Goal: Task Accomplishment & Management: Manage account settings

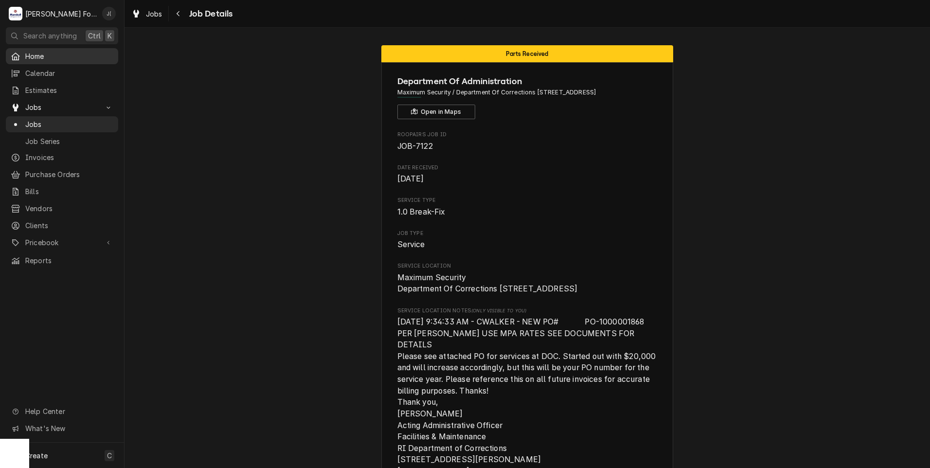
scroll to position [1237, 0]
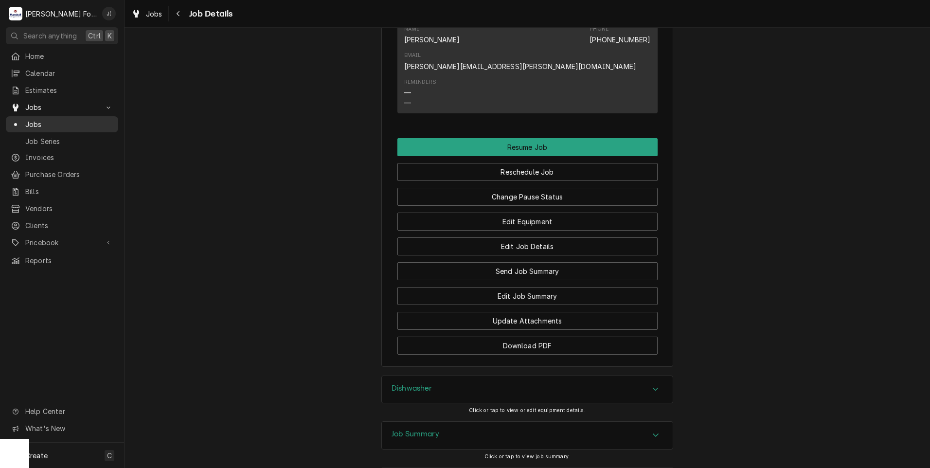
click at [46, 120] on span "Jobs" at bounding box center [69, 124] width 88 height 10
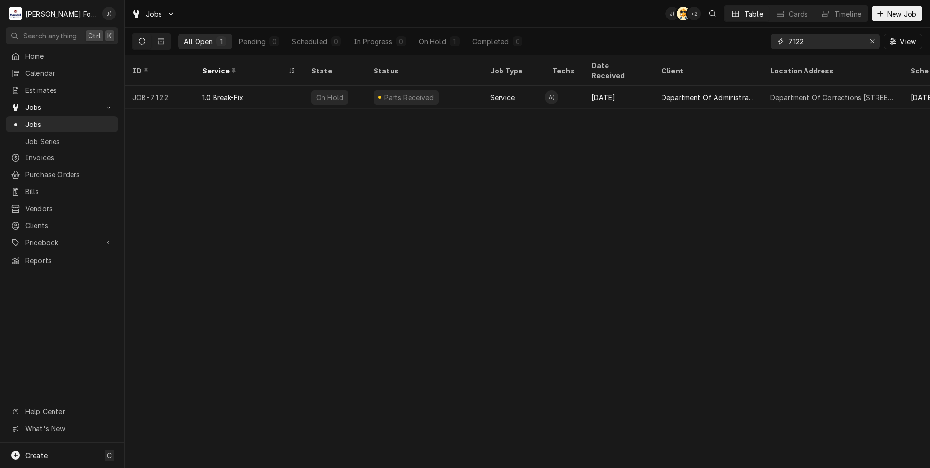
click at [874, 42] on icon "Erase input" at bounding box center [871, 41] width 5 height 7
click at [852, 44] on input "Dynamic Content Wrapper" at bounding box center [833, 42] width 91 height 16
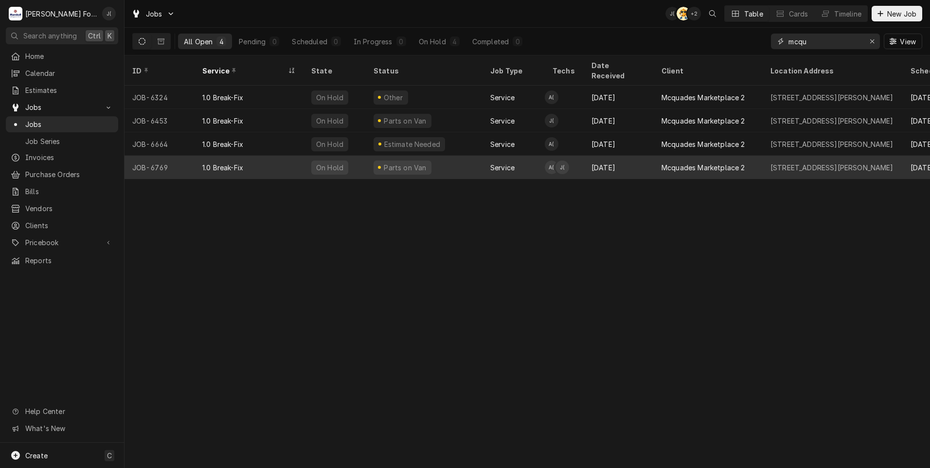
type input "mcqu"
click at [291, 157] on div "1.0 Break-Fix" at bounding box center [248, 167] width 109 height 23
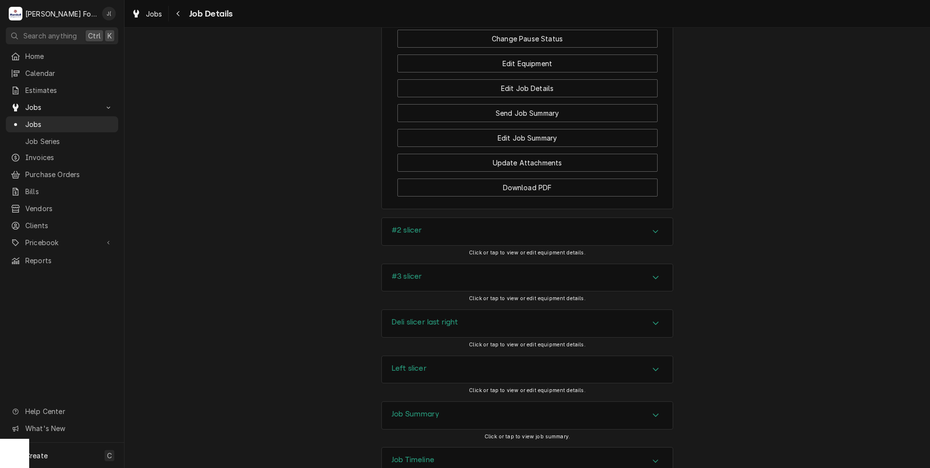
scroll to position [1217, 0]
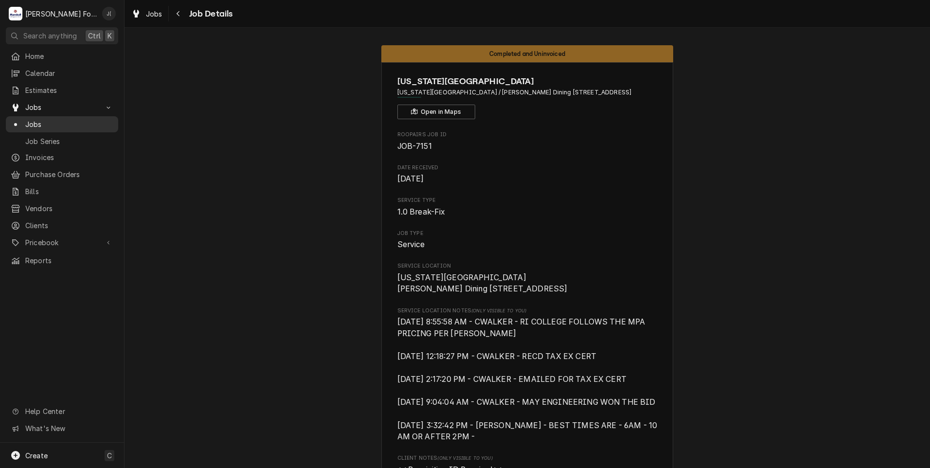
click at [51, 123] on span "Jobs" at bounding box center [69, 124] width 88 height 10
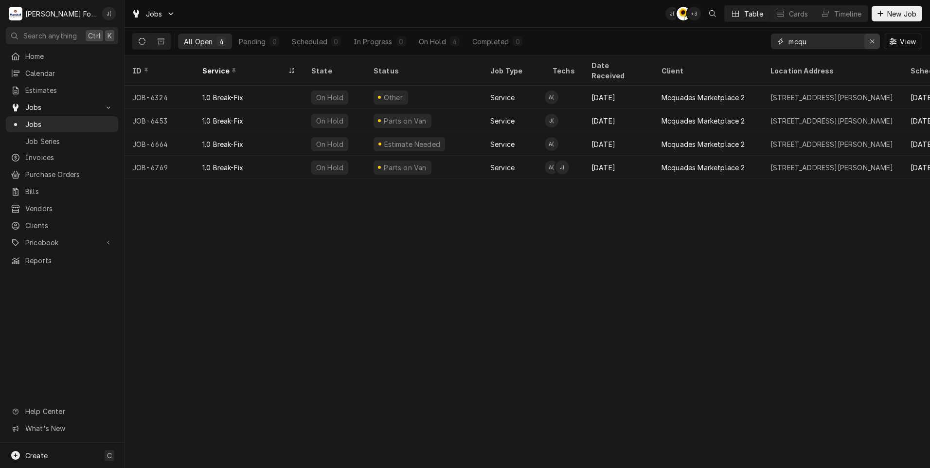
click at [873, 44] on icon "Erase input" at bounding box center [871, 41] width 5 height 7
click at [831, 42] on input "Dynamic Content Wrapper" at bounding box center [833, 42] width 91 height 16
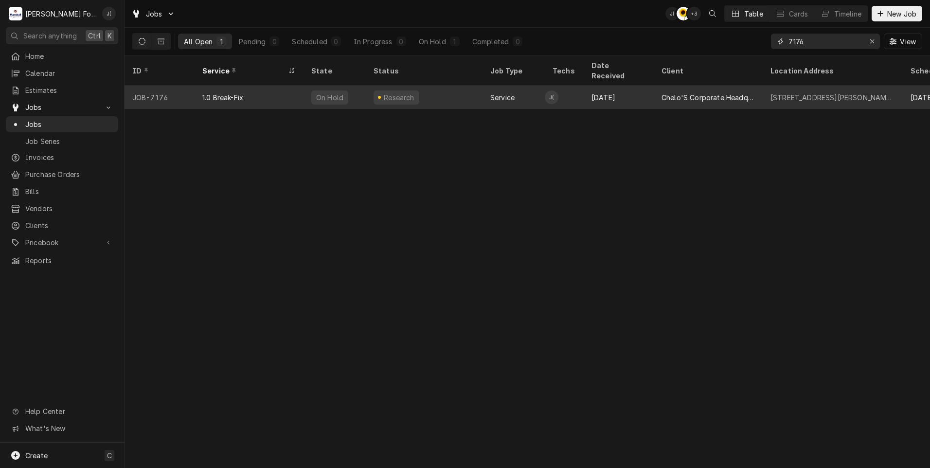
type input "7176"
click at [270, 92] on div "1.0 Break-Fix" at bounding box center [248, 97] width 109 height 23
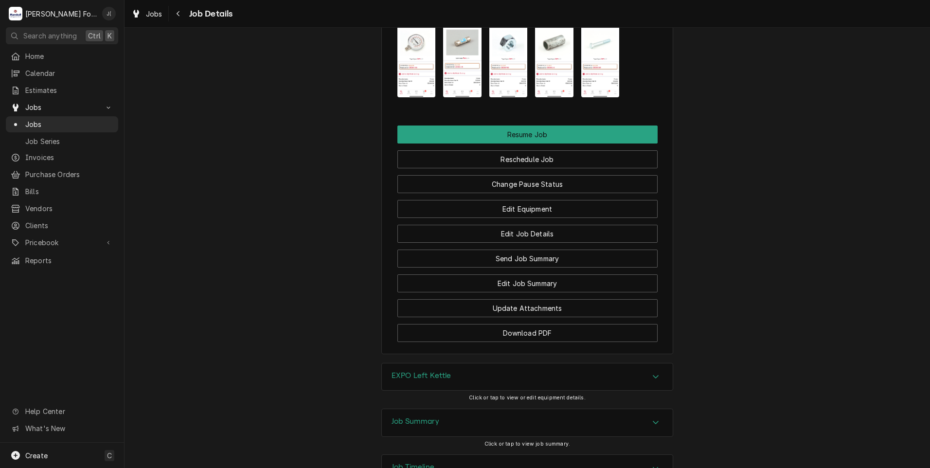
scroll to position [1173, 0]
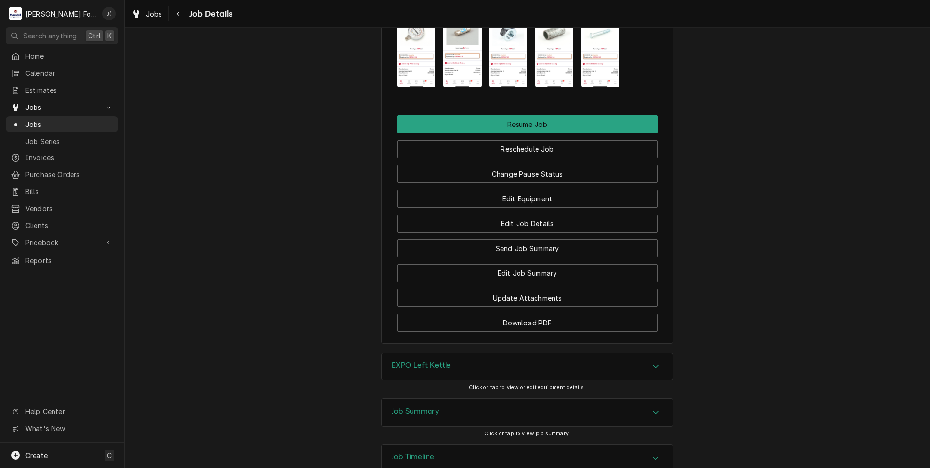
click at [402, 406] on h3 "Job Summary" at bounding box center [415, 410] width 48 height 9
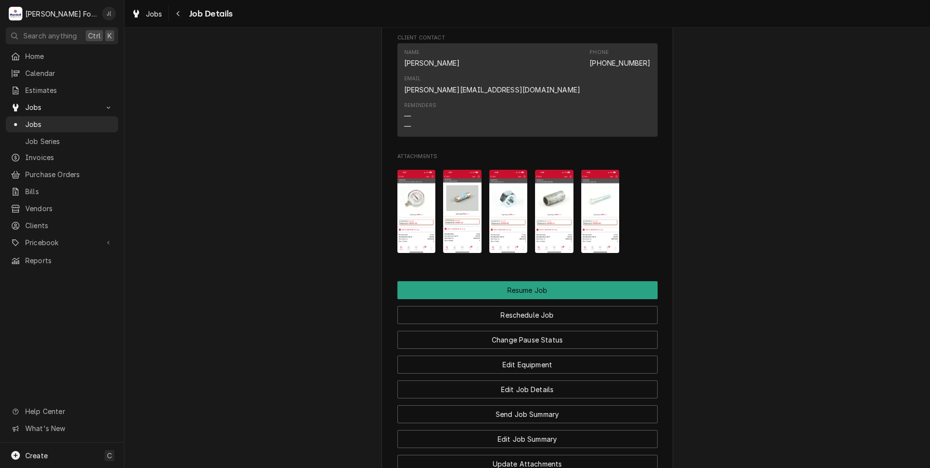
scroll to position [998, 0]
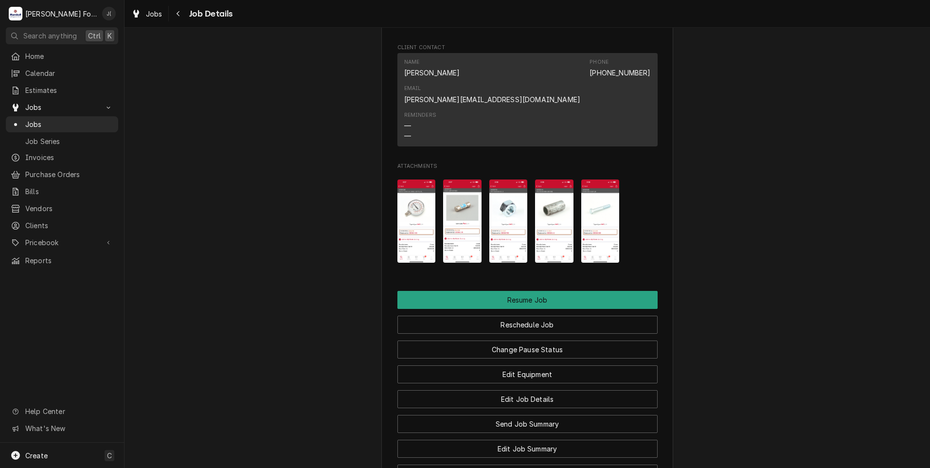
click at [414, 179] on img "Attachments" at bounding box center [416, 220] width 38 height 83
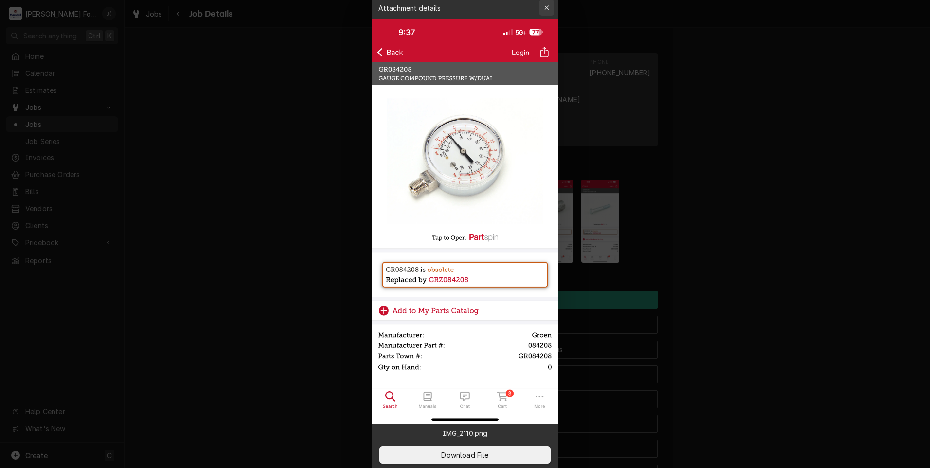
click at [546, 3] on div "button" at bounding box center [547, 8] width 10 height 10
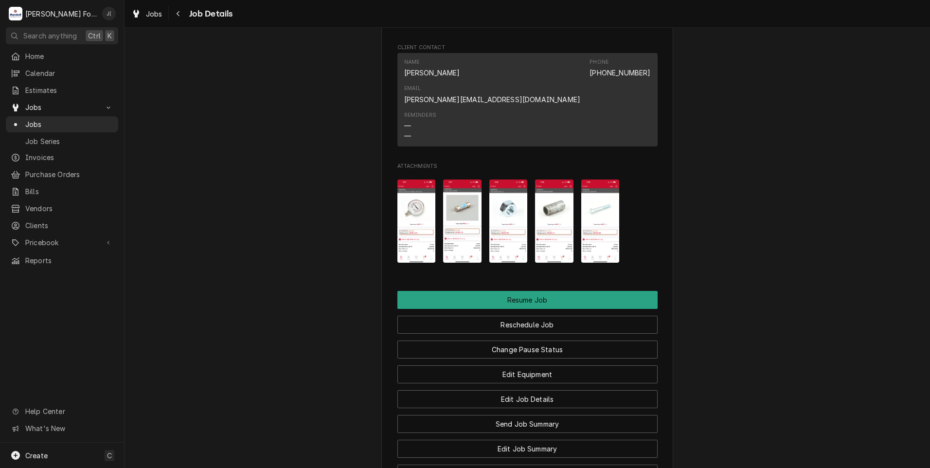
click at [460, 179] on img "Attachments" at bounding box center [462, 220] width 38 height 83
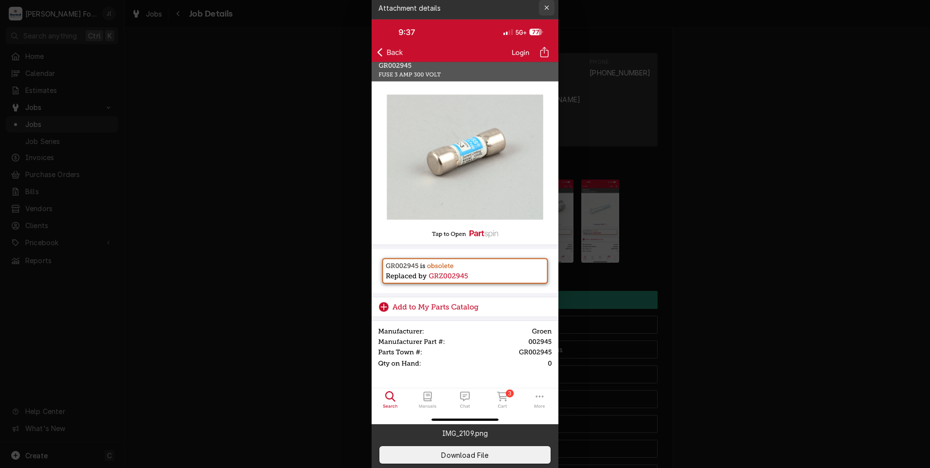
click at [547, 4] on icon "button" at bounding box center [546, 7] width 5 height 7
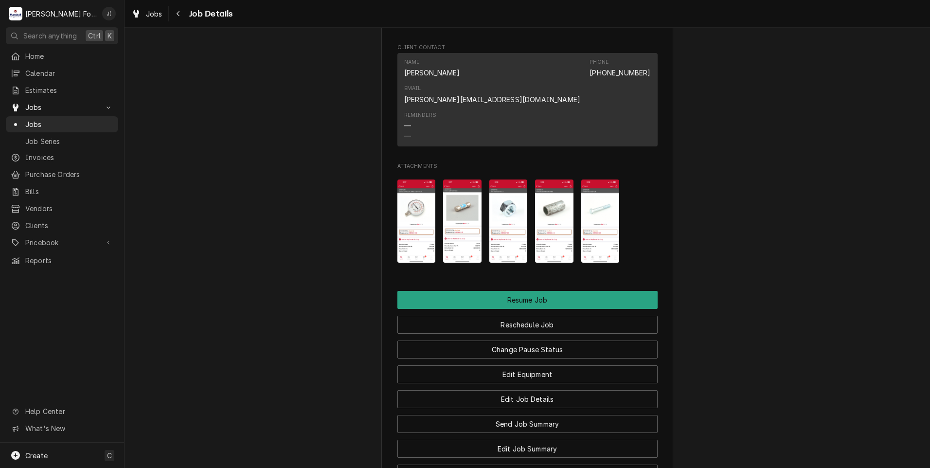
click at [510, 179] on img "Attachments" at bounding box center [508, 220] width 38 height 83
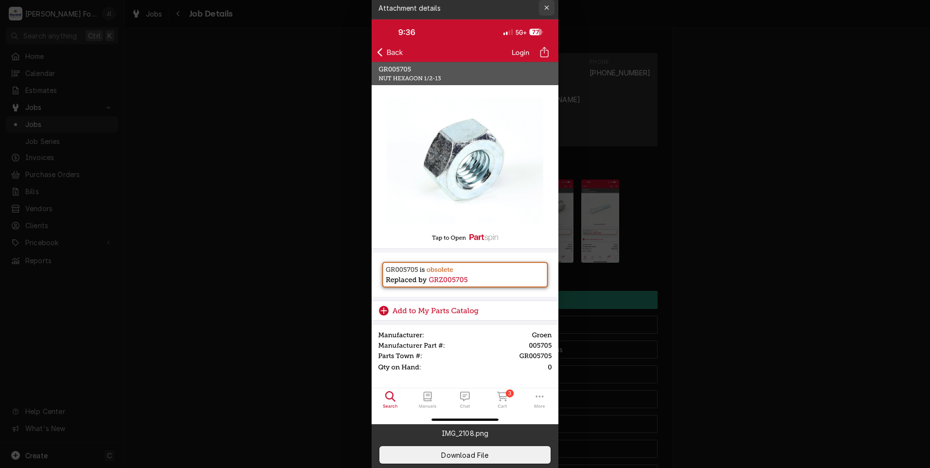
click at [548, 6] on icon "button" at bounding box center [546, 8] width 4 height 4
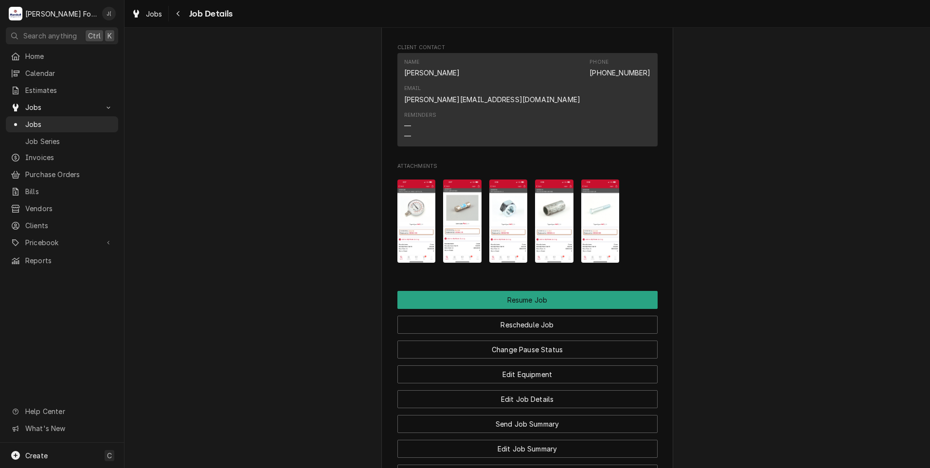
click at [551, 179] on img "Attachments" at bounding box center [554, 220] width 38 height 83
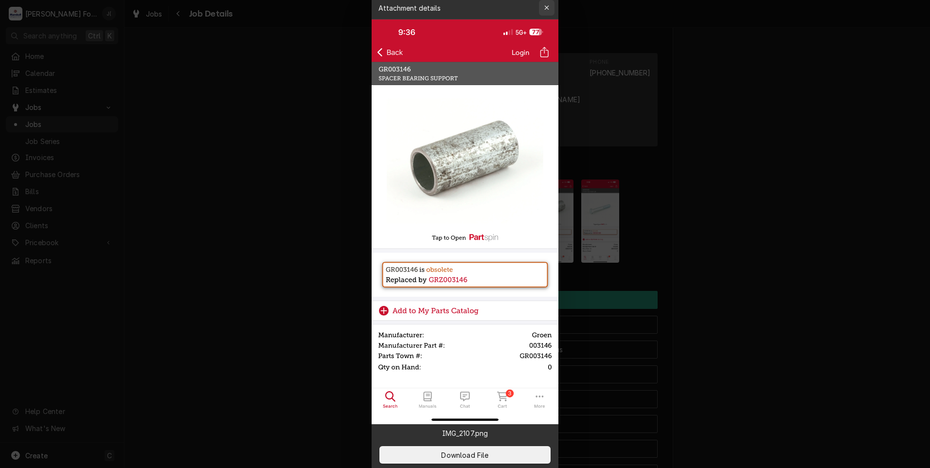
click at [549, 8] on icon "button" at bounding box center [546, 7] width 5 height 7
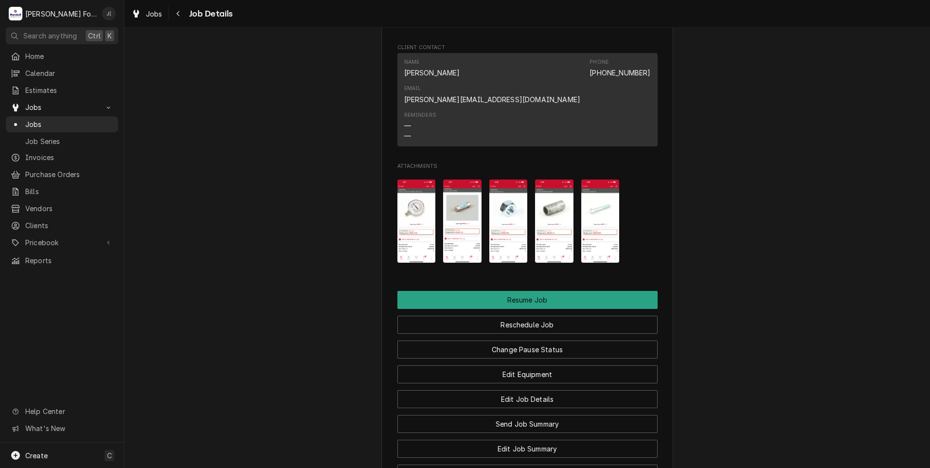
click at [595, 179] on img "Attachments" at bounding box center [600, 220] width 38 height 83
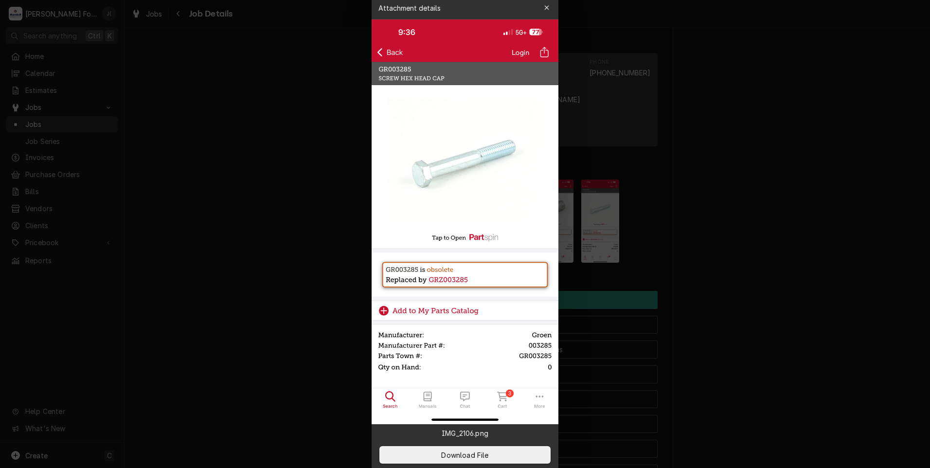
click at [548, 9] on icon "button" at bounding box center [546, 7] width 5 height 7
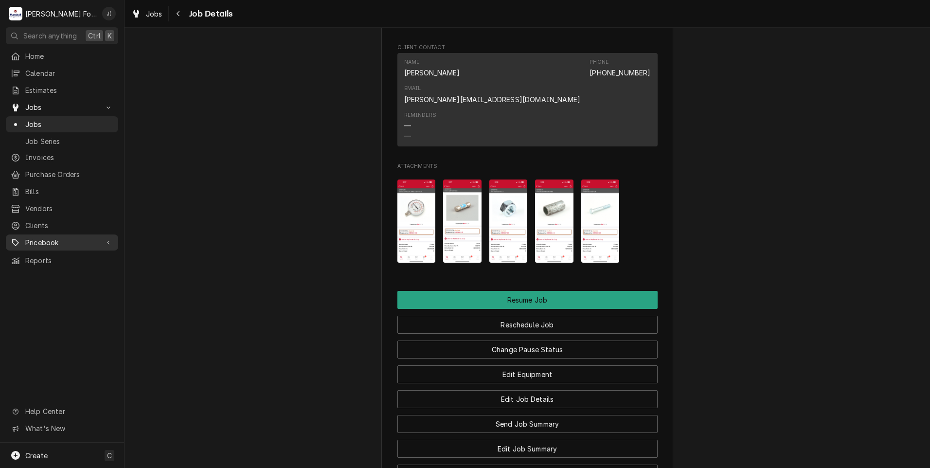
click at [52, 237] on span "Pricebook" at bounding box center [61, 242] width 73 height 10
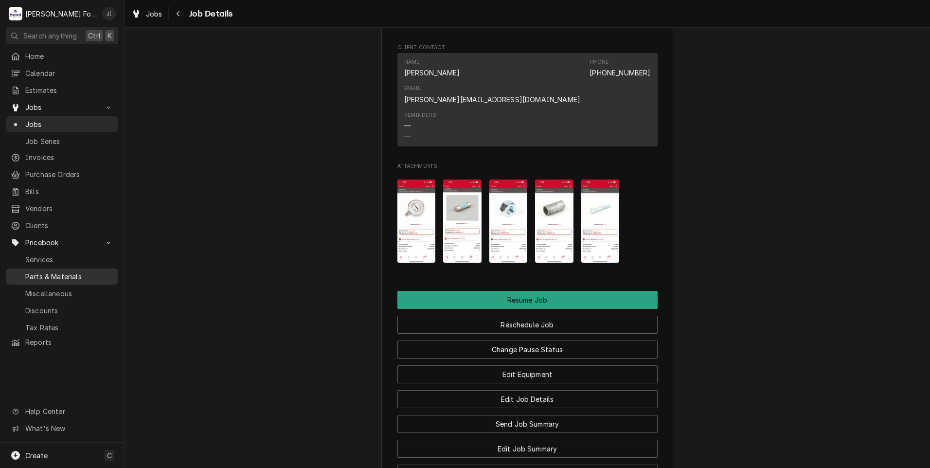
click at [52, 271] on span "Parts & Materials" at bounding box center [69, 276] width 88 height 10
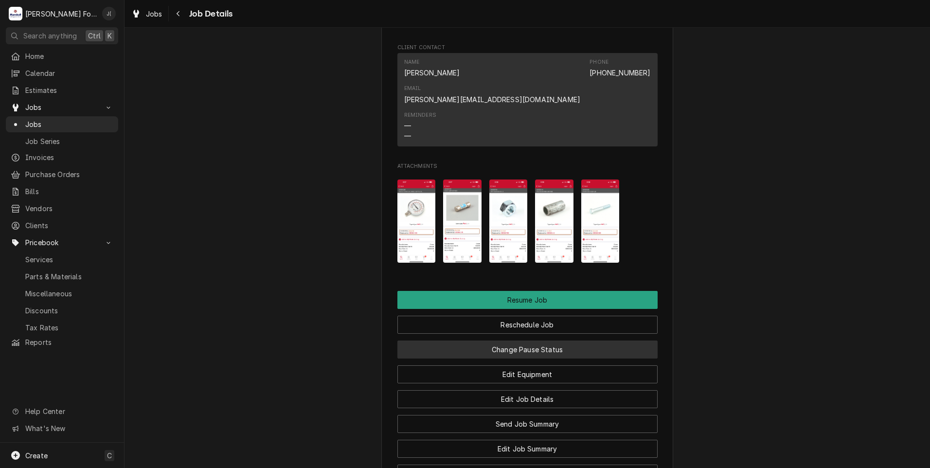
click at [524, 340] on button "Change Pause Status" at bounding box center [527, 349] width 260 height 18
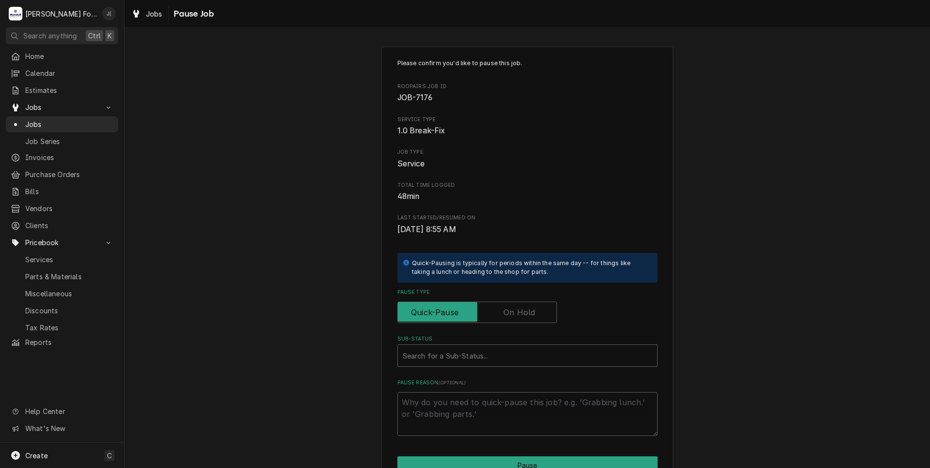
click at [524, 313] on label "Pause Type" at bounding box center [476, 311] width 159 height 21
click at [524, 313] on input "Pause Type" at bounding box center [477, 311] width 151 height 21
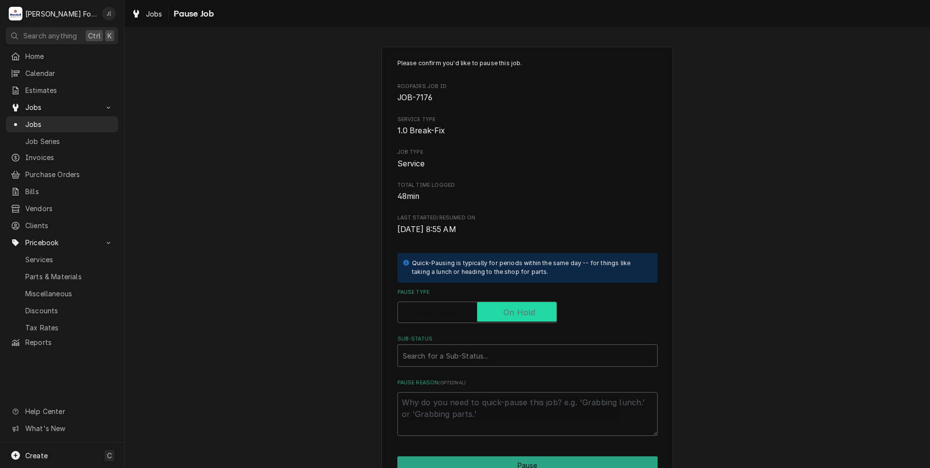
checkbox input "true"
click at [506, 353] on div "Sub-Status" at bounding box center [527, 356] width 249 height 18
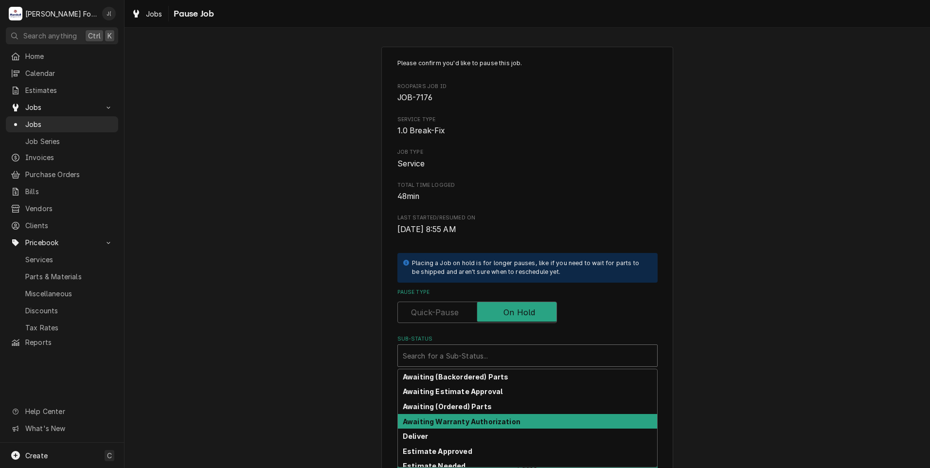
scroll to position [155, 0]
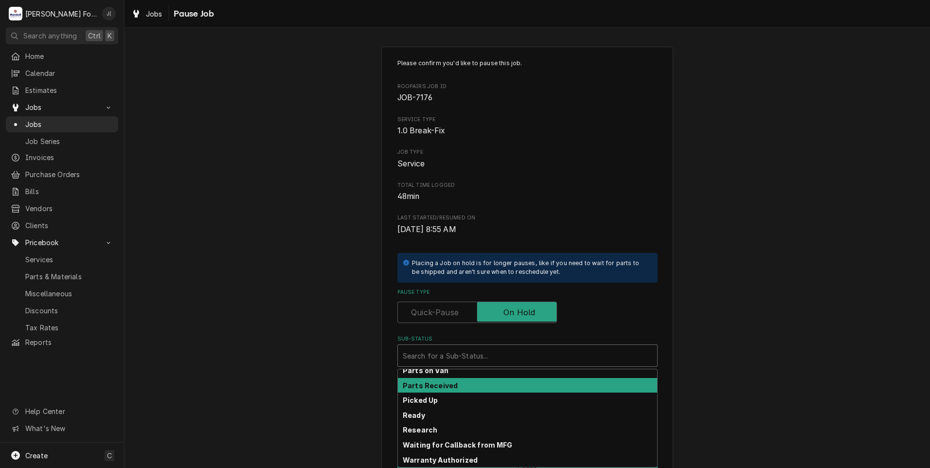
click at [429, 384] on strong "Parts Received" at bounding box center [430, 385] width 55 height 8
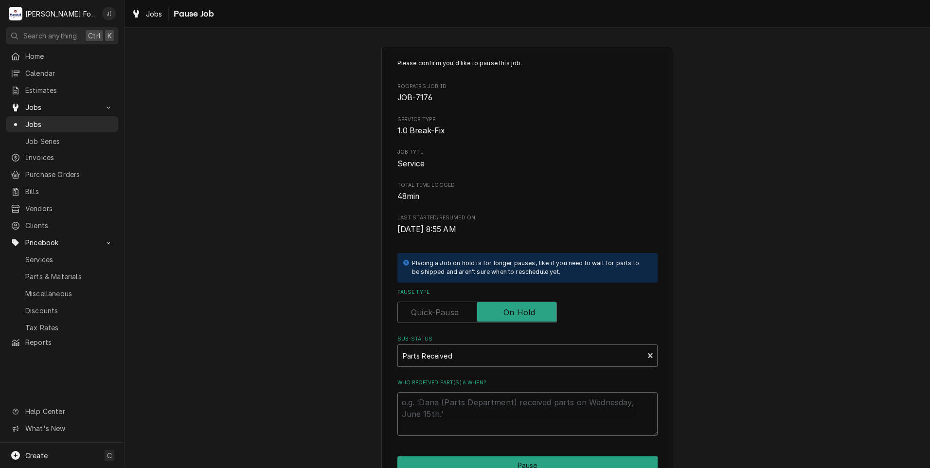
click at [418, 403] on textarea "Who received part(s) & when?" at bounding box center [527, 414] width 260 height 44
type textarea "x"
type textarea "0"
type textarea "x"
type textarea "09"
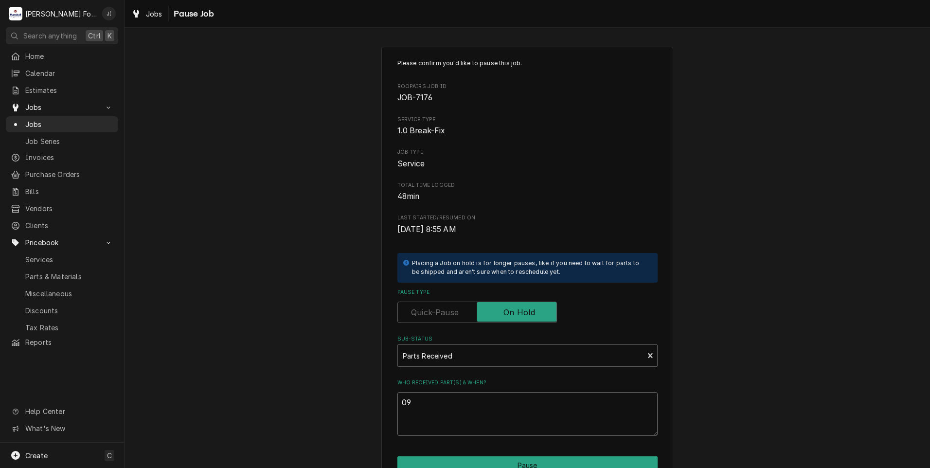
type textarea "x"
type textarea "09/"
type textarea "x"
type textarea "09/0"
type textarea "x"
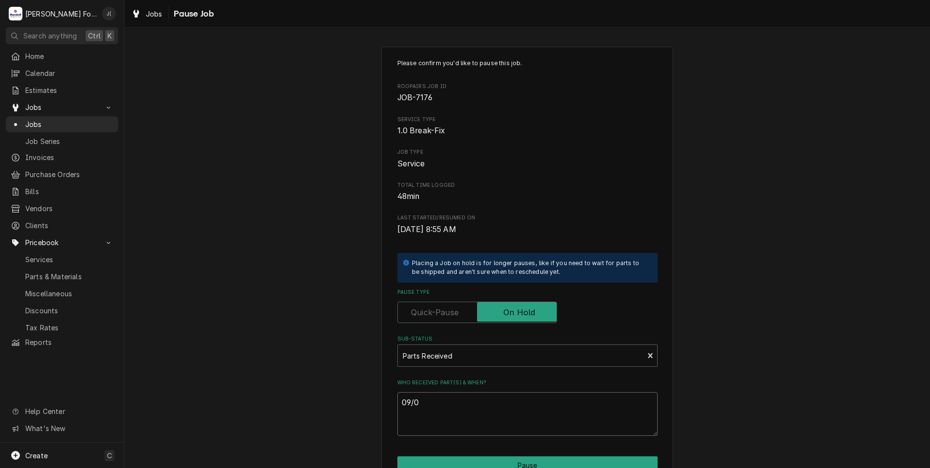
type textarea "09/03"
type textarea "x"
type textarea "09/03/"
type textarea "x"
type textarea "09/03/2"
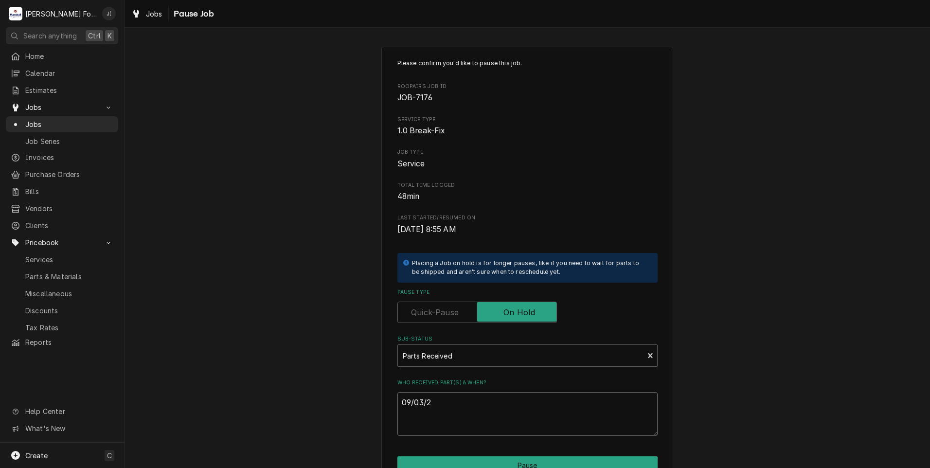
type textarea "x"
type textarea "09/03/20"
type textarea "x"
type textarea "09/03/202"
type textarea "x"
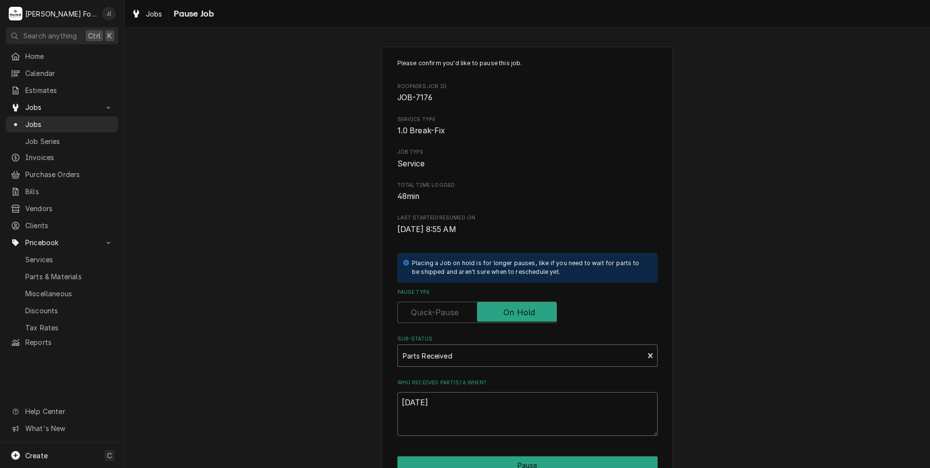
type textarea "09/03/2025"
click at [477, 356] on div "Sub-Status" at bounding box center [521, 356] width 236 height 18
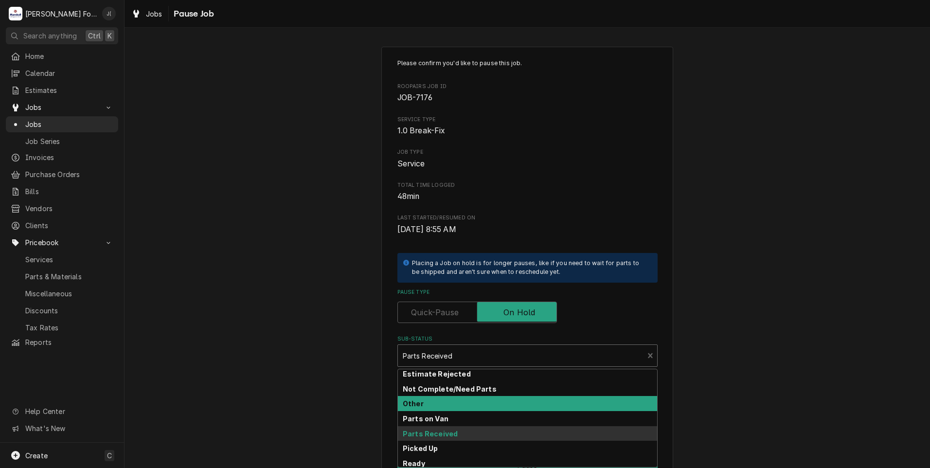
scroll to position [58, 0]
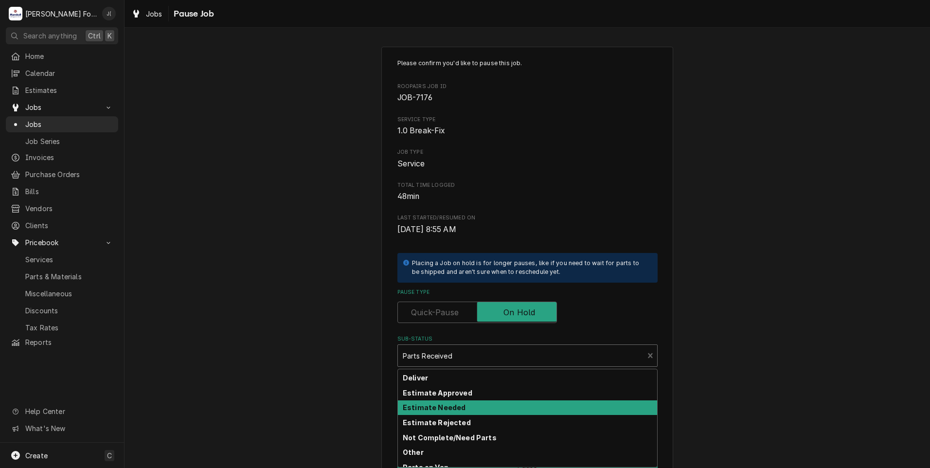
click at [453, 405] on strong "Estimate Needed" at bounding box center [434, 407] width 63 height 8
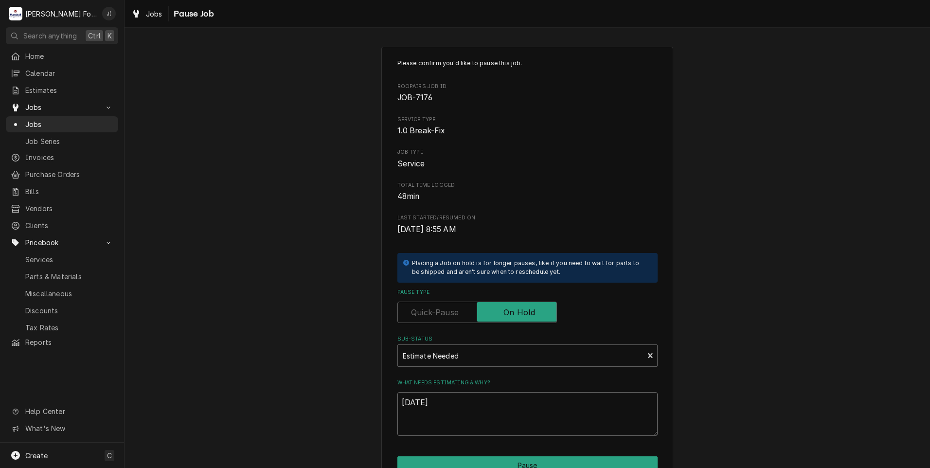
click at [453, 405] on textarea "09/03/2025" at bounding box center [527, 414] width 260 height 44
drag, startPoint x: 453, startPoint y: 405, endPoint x: 361, endPoint y: 399, distance: 92.1
click at [385, 401] on div "Please confirm you'd like to pause this job. Roopairs Job ID JOB-7176 Service T…" at bounding box center [527, 292] width 292 height 490
type textarea "x"
type textarea "p"
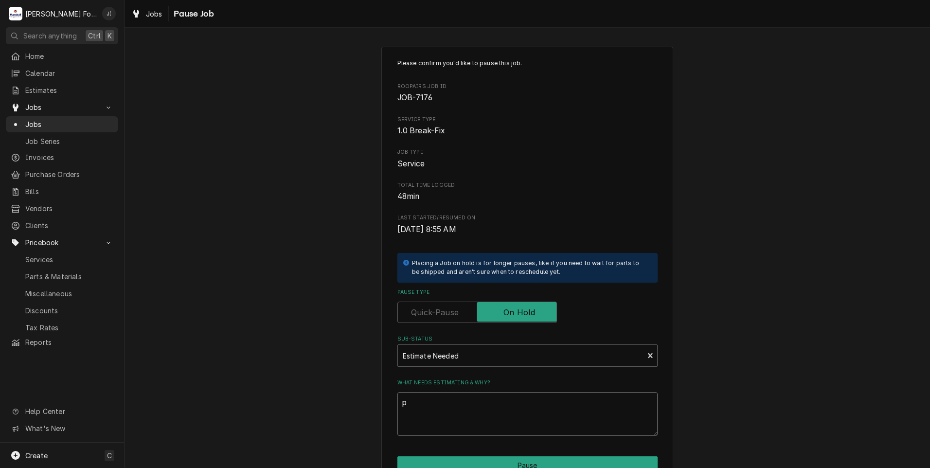
type textarea "x"
type textarea "pr"
type textarea "x"
type textarea "pri"
type textarea "x"
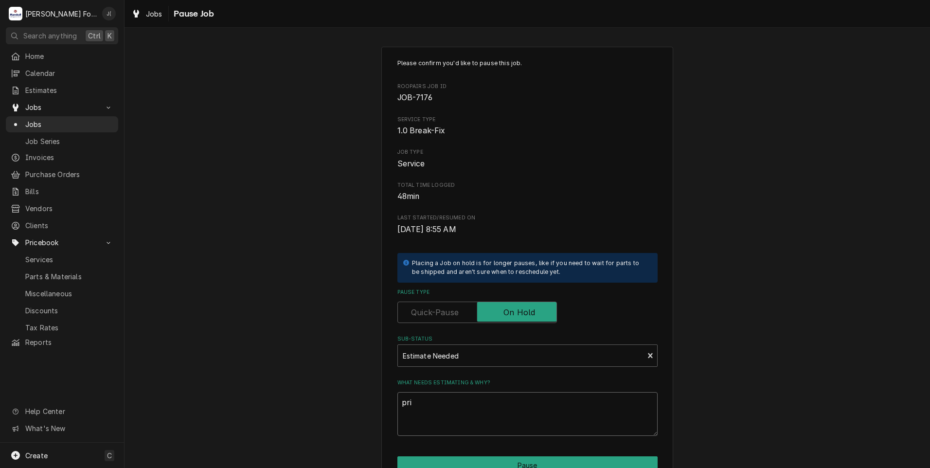
type textarea "pric"
type textarea "x"
type textarea "price"
type textarea "x"
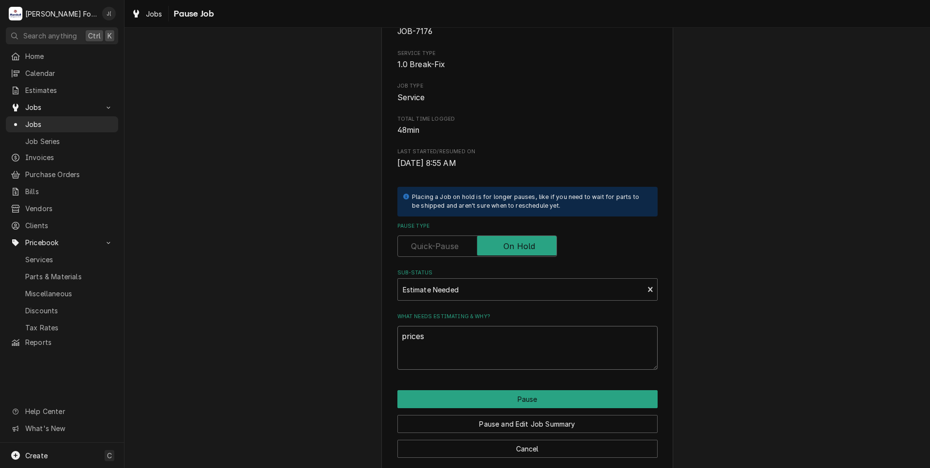
scroll to position [77, 0]
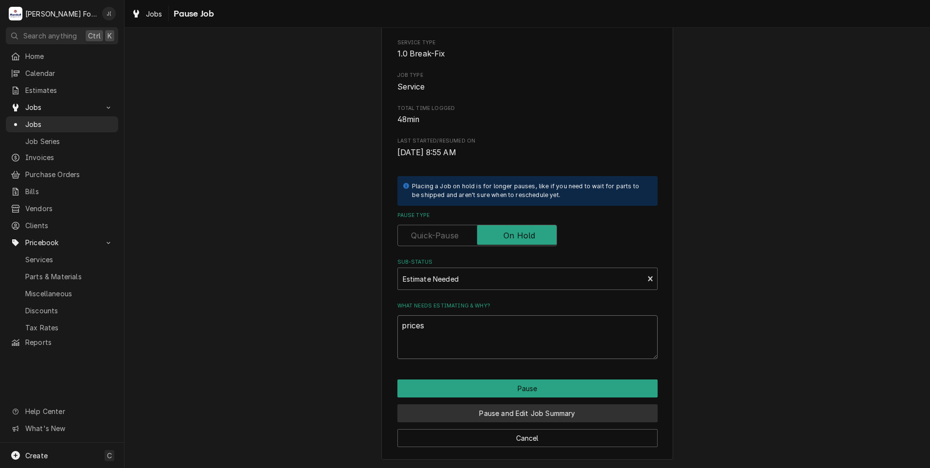
type textarea "prices"
click at [444, 410] on button "Pause and Edit Job Summary" at bounding box center [527, 413] width 260 height 18
type textarea "x"
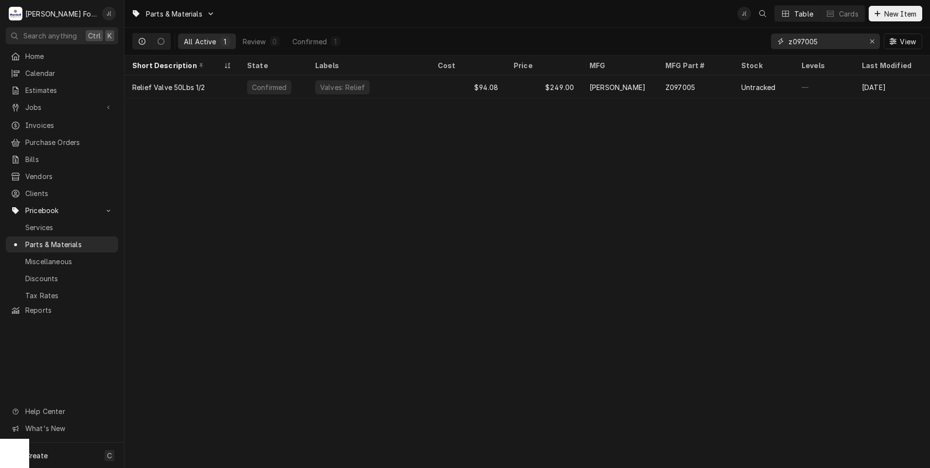
click at [870, 39] on icon "Erase input" at bounding box center [871, 41] width 5 height 7
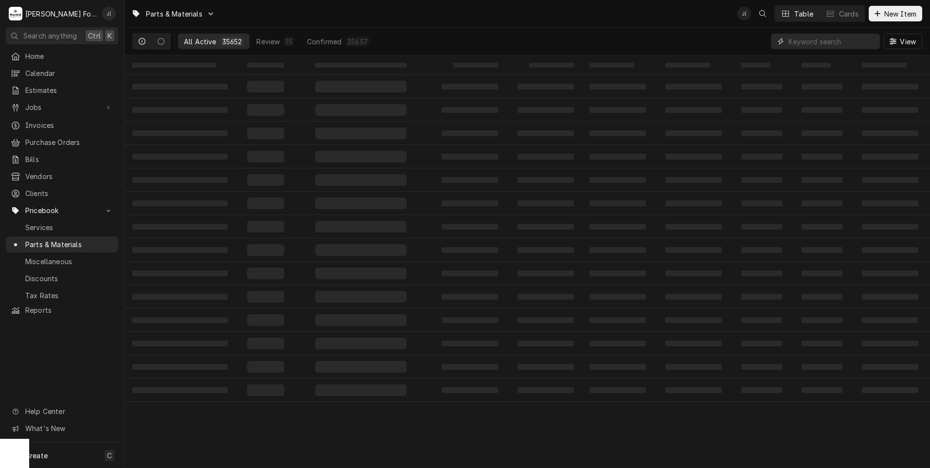
paste input "Z084208"
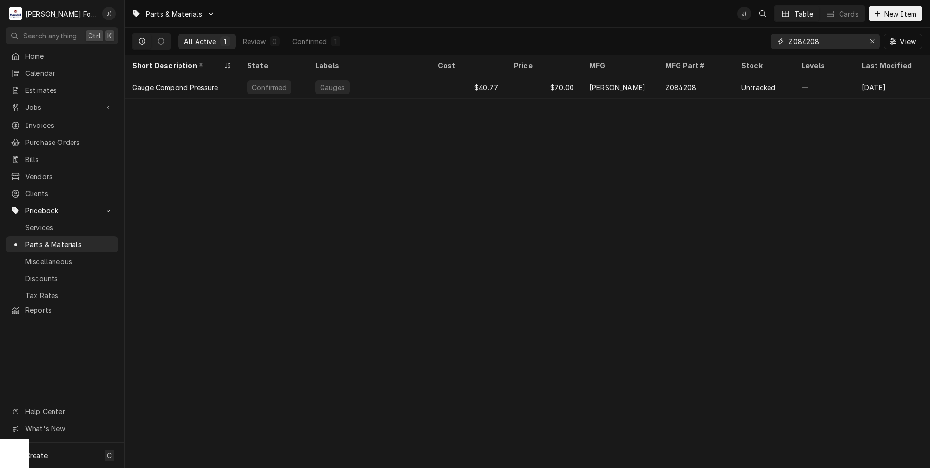
type input "Z084208"
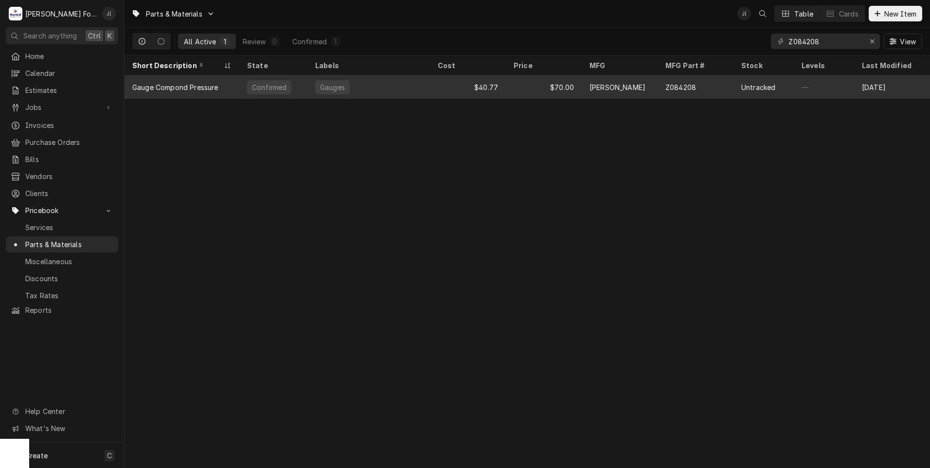
click at [378, 87] on div "Gauges" at bounding box center [368, 86] width 123 height 23
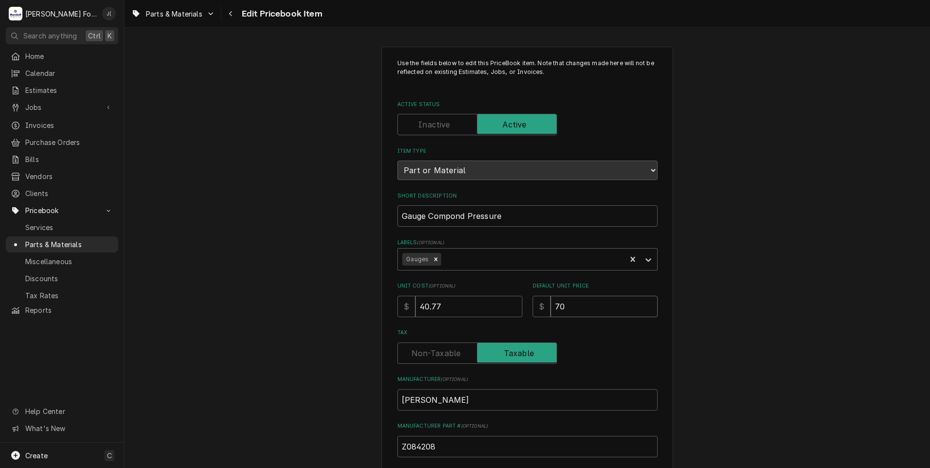
drag, startPoint x: 570, startPoint y: 302, endPoint x: 496, endPoint y: 293, distance: 75.0
click at [500, 294] on div "Unit Cost ( optional ) $ 40.77 Default Unit Price $ 70" at bounding box center [527, 299] width 260 height 35
type textarea "x"
type input "7"
type textarea "x"
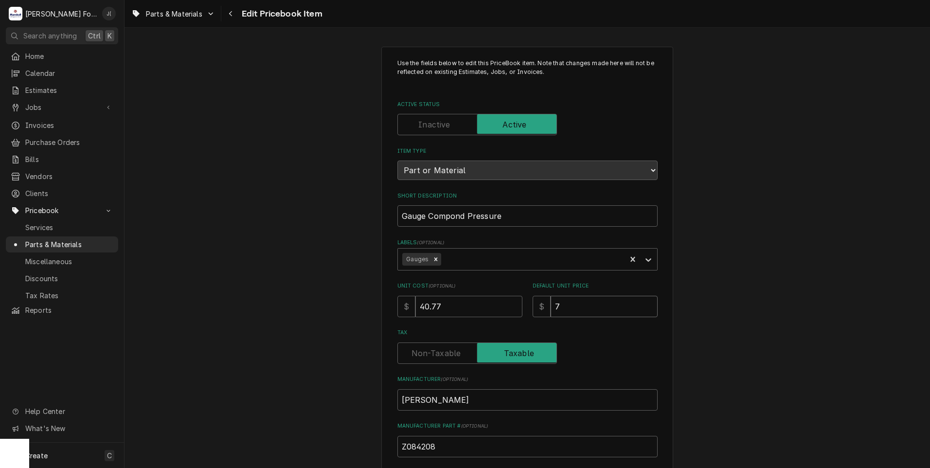
type input "74"
type textarea "x"
type input "74.0"
type textarea "x"
type input "74.00"
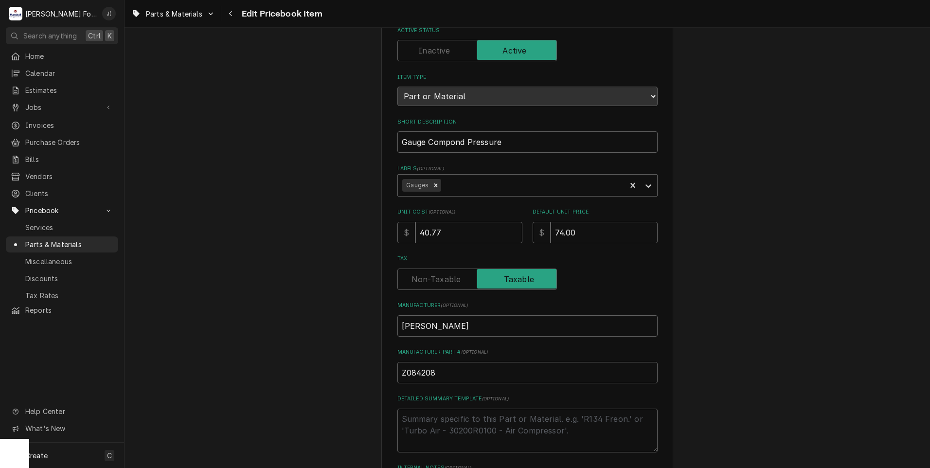
scroll to position [299, 0]
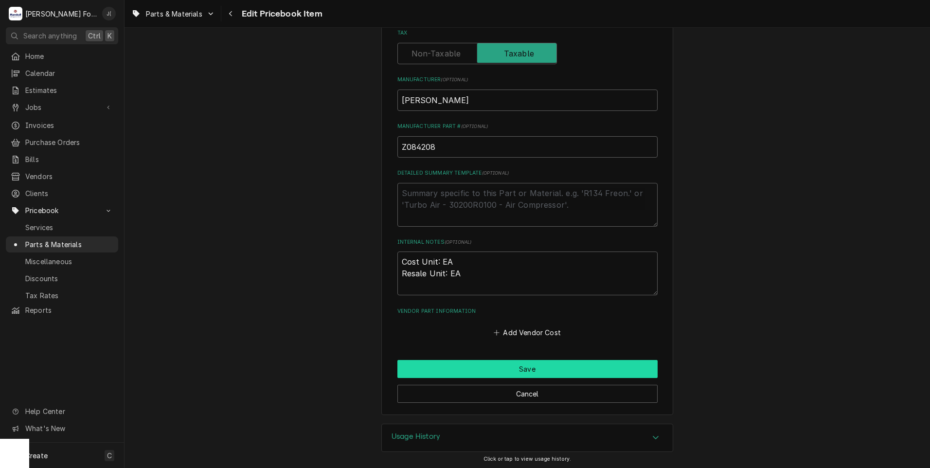
click at [424, 367] on button "Save" at bounding box center [527, 369] width 260 height 18
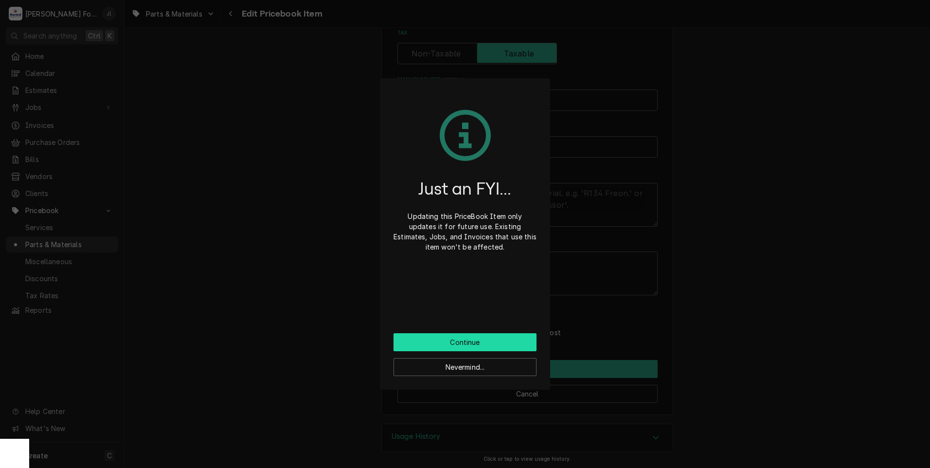
click at [435, 340] on button "Continue" at bounding box center [464, 342] width 143 height 18
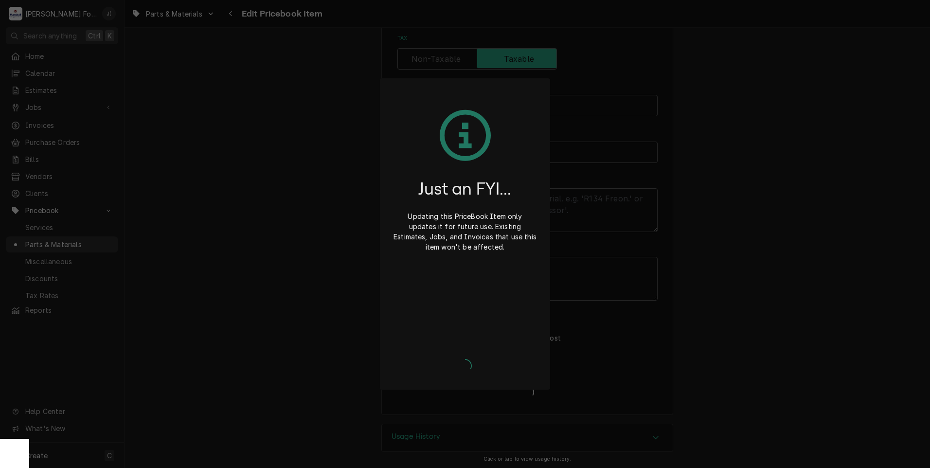
type textarea "x"
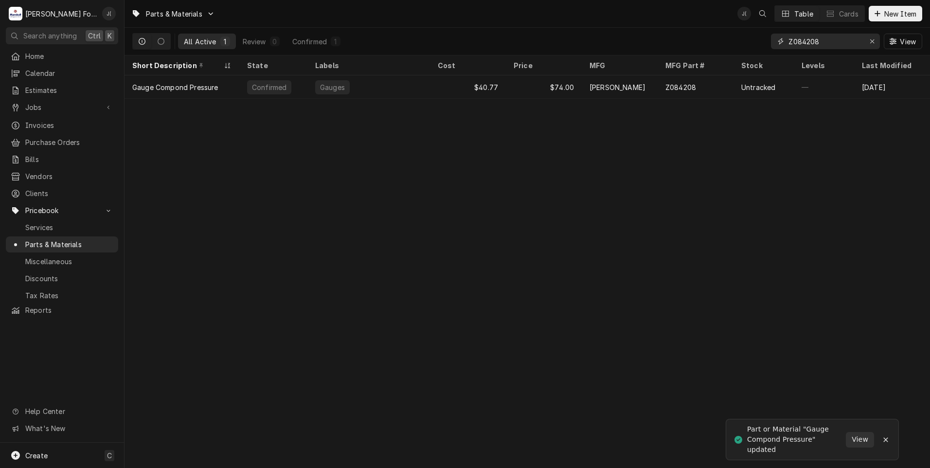
click at [874, 43] on icon "Erase input" at bounding box center [871, 41] width 5 height 7
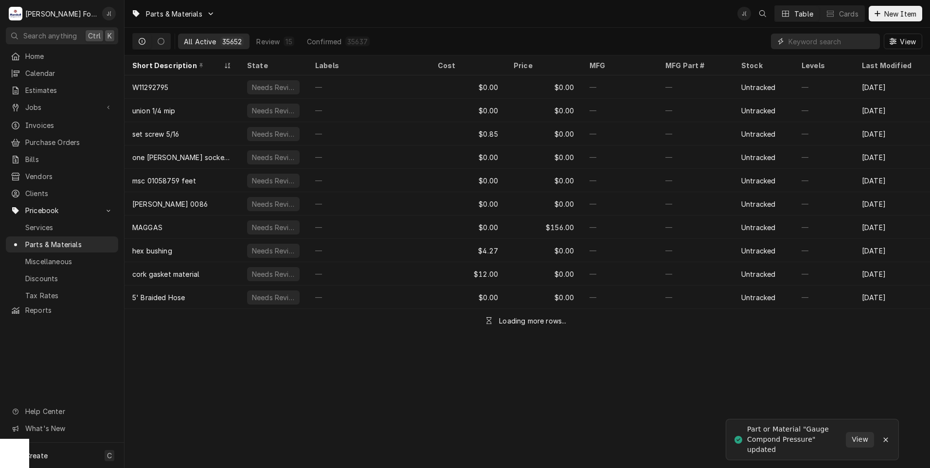
paste input "z002945"
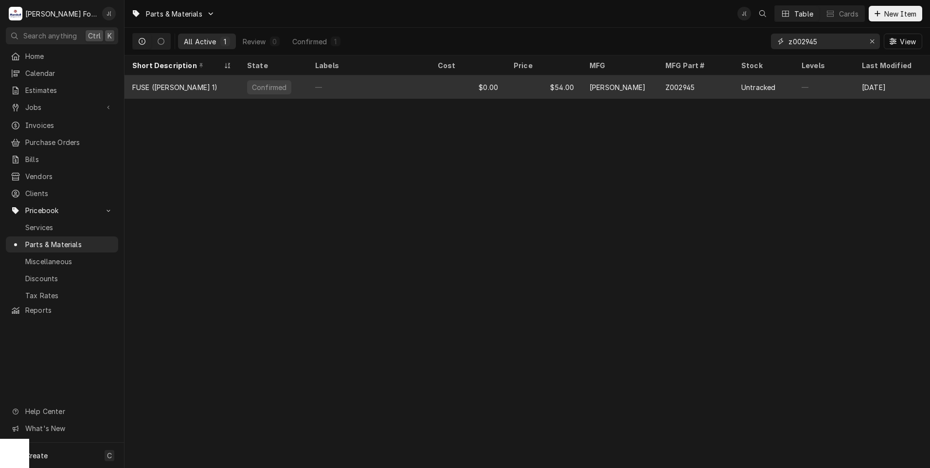
type input "z002945"
click at [339, 87] on div "—" at bounding box center [368, 86] width 123 height 23
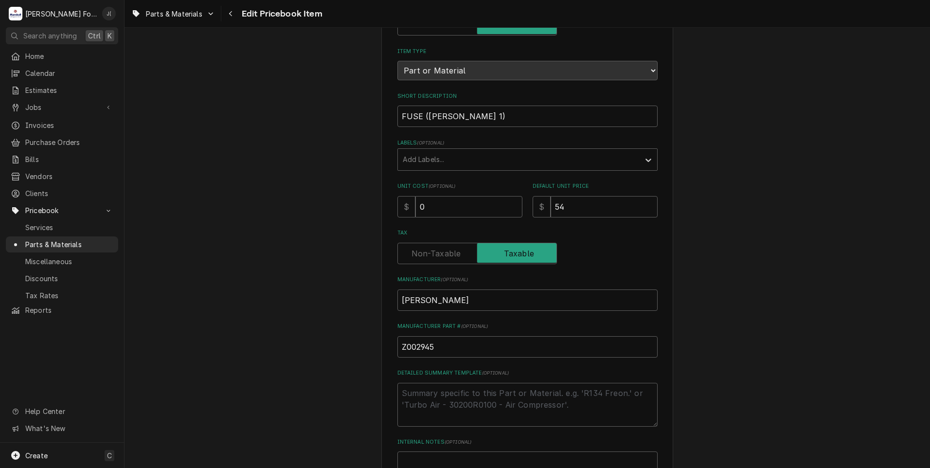
scroll to position [49, 0]
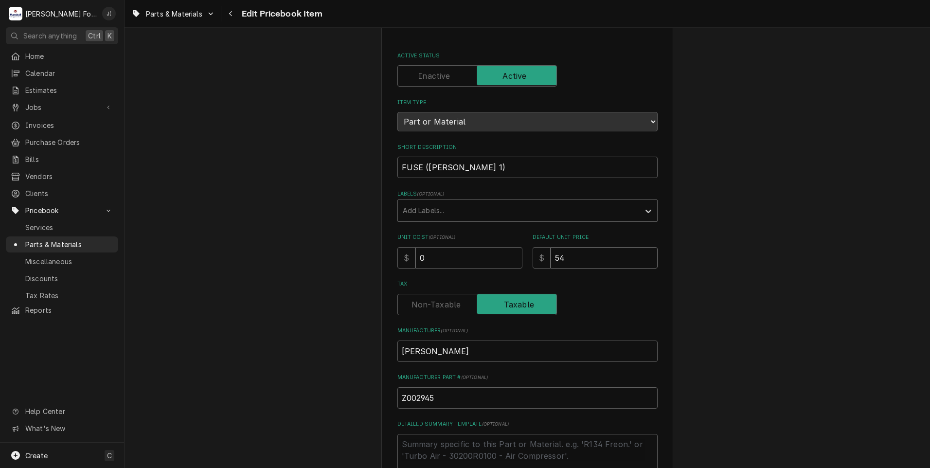
drag, startPoint x: 521, startPoint y: 263, endPoint x: 429, endPoint y: 269, distance: 92.1
click at [441, 268] on div "Use the fields below to edit this PriceBook item. Note that changes made here w…" at bounding box center [527, 300] width 260 height 580
type textarea "x"
type input "3"
type textarea "x"
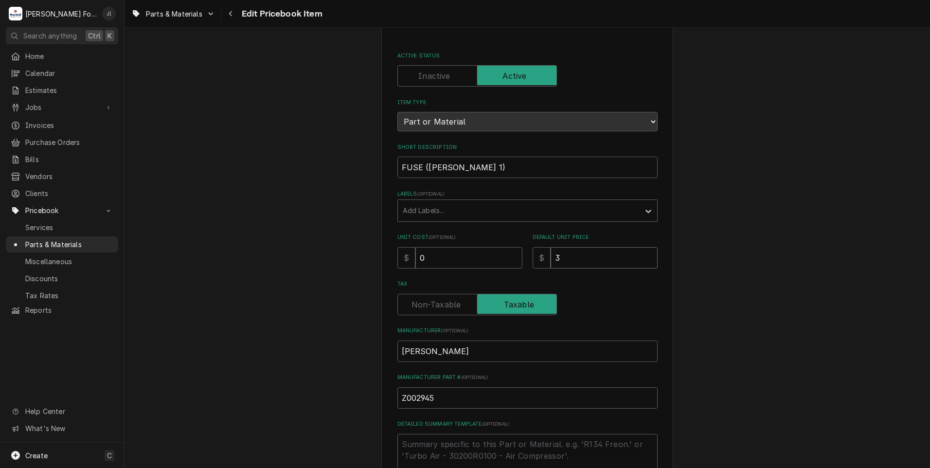
type input "34"
type textarea "x"
type input "34.0"
type textarea "x"
type input "34.00"
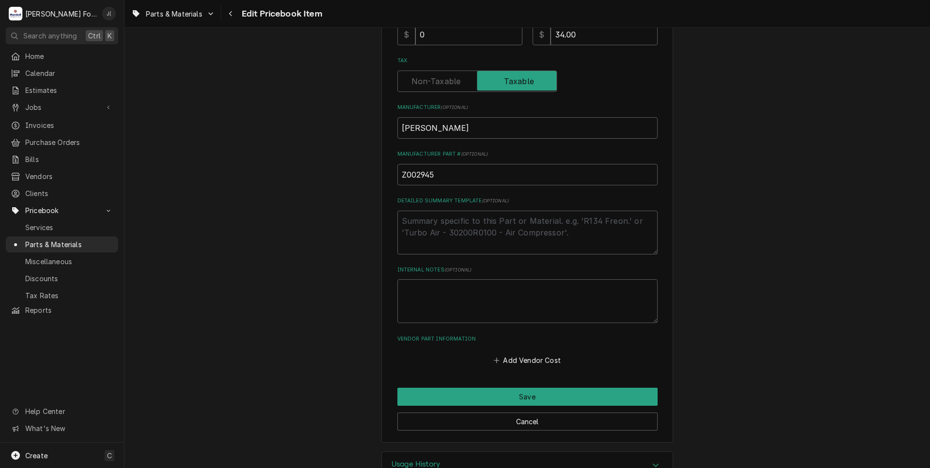
scroll to position [299, 0]
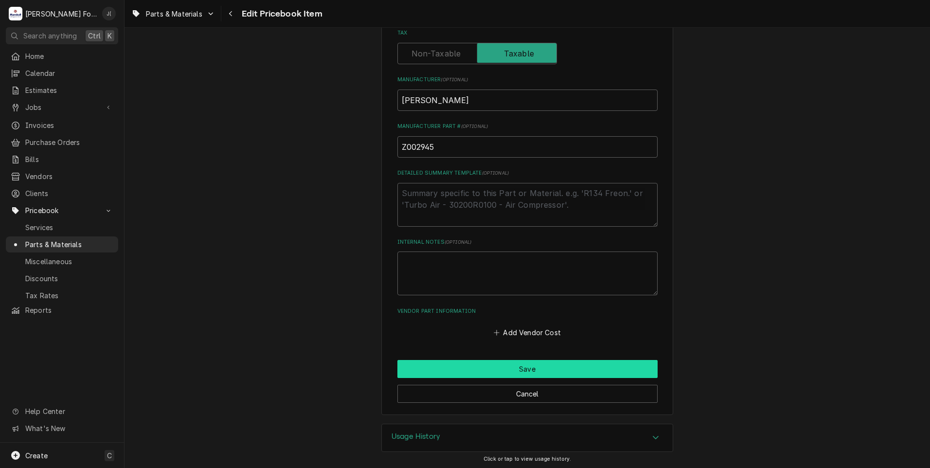
click at [423, 368] on button "Save" at bounding box center [527, 369] width 260 height 18
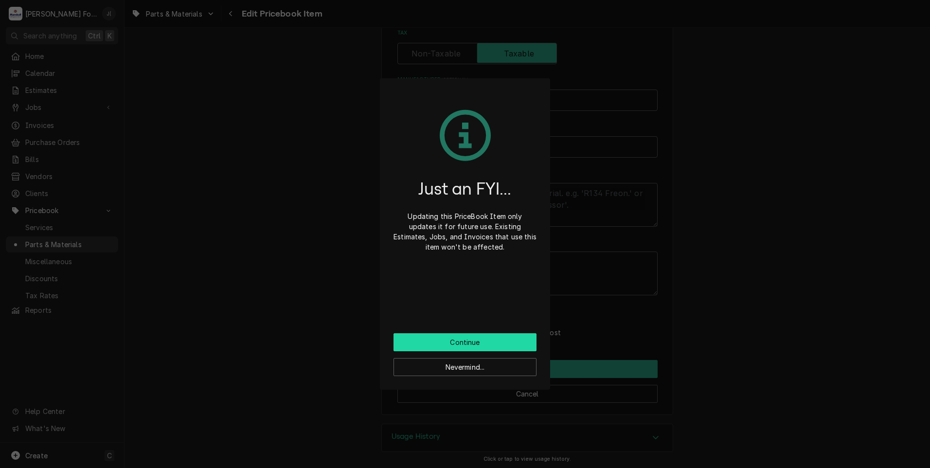
click at [422, 338] on button "Continue" at bounding box center [464, 342] width 143 height 18
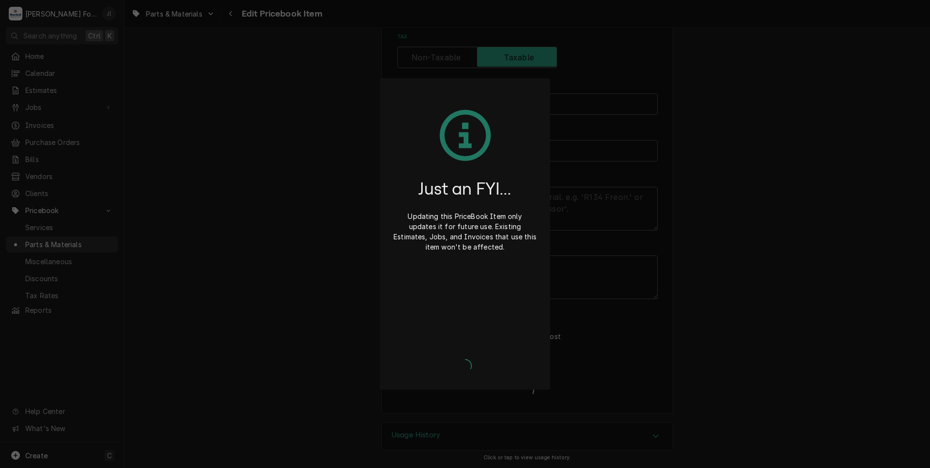
scroll to position [294, 0]
type textarea "x"
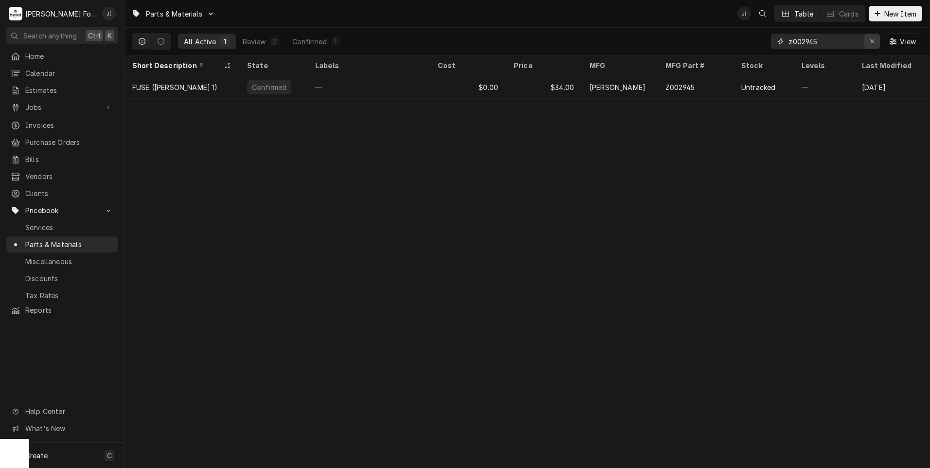
drag, startPoint x: 871, startPoint y: 43, endPoint x: 850, endPoint y: 43, distance: 20.4
click at [871, 43] on icon "Erase input" at bounding box center [871, 41] width 5 height 7
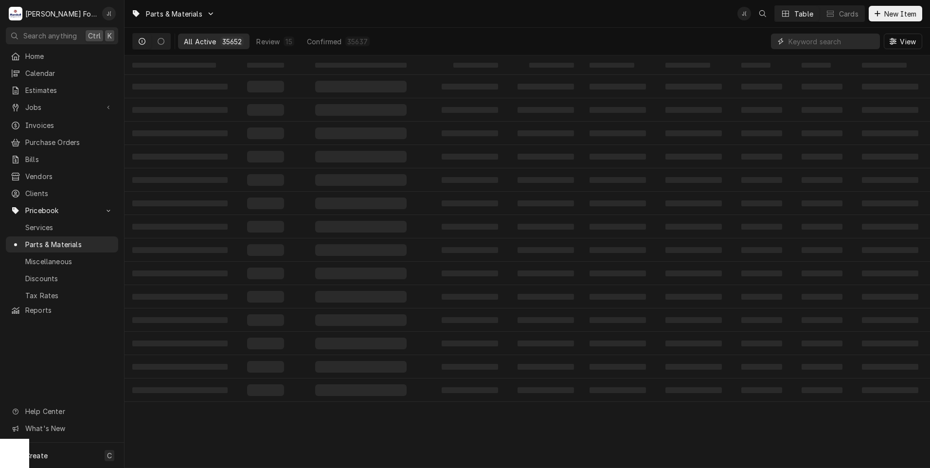
paste input "z005705"
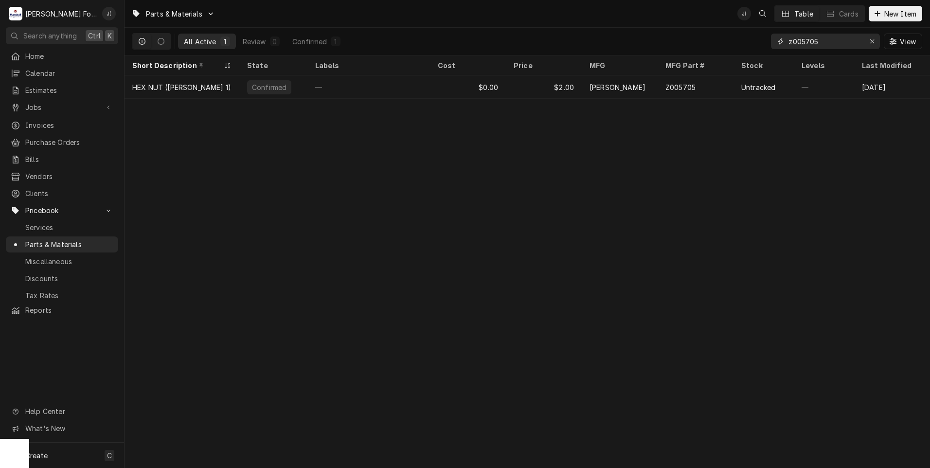
type input "z005705"
click at [872, 42] on icon "Erase input" at bounding box center [871, 41] width 5 height 7
drag, startPoint x: 829, startPoint y: 45, endPoint x: 823, endPoint y: 45, distance: 6.3
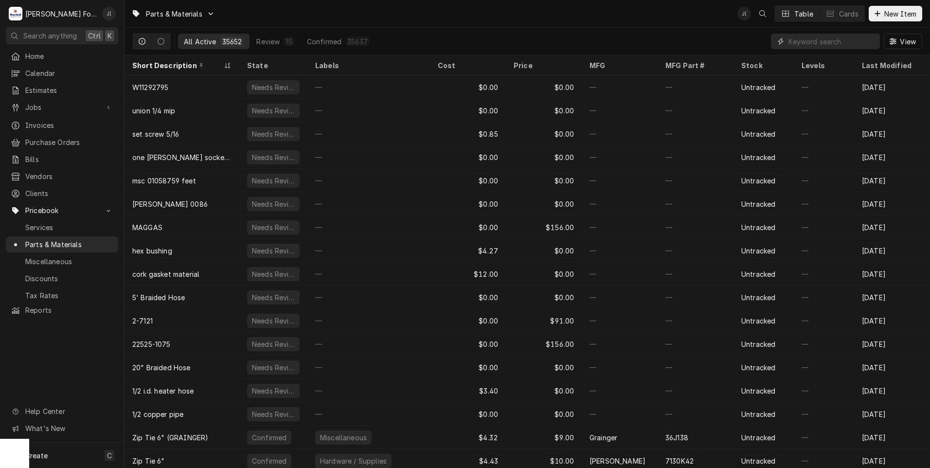
paste input "z003146"
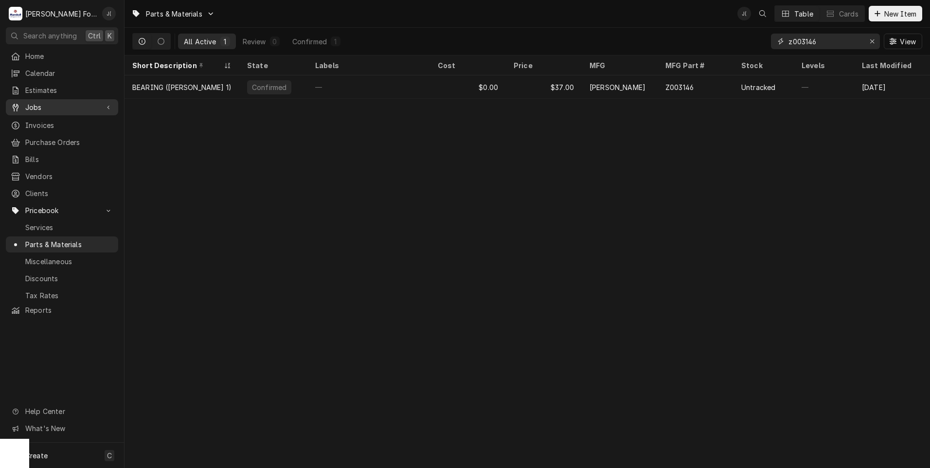
type input "z003146"
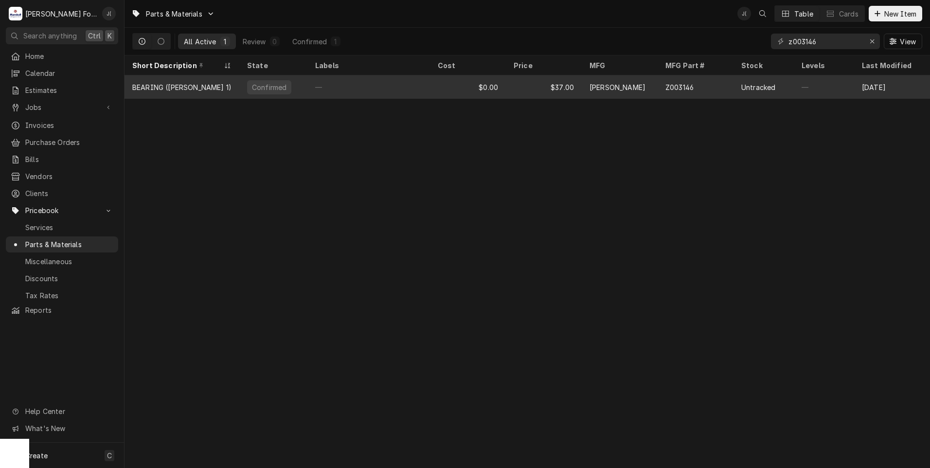
click at [574, 87] on div "$37.00" at bounding box center [544, 86] width 76 height 23
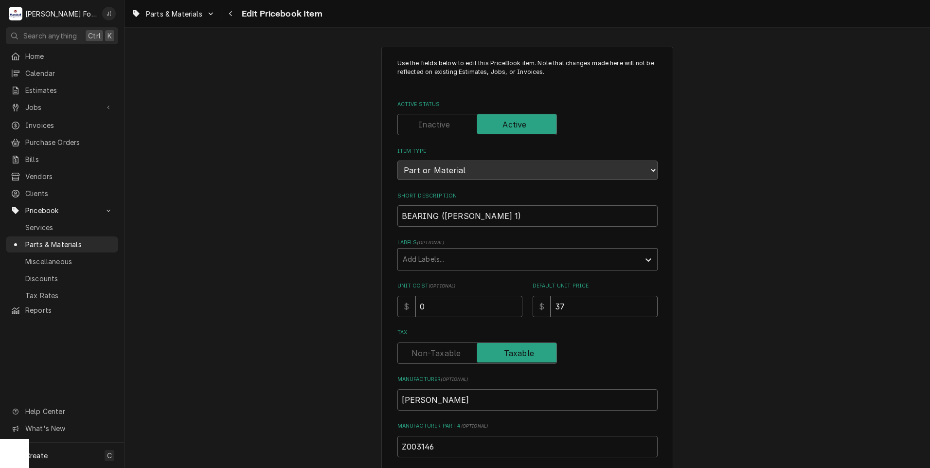
drag, startPoint x: 572, startPoint y: 311, endPoint x: 314, endPoint y: 274, distance: 261.2
click at [463, 301] on div "Unit Cost ( optional ) $ 0 Default Unit Price $ 37" at bounding box center [527, 299] width 260 height 35
type textarea "x"
type input "3"
type textarea "x"
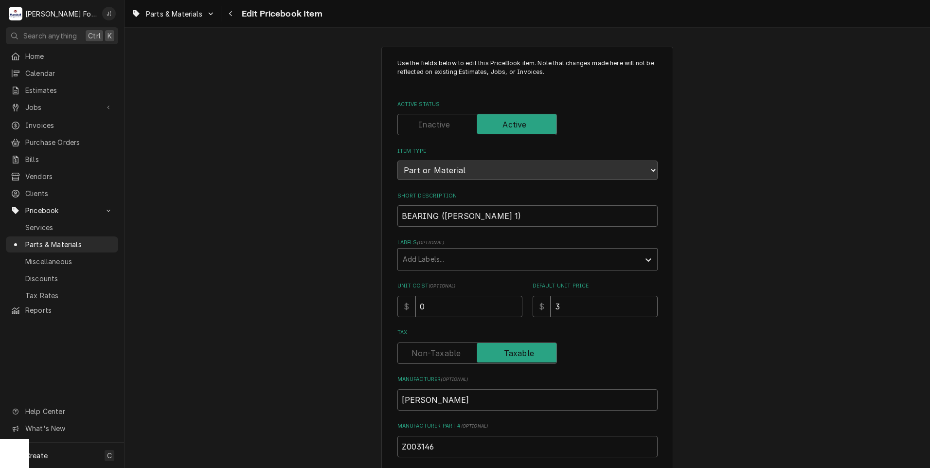
type input "39"
type textarea "x"
type input "39.0"
type textarea "x"
type input "39.00"
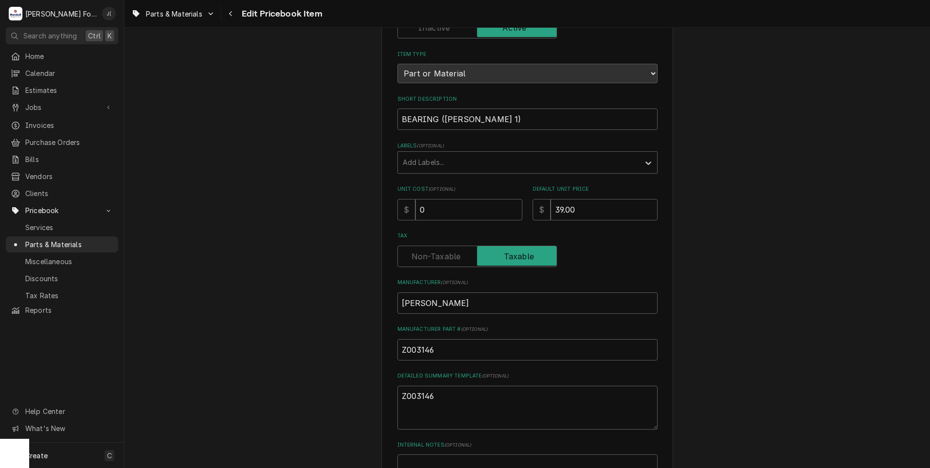
scroll to position [299, 0]
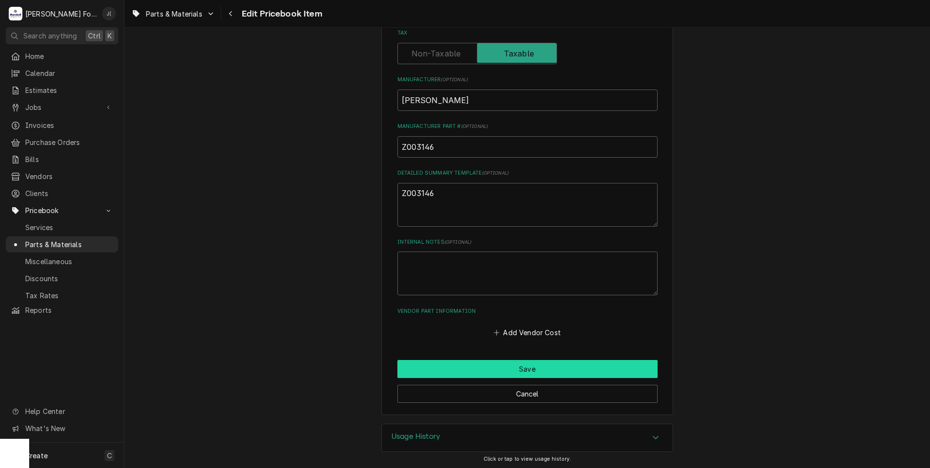
click at [420, 364] on button "Save" at bounding box center [527, 369] width 260 height 18
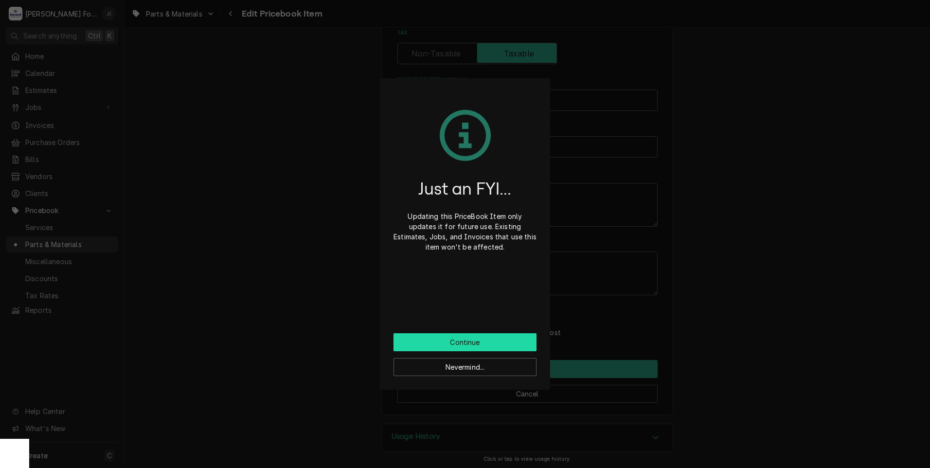
click at [425, 342] on button "Continue" at bounding box center [464, 342] width 143 height 18
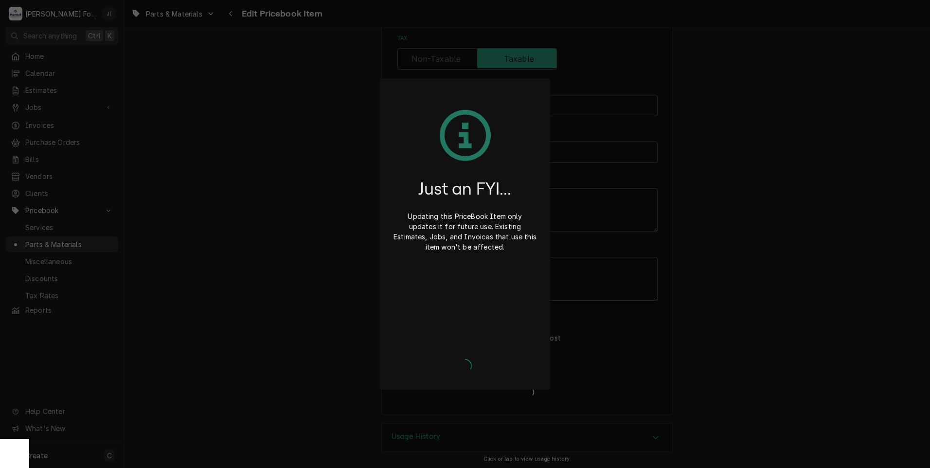
type textarea "x"
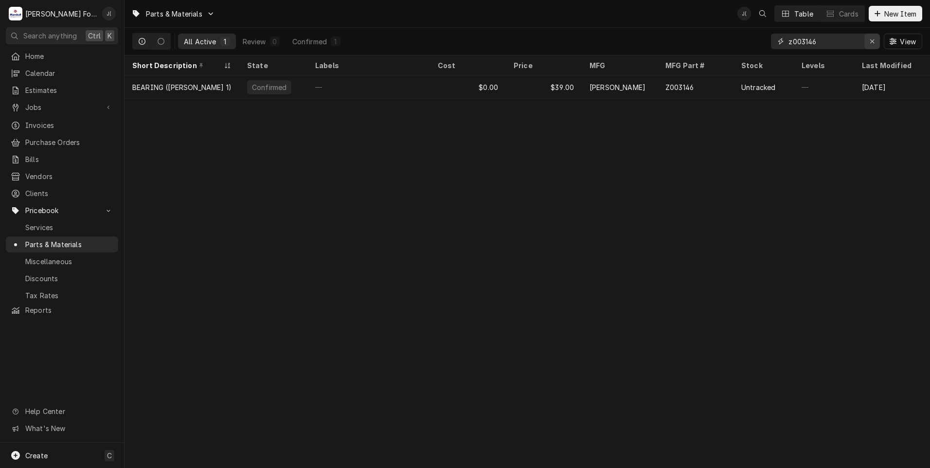
click at [871, 44] on icon "Erase input" at bounding box center [871, 41] width 5 height 7
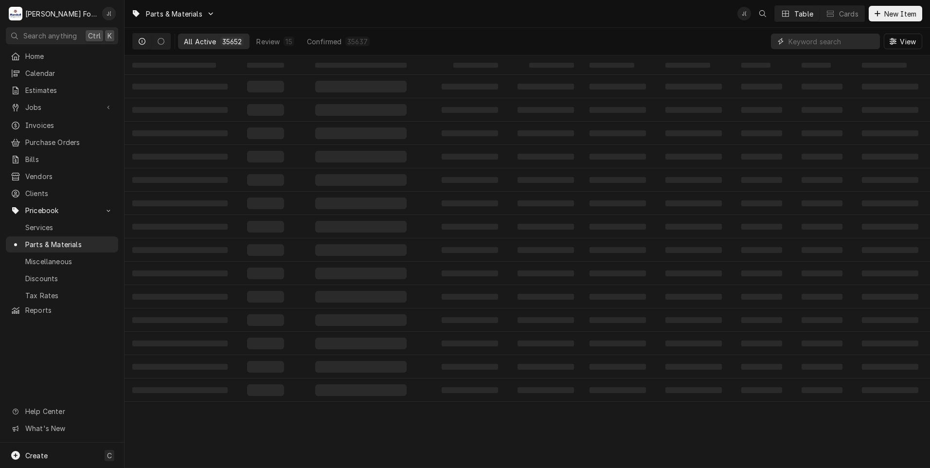
paste input "Z003285"
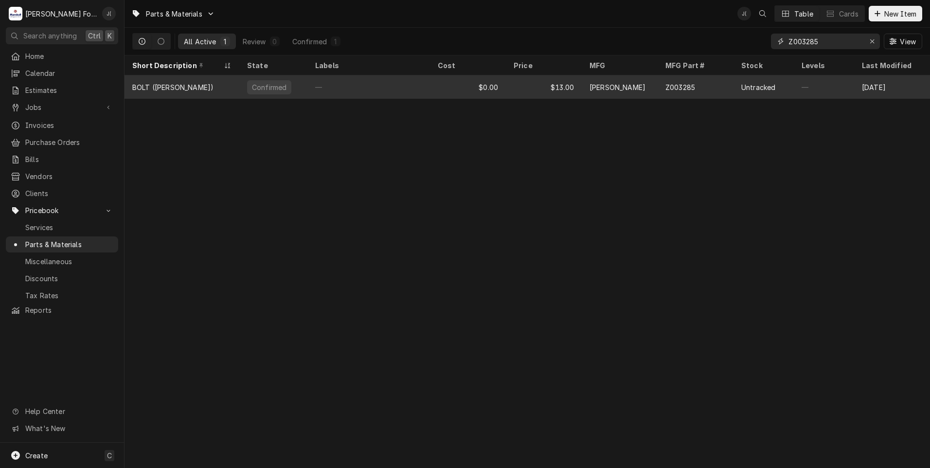
type input "Z003285"
click at [356, 87] on div "—" at bounding box center [368, 86] width 123 height 23
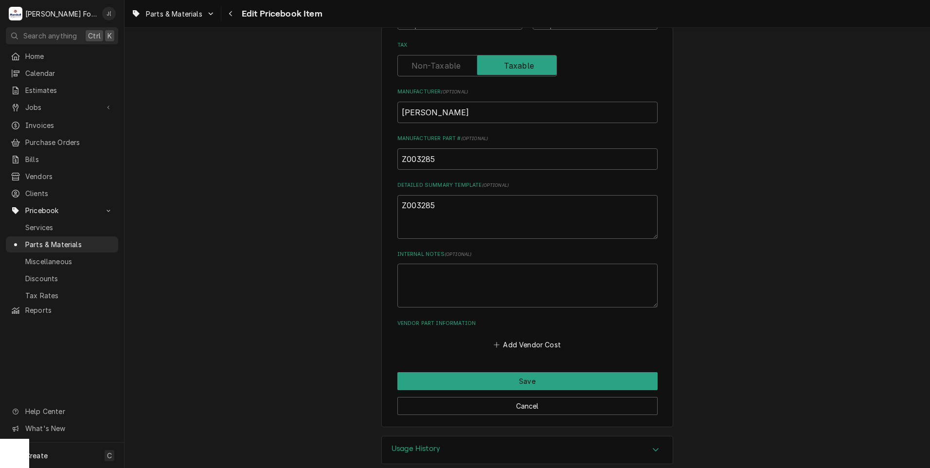
scroll to position [292, 0]
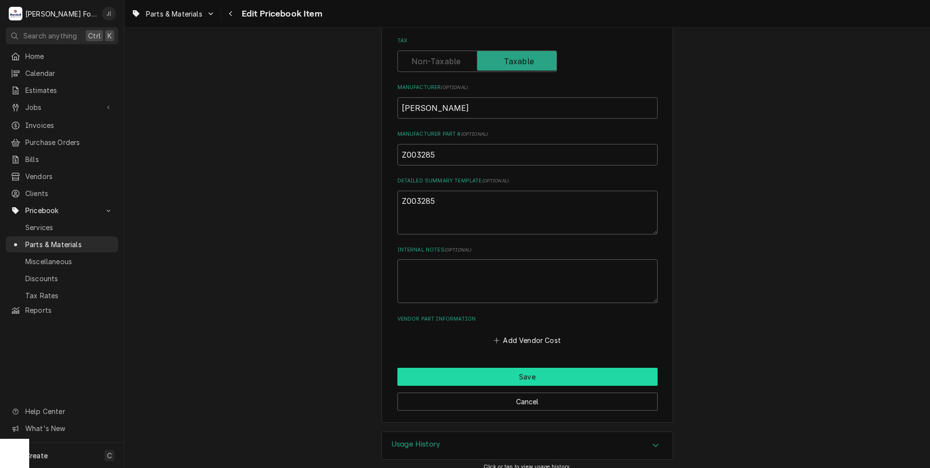
click at [455, 370] on button "Save" at bounding box center [527, 377] width 260 height 18
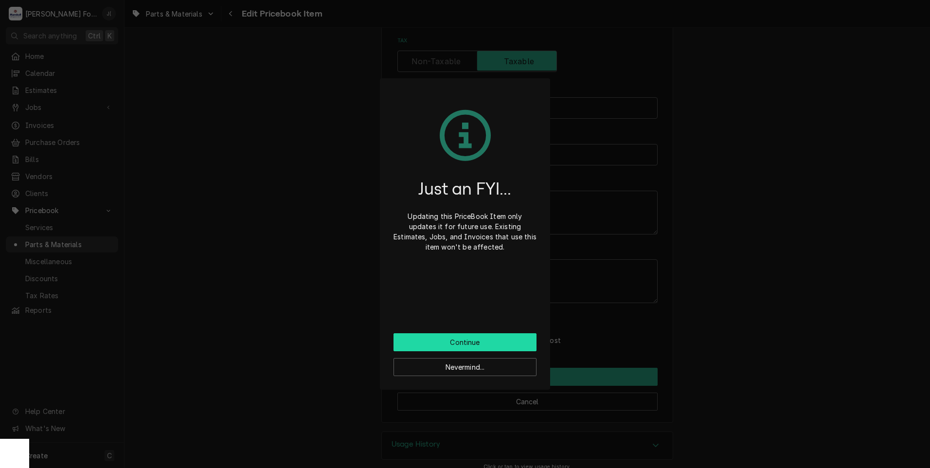
click at [455, 342] on button "Continue" at bounding box center [464, 342] width 143 height 18
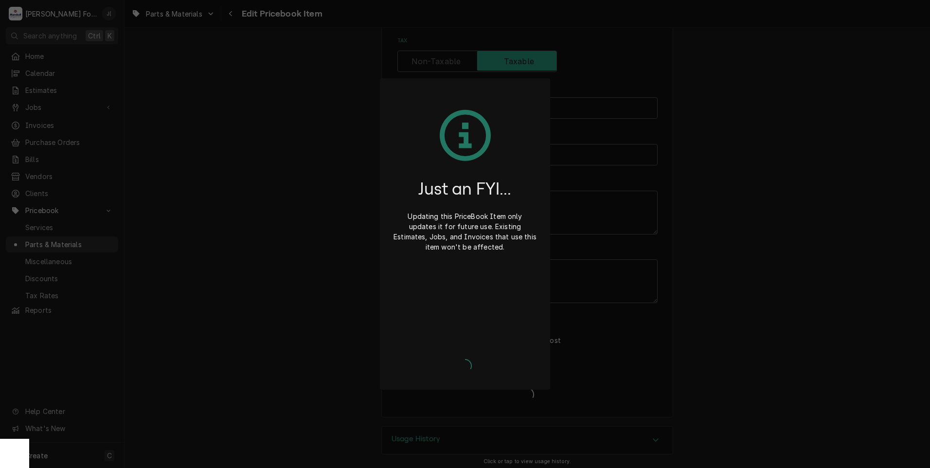
type textarea "x"
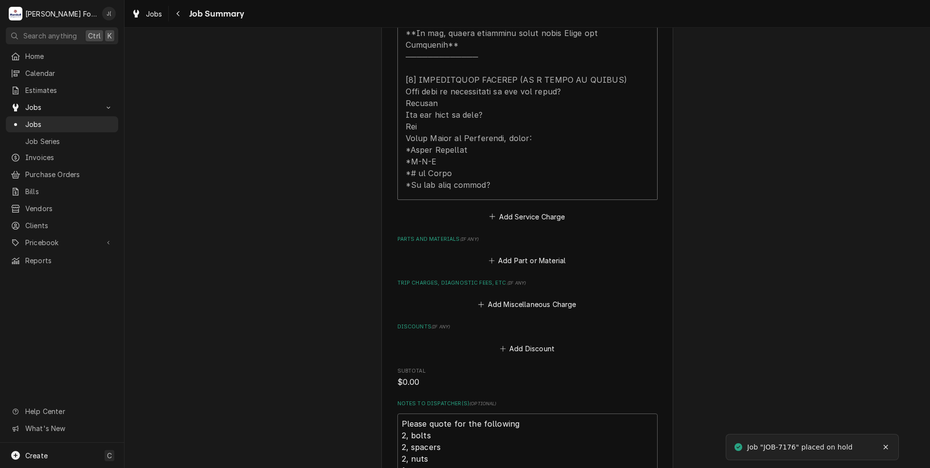
scroll to position [583, 0]
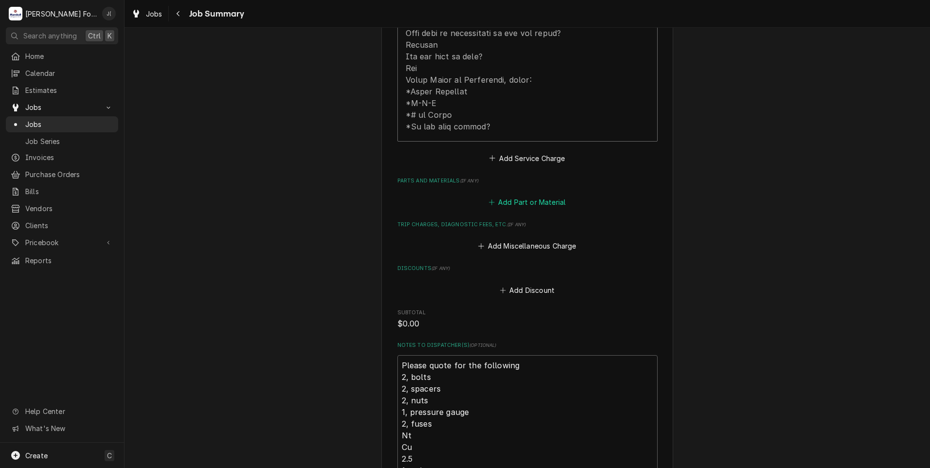
click at [516, 195] on button "Add Part or Material" at bounding box center [527, 202] width 80 height 14
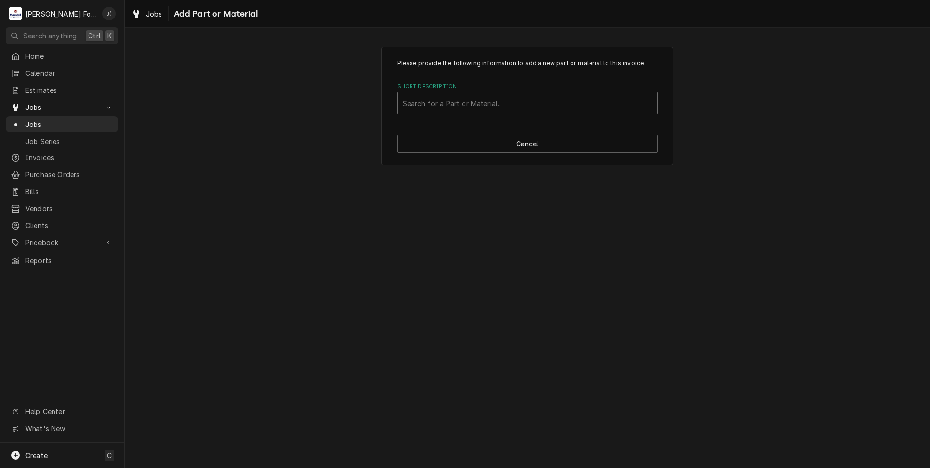
click at [489, 104] on div "Short Description" at bounding box center [527, 103] width 249 height 18
type input "z084208"
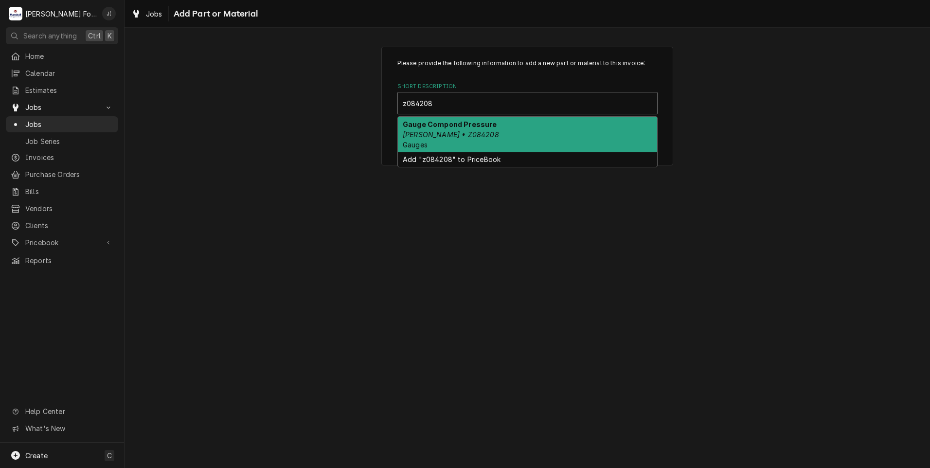
click at [494, 137] on div "Gauge Compond Pressure Groen • Z084208 Gauges" at bounding box center [527, 134] width 259 height 35
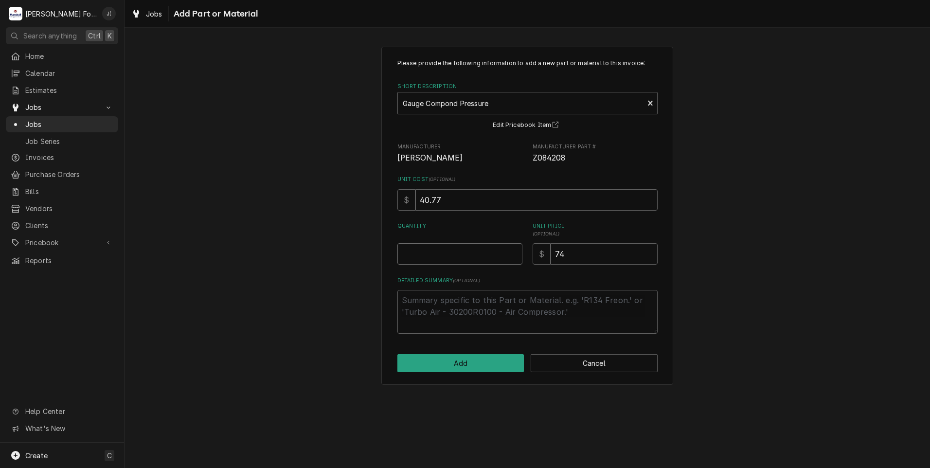
drag, startPoint x: 469, startPoint y: 256, endPoint x: 468, endPoint y: 261, distance: 5.1
click at [468, 261] on input "Quantity" at bounding box center [459, 253] width 125 height 21
type textarea "x"
type input "1"
click at [457, 370] on button "Add" at bounding box center [460, 363] width 127 height 18
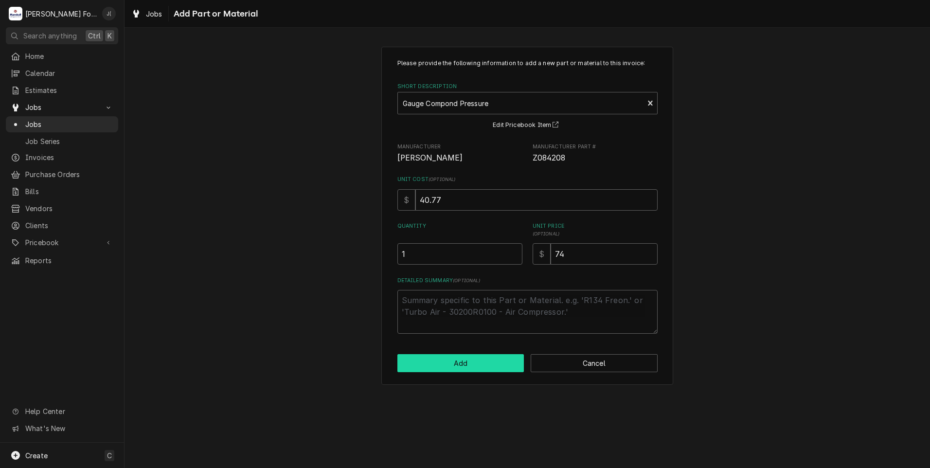
type textarea "x"
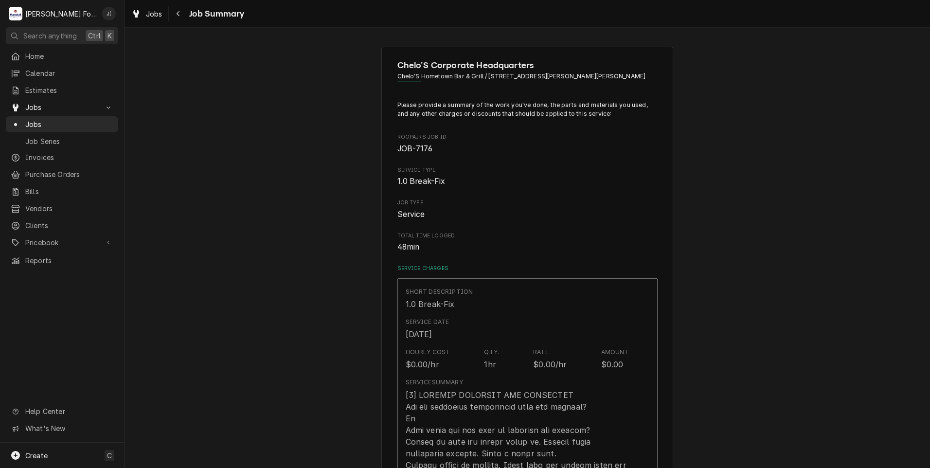
scroll to position [583, 0]
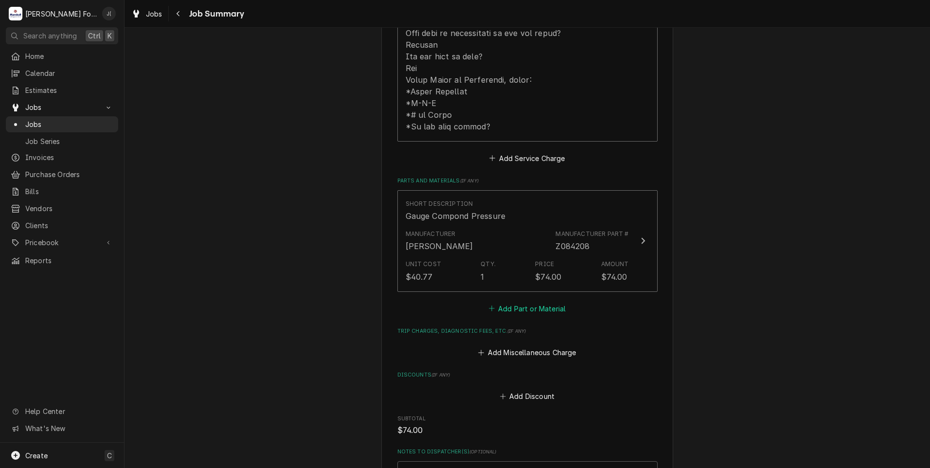
click at [504, 301] on button "Add Part or Material" at bounding box center [527, 308] width 80 height 14
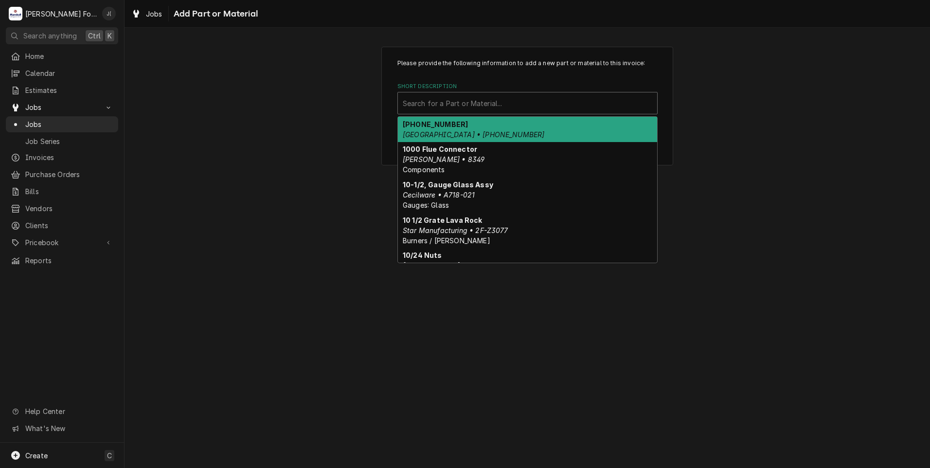
click at [470, 105] on div "Short Description" at bounding box center [527, 103] width 249 height 18
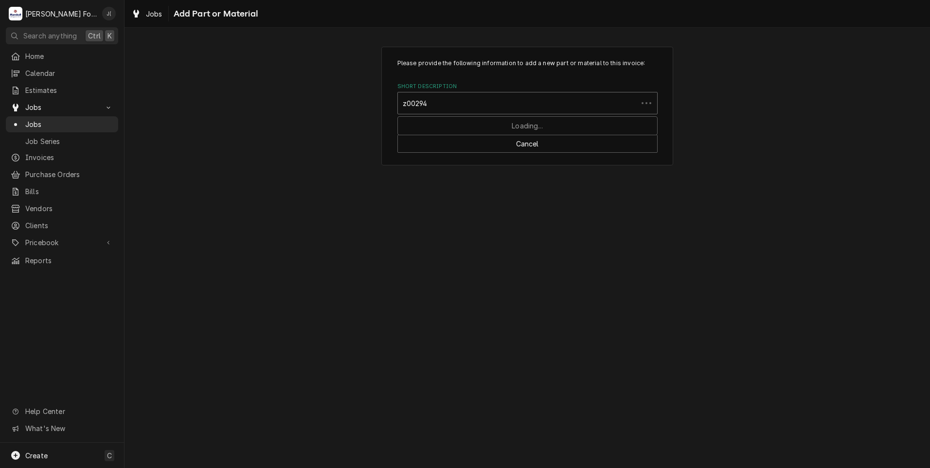
type input "z002945"
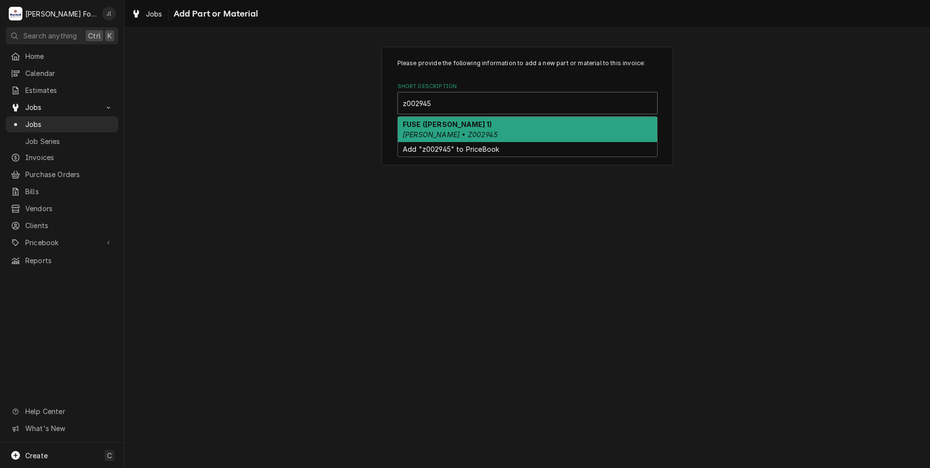
click at [467, 135] on div "FUSE (GROEN 1) GROEN • Z002945" at bounding box center [527, 129] width 259 height 25
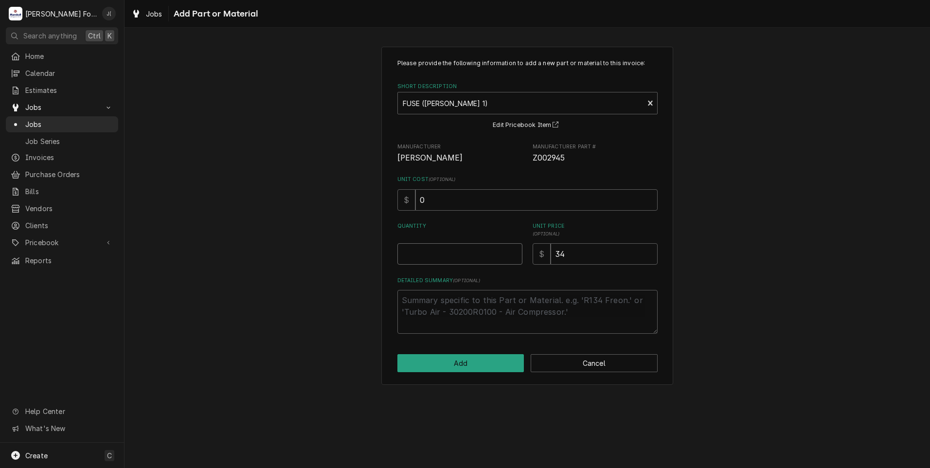
click at [465, 256] on input "Quantity" at bounding box center [459, 253] width 125 height 21
type textarea "x"
type input "2"
click at [460, 365] on button "Add" at bounding box center [460, 363] width 127 height 18
type textarea "x"
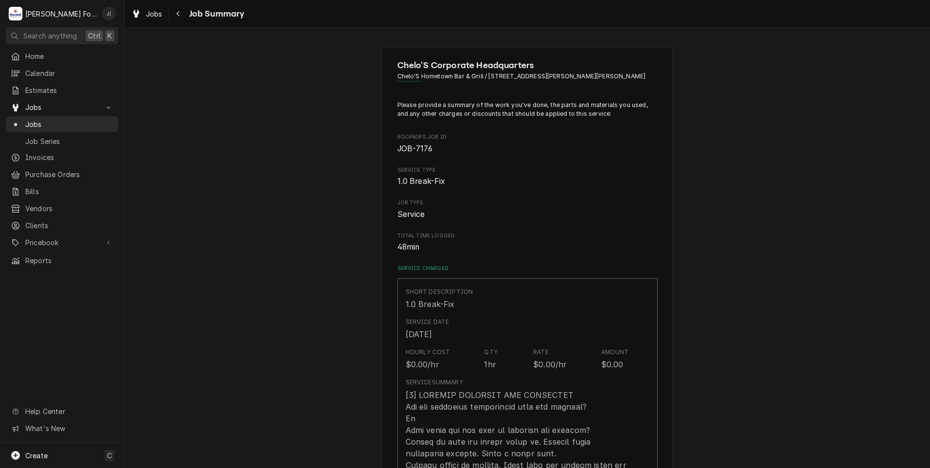
scroll to position [583, 0]
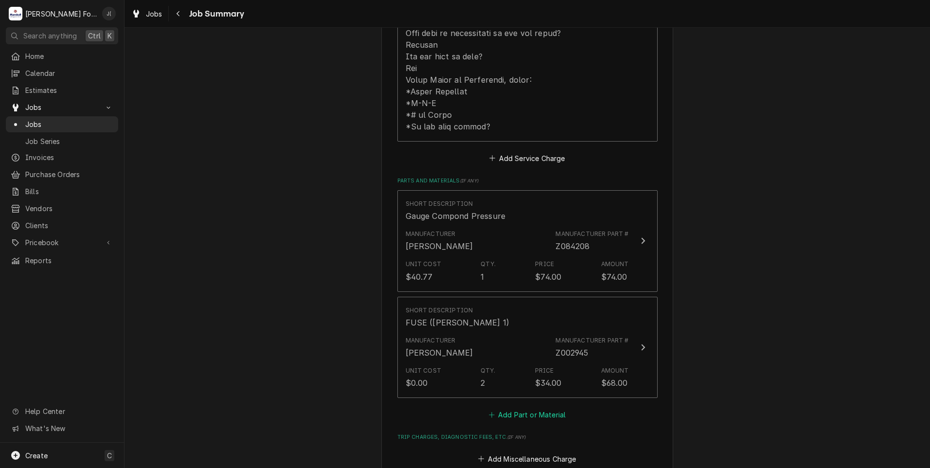
click at [489, 412] on icon "Parts and Materials" at bounding box center [491, 414] width 5 height 5
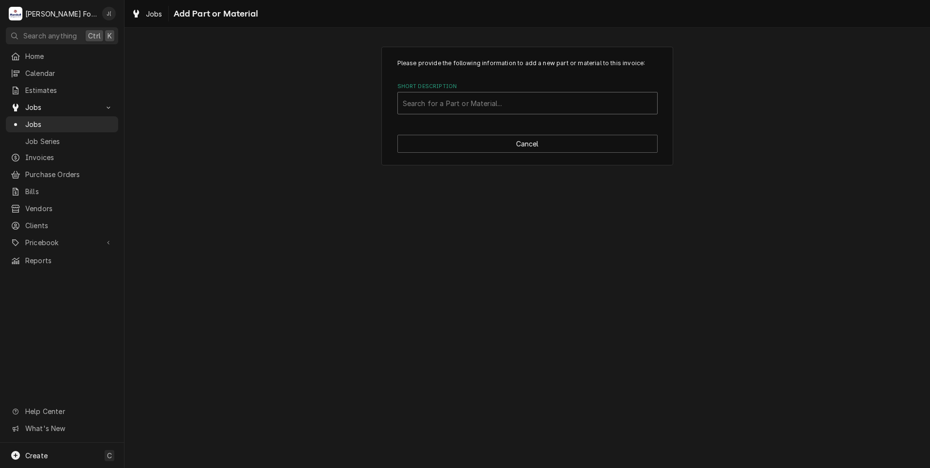
click at [488, 100] on div "Short Description" at bounding box center [527, 103] width 249 height 18
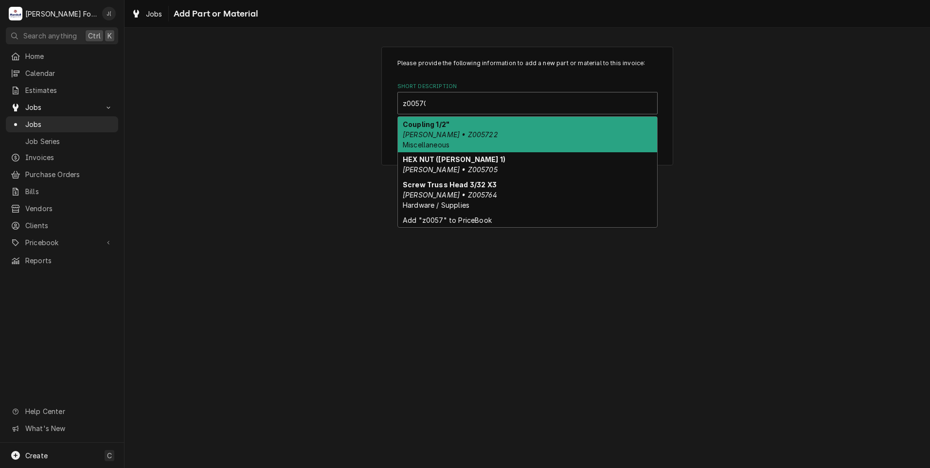
type input "z005705"
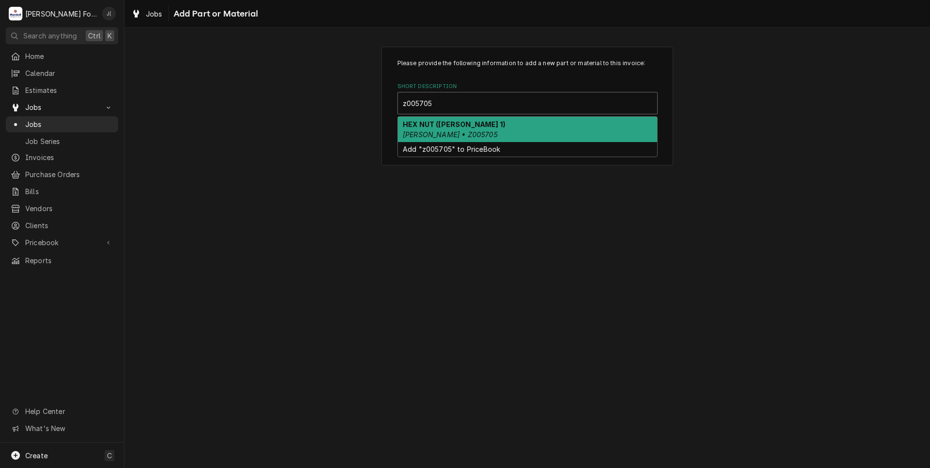
click at [465, 133] on div "HEX NUT (GROEN 1) GROEN • Z005705" at bounding box center [527, 129] width 259 height 25
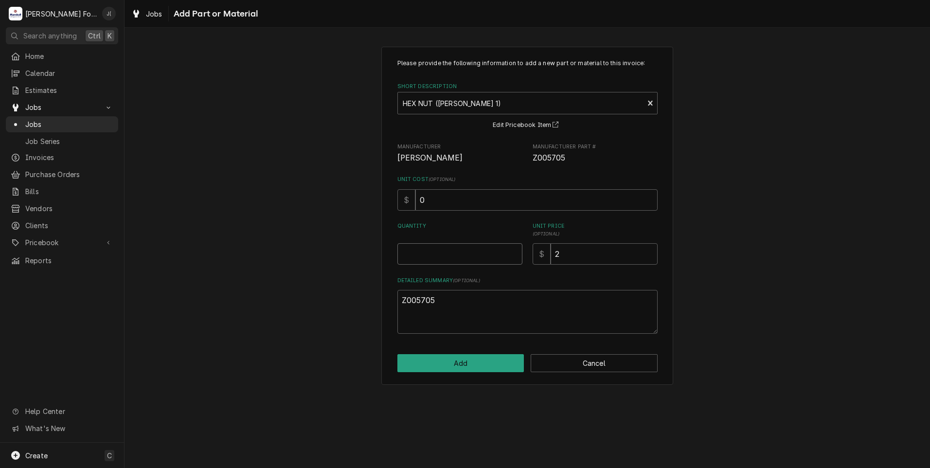
click at [462, 246] on input "Quantity" at bounding box center [459, 253] width 125 height 21
type textarea "x"
type input "2"
click at [471, 369] on button "Add" at bounding box center [460, 363] width 127 height 18
type textarea "x"
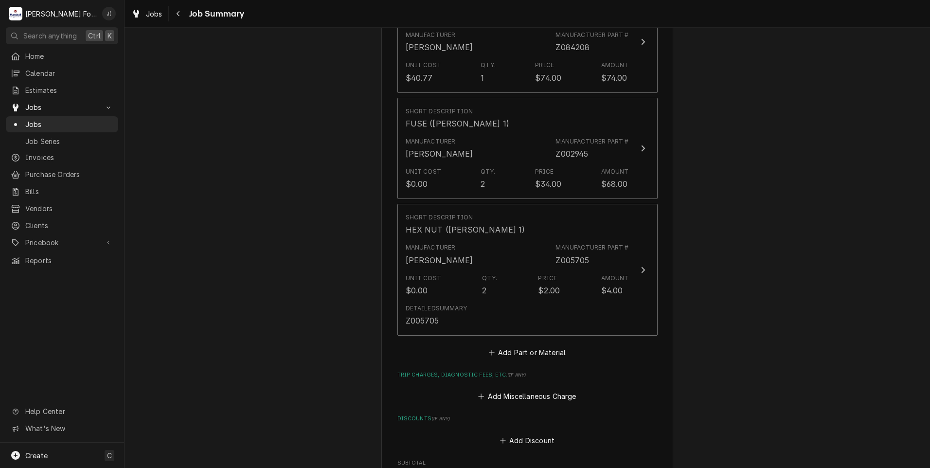
scroll to position [827, 0]
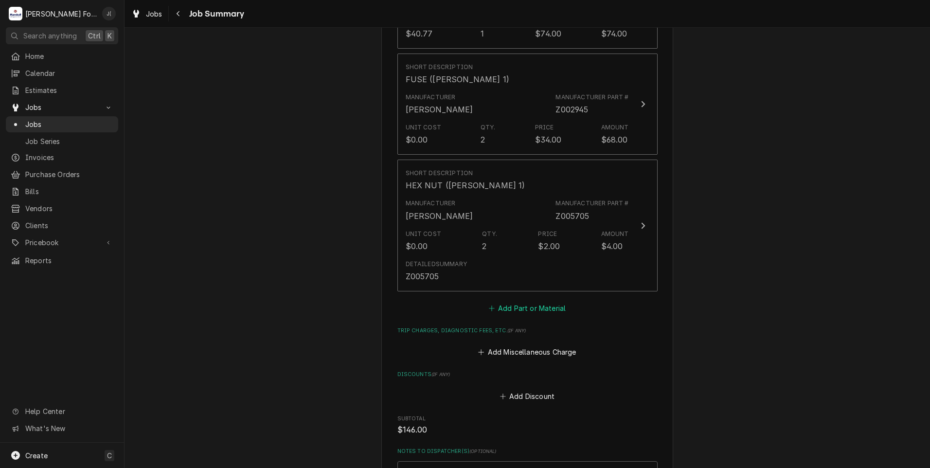
click at [503, 301] on button "Add Part or Material" at bounding box center [527, 308] width 80 height 14
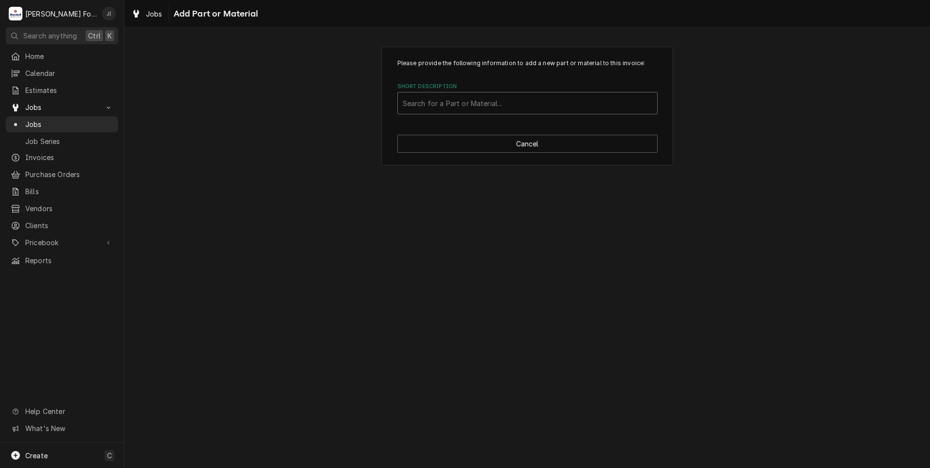
click at [462, 106] on div "Short Description" at bounding box center [527, 103] width 249 height 18
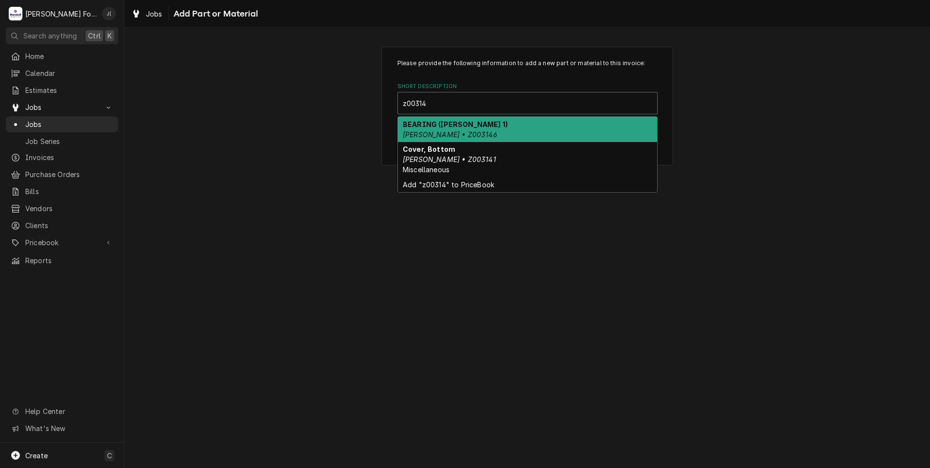
type input "z003146"
drag, startPoint x: 467, startPoint y: 128, endPoint x: 467, endPoint y: 135, distance: 6.3
click at [467, 130] on div "BEARING (GROEN 1) GROEN • Z003146" at bounding box center [527, 129] width 259 height 25
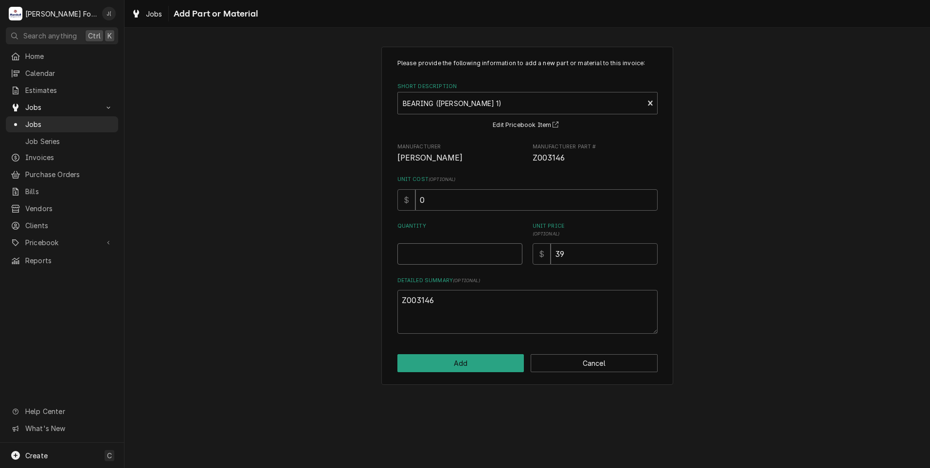
click at [446, 246] on input "Quantity" at bounding box center [459, 253] width 125 height 21
type textarea "x"
type input "2"
click at [463, 376] on div "Please provide the following information to add a new part or material to this …" at bounding box center [527, 216] width 292 height 338
click at [466, 366] on button "Add" at bounding box center [460, 363] width 127 height 18
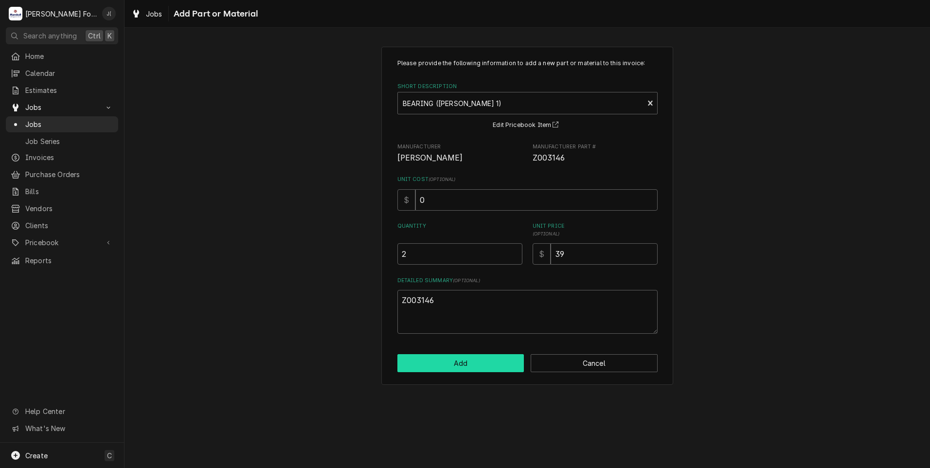
type textarea "x"
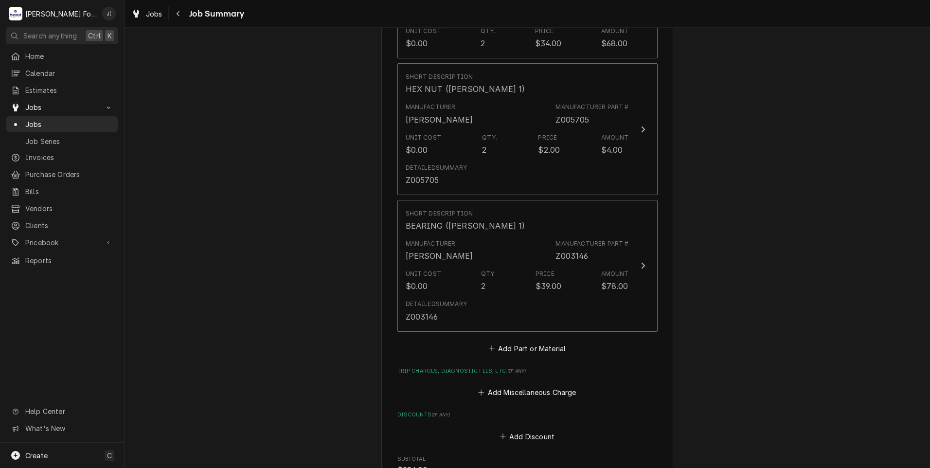
scroll to position [924, 0]
click at [499, 340] on button "Add Part or Material" at bounding box center [527, 347] width 80 height 14
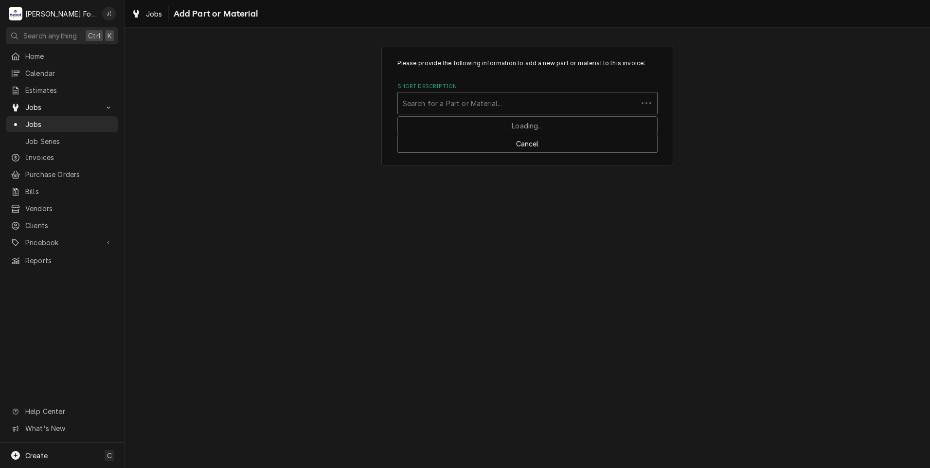
click at [436, 106] on div "Short Description" at bounding box center [518, 103] width 230 height 18
type input "z003285"
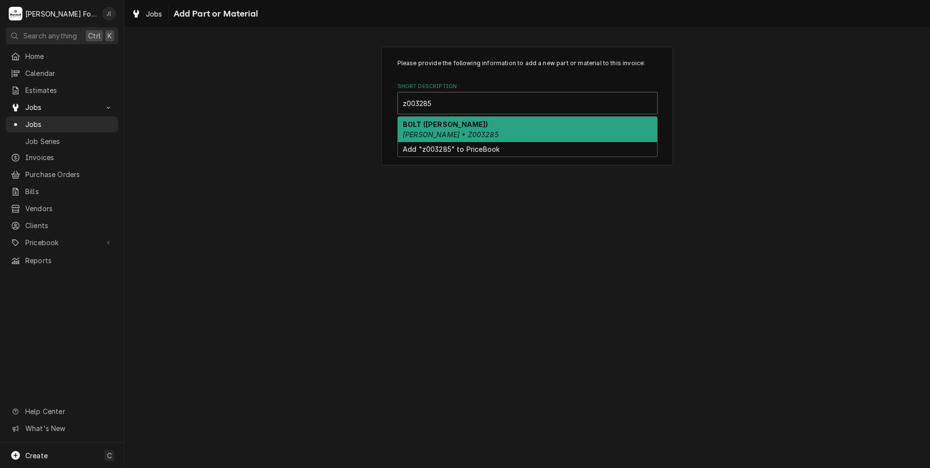
click at [440, 123] on strong "BOLT (GROEN)" at bounding box center [445, 124] width 85 height 8
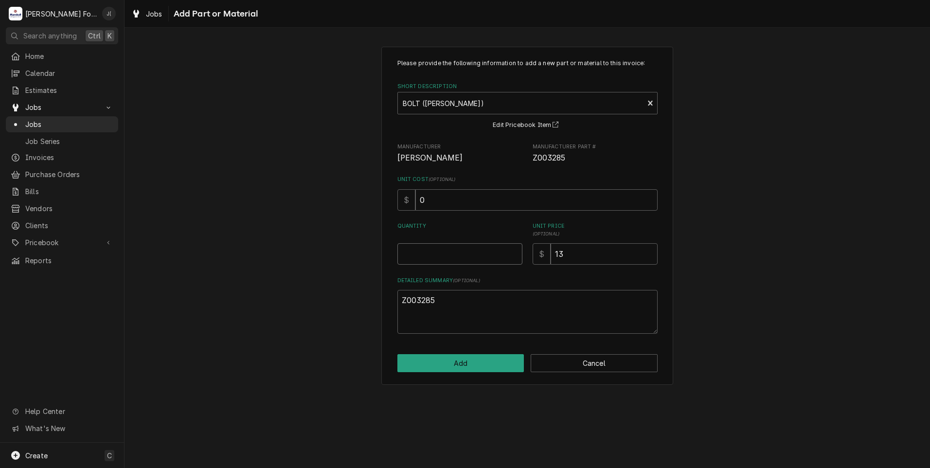
click at [457, 252] on input "Quantity" at bounding box center [459, 253] width 125 height 21
type textarea "x"
type input "2"
click at [471, 359] on button "Add" at bounding box center [460, 363] width 127 height 18
type textarea "x"
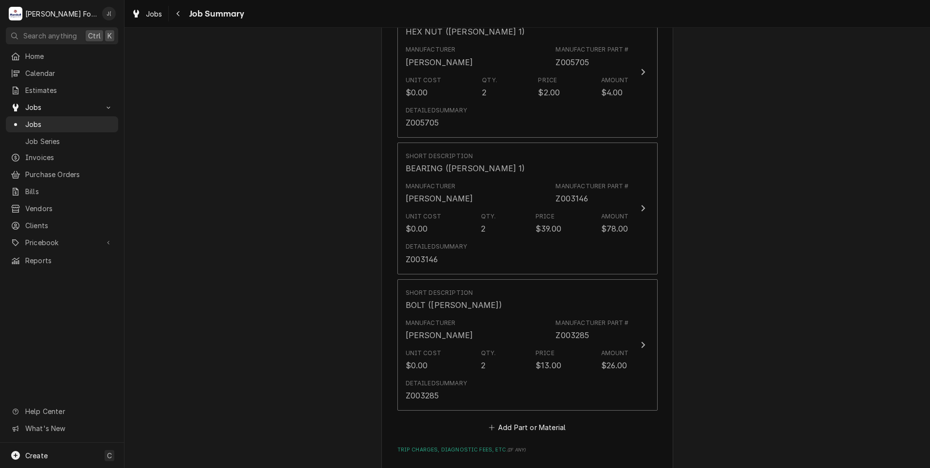
scroll to position [1070, 0]
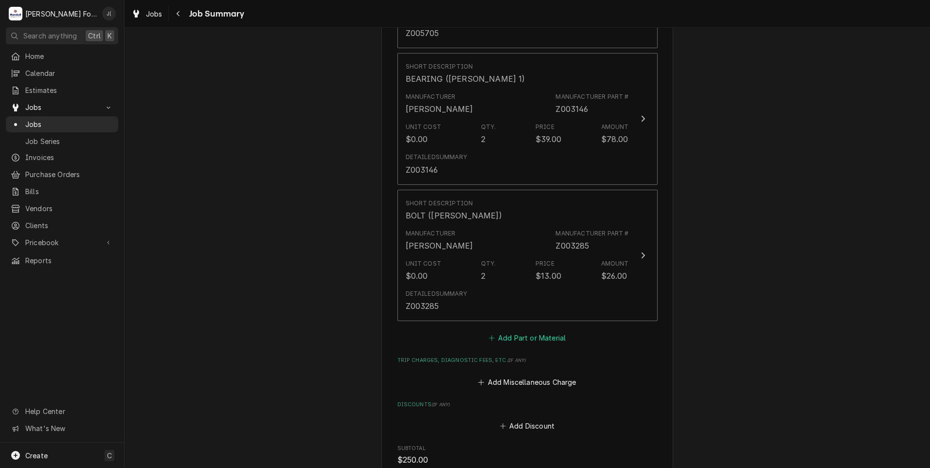
click at [517, 331] on button "Add Part or Material" at bounding box center [527, 338] width 80 height 14
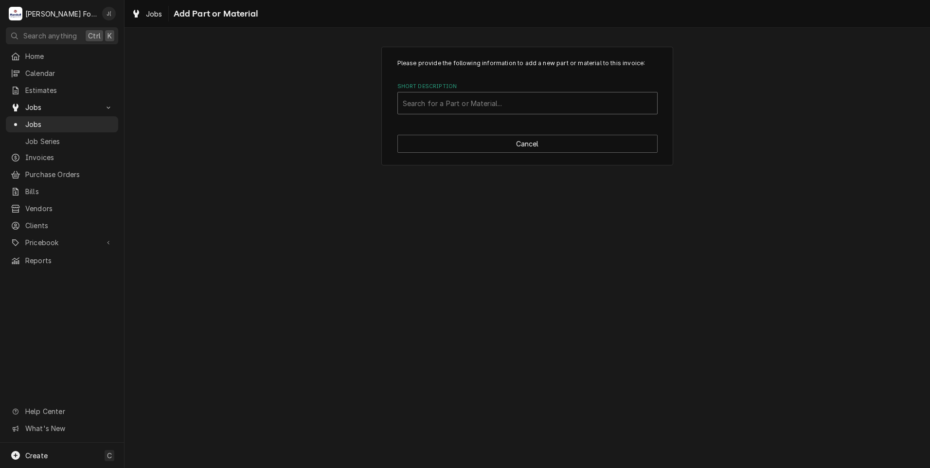
click at [436, 102] on div "Short Description" at bounding box center [527, 103] width 249 height 18
type input "ssdt"
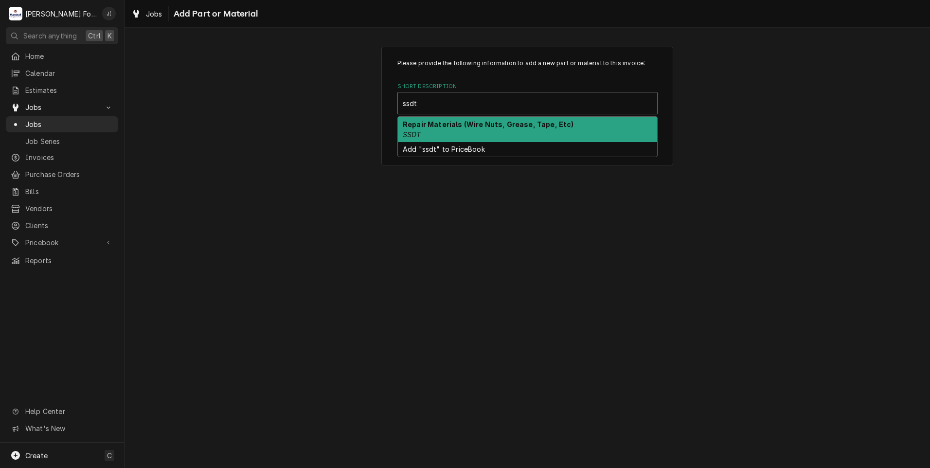
click at [438, 125] on strong "Repair Materials (Wire Nuts, Grease, Tape, Etc)" at bounding box center [488, 124] width 171 height 8
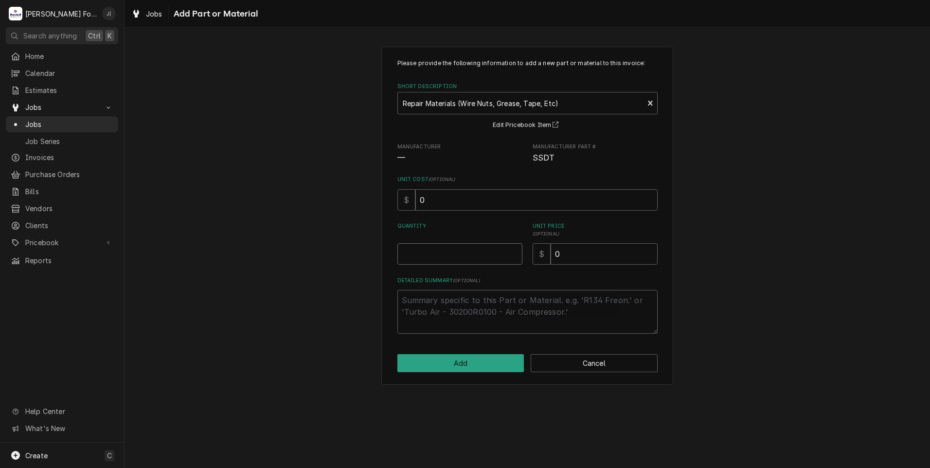
click at [422, 248] on input "Quantity" at bounding box center [459, 253] width 125 height 21
type textarea "x"
type input "1"
type textarea "x"
type input "6"
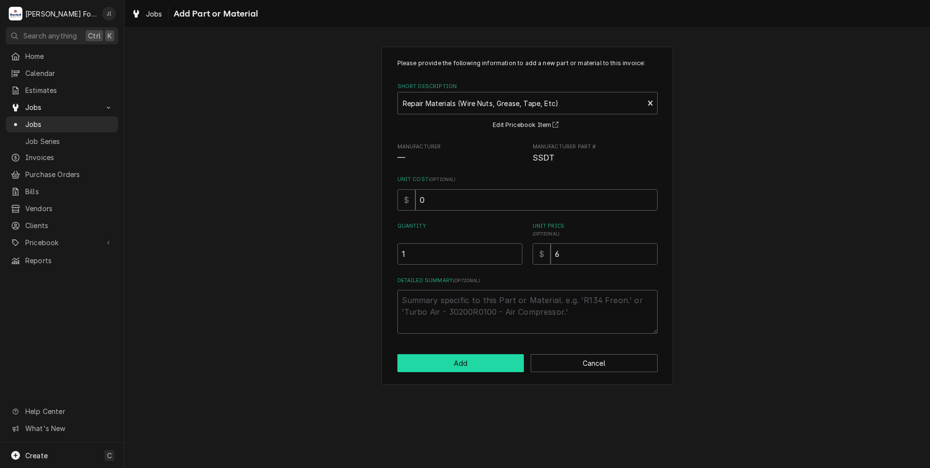
click at [473, 365] on button "Add" at bounding box center [460, 363] width 127 height 18
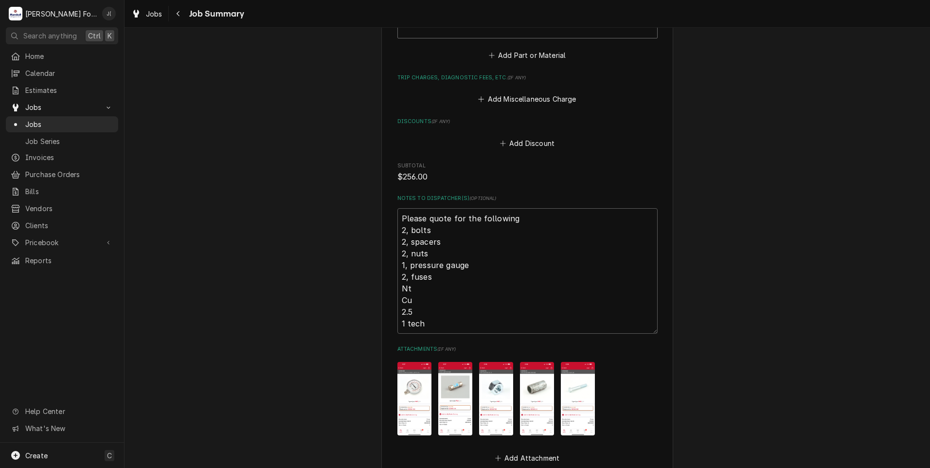
scroll to position [1595, 0]
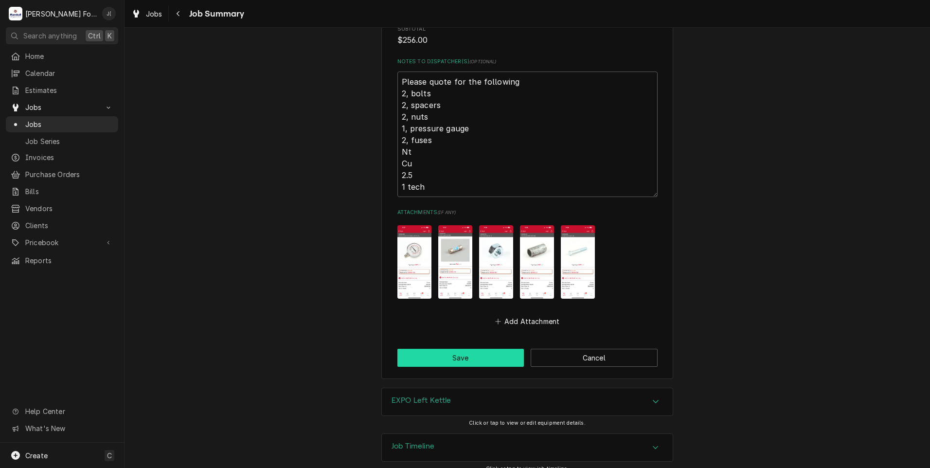
click at [413, 354] on button "Save" at bounding box center [460, 358] width 127 height 18
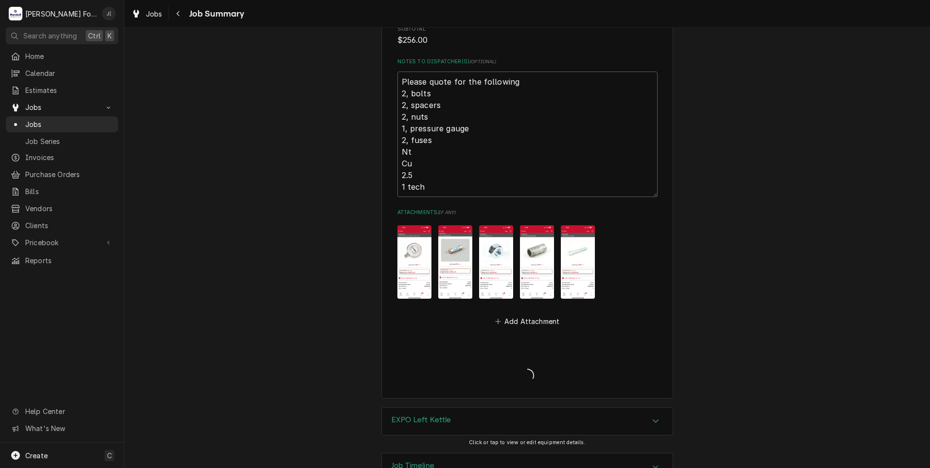
type textarea "x"
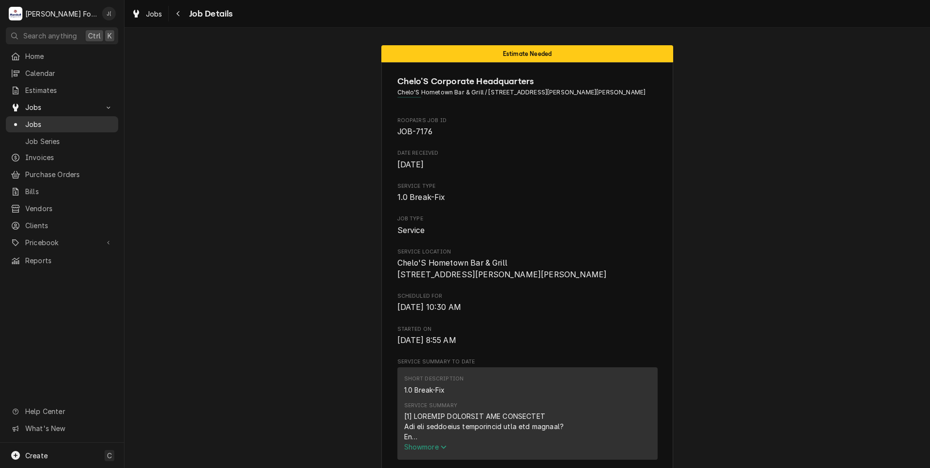
click at [39, 123] on span "Jobs" at bounding box center [69, 124] width 88 height 10
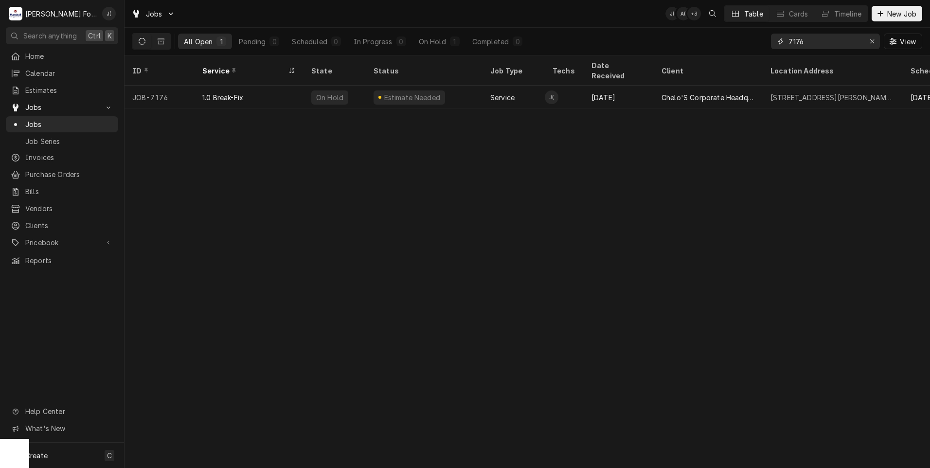
click at [871, 43] on icon "Erase input" at bounding box center [871, 41] width 5 height 7
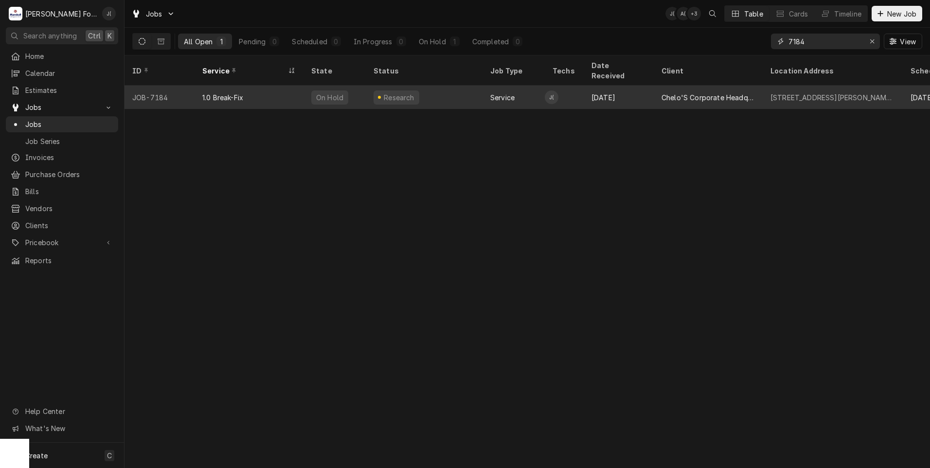
type input "7184"
click at [243, 92] on div "1.0 Break-Fix" at bounding box center [248, 97] width 109 height 23
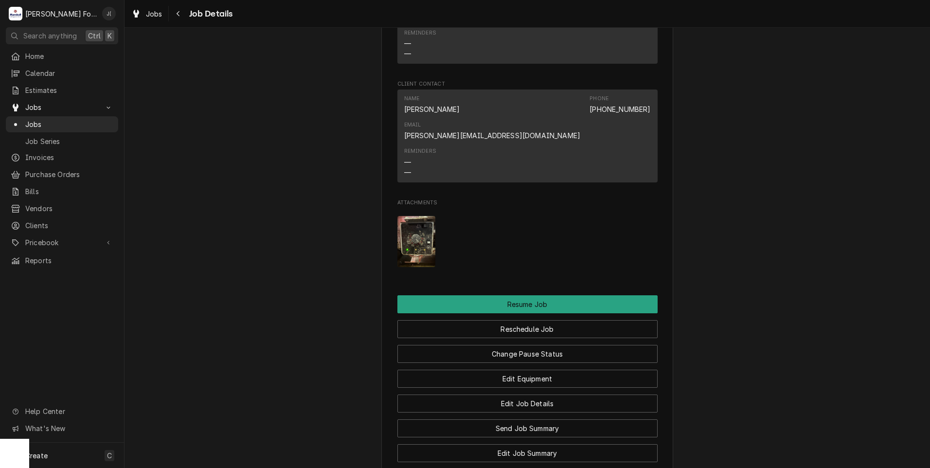
scroll to position [972, 0]
click at [406, 216] on img "Attachments" at bounding box center [416, 241] width 38 height 51
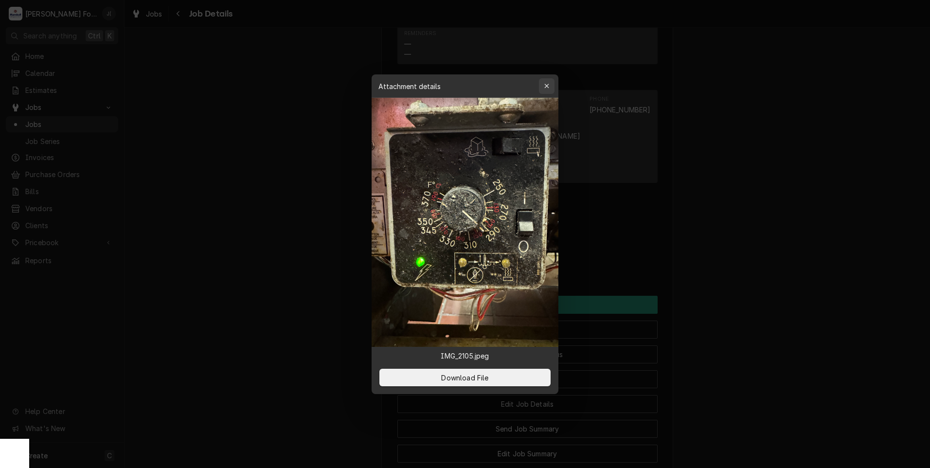
click at [546, 82] on div "button" at bounding box center [547, 86] width 10 height 10
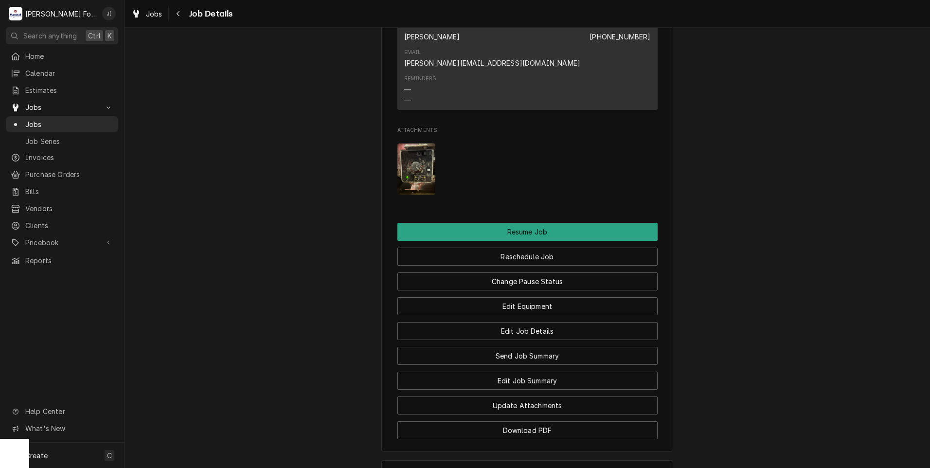
scroll to position [1153, 0]
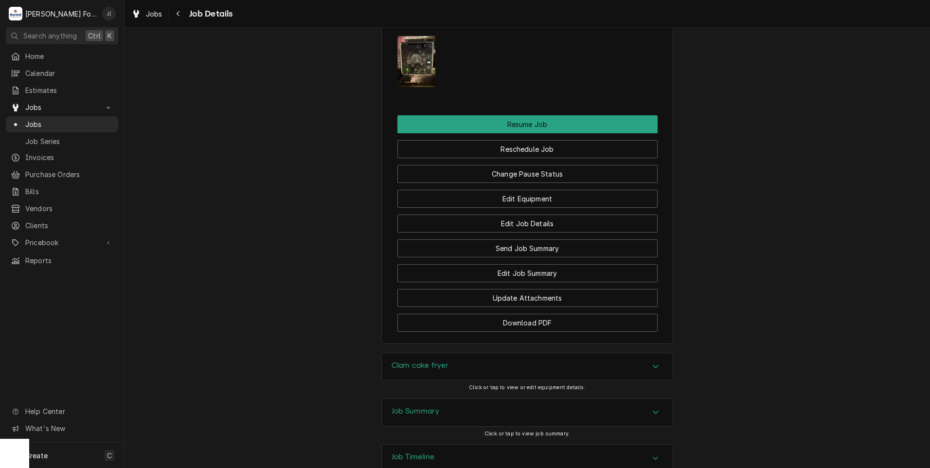
click at [417, 361] on h3 "Clam cake fryer" at bounding box center [419, 365] width 57 height 9
drag, startPoint x: 446, startPoint y: 403, endPoint x: 399, endPoint y: 403, distance: 46.7
click at [402, 467] on span "G23hb055666" at bounding box center [428, 471] width 52 height 9
copy span "G23hb055666"
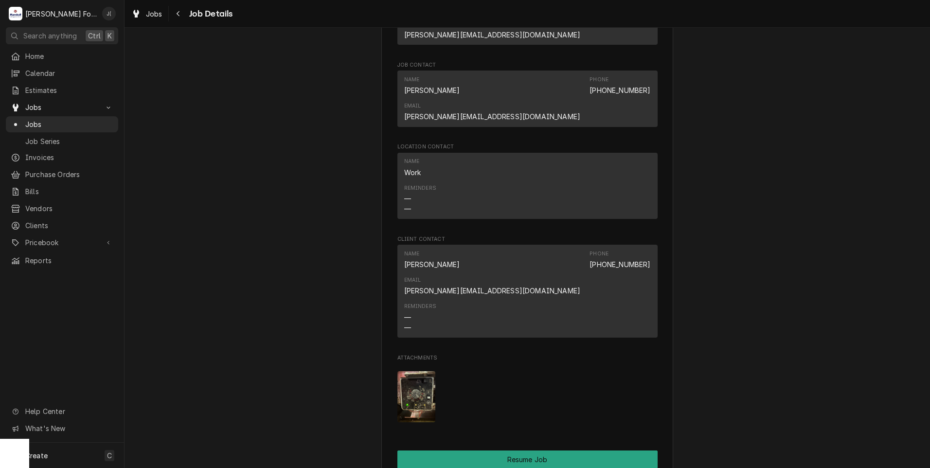
scroll to position [812, 0]
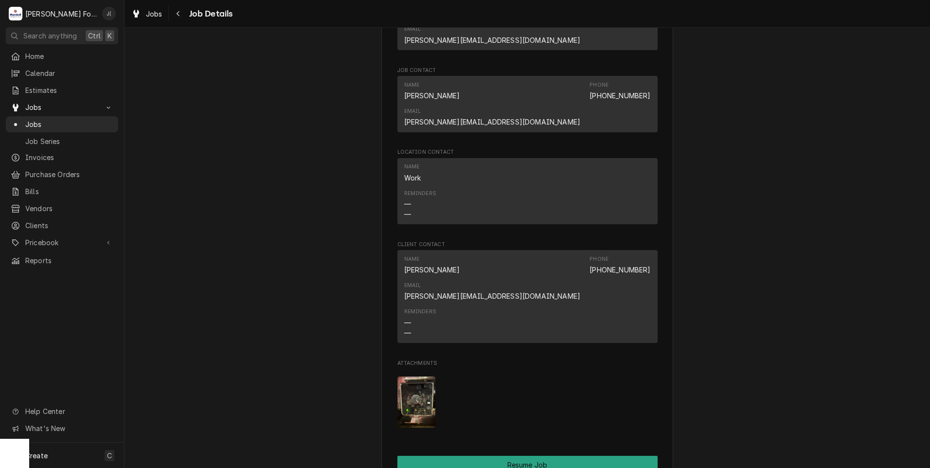
click at [414, 376] on img "Attachments" at bounding box center [416, 401] width 38 height 51
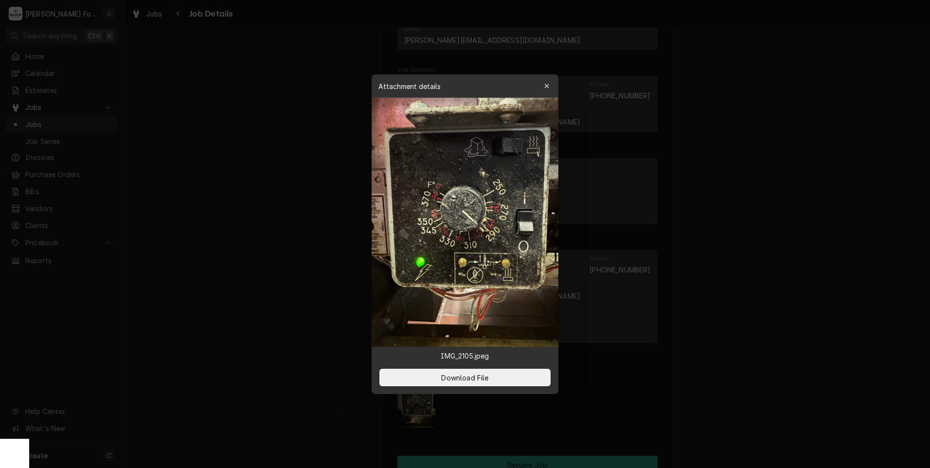
click at [414, 329] on img at bounding box center [464, 222] width 187 height 249
click at [490, 382] on span "Download File" at bounding box center [464, 377] width 51 height 10
click at [814, 138] on div at bounding box center [465, 234] width 930 height 468
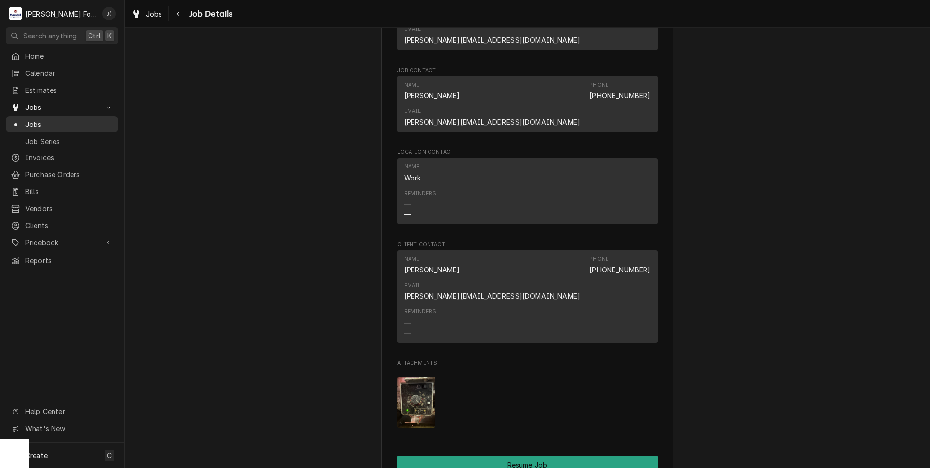
click at [38, 120] on span "Jobs" at bounding box center [69, 124] width 88 height 10
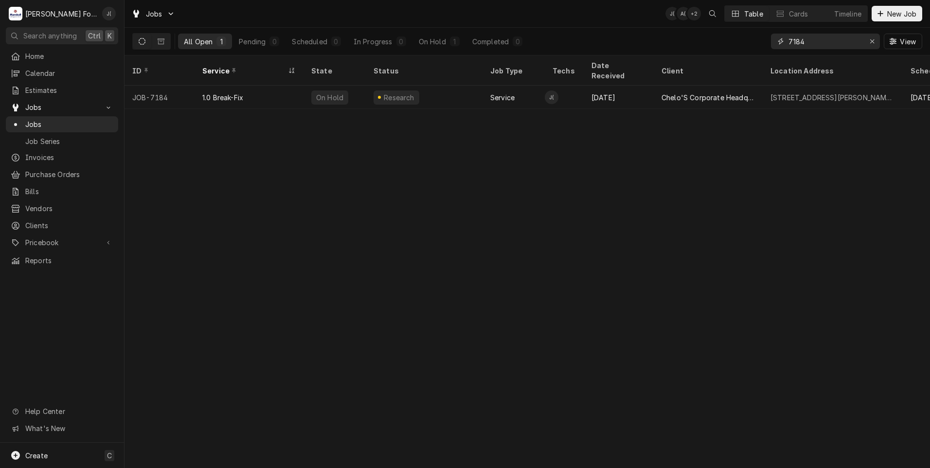
drag, startPoint x: 813, startPoint y: 43, endPoint x: 501, endPoint y: 50, distance: 312.2
click at [596, 42] on div "All Open 1 Pending 0 Scheduled 0 In Progress 0 On Hold 1 Completed 0 7184 View" at bounding box center [527, 41] width 790 height 27
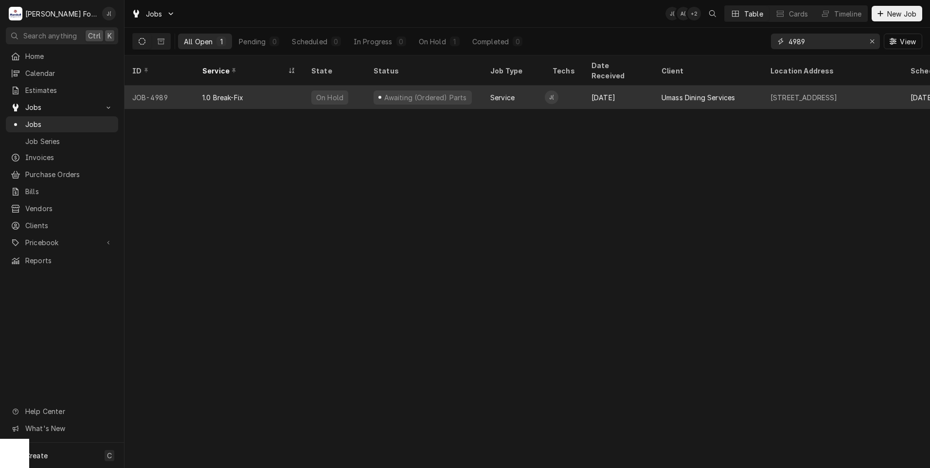
type input "4989"
click at [399, 92] on div "Awaiting (Ordered) Parts" at bounding box center [424, 97] width 117 height 23
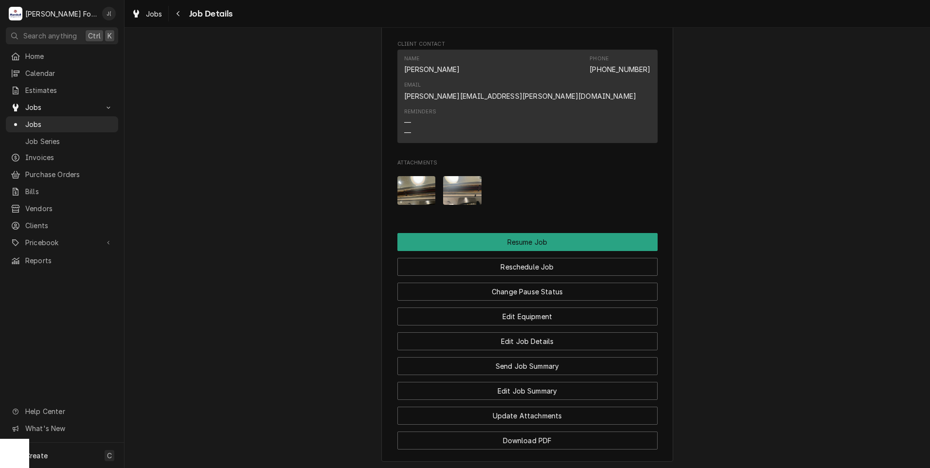
scroll to position [1361, 0]
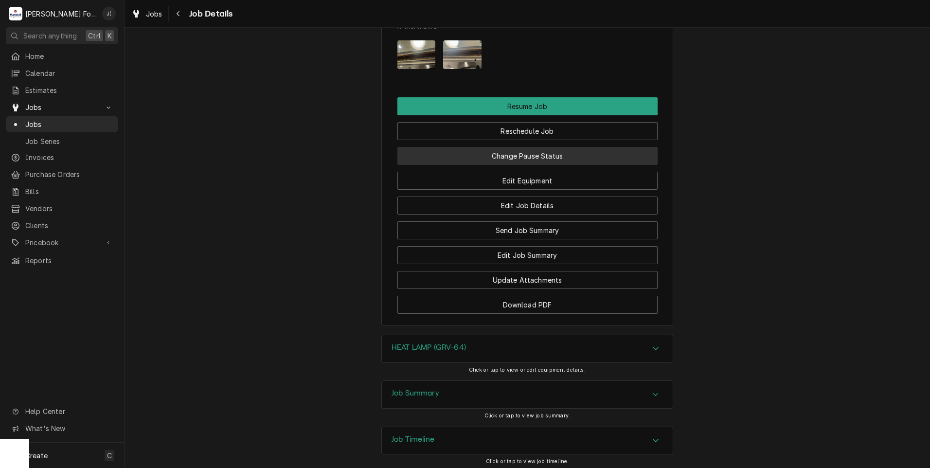
click at [549, 147] on button "Change Pause Status" at bounding box center [527, 156] width 260 height 18
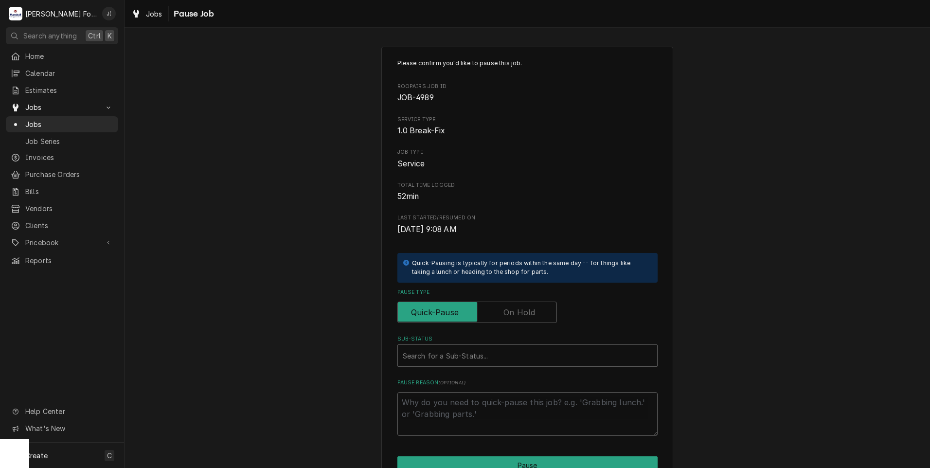
click at [503, 310] on label "Pause Type" at bounding box center [476, 311] width 159 height 21
click at [503, 310] on input "Pause Type" at bounding box center [477, 311] width 151 height 21
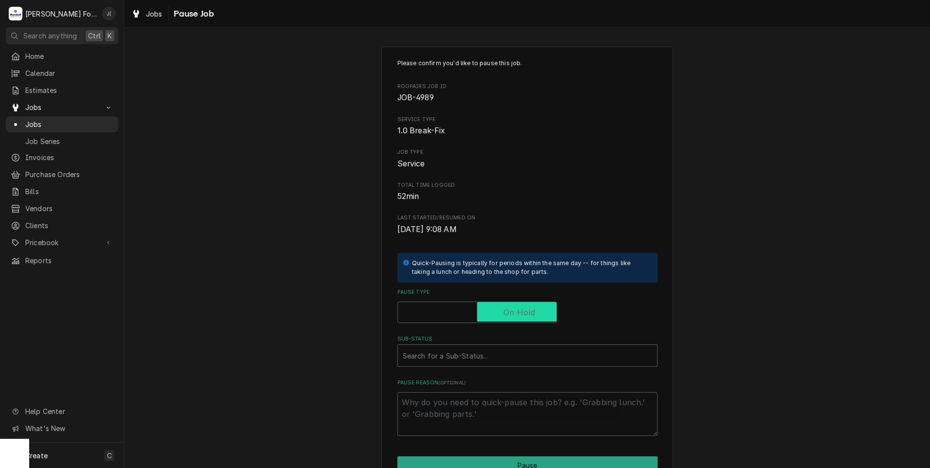
checkbox input "true"
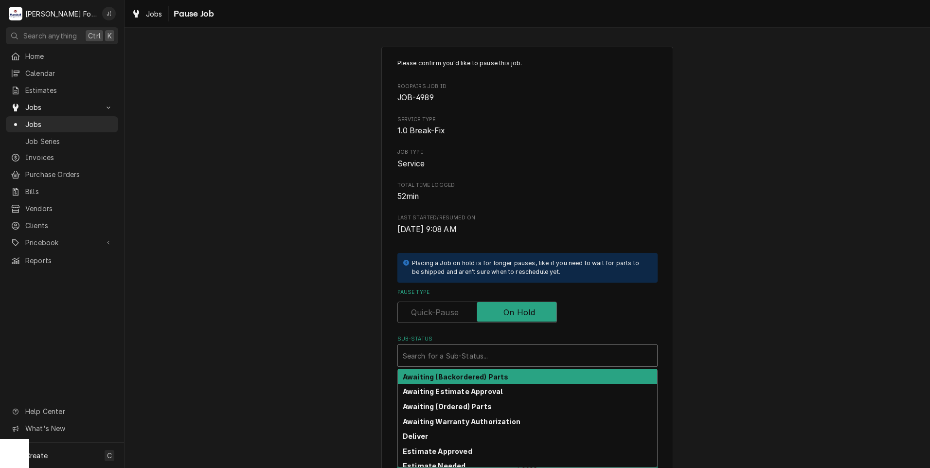
click at [498, 354] on div "Sub-Status" at bounding box center [527, 356] width 249 height 18
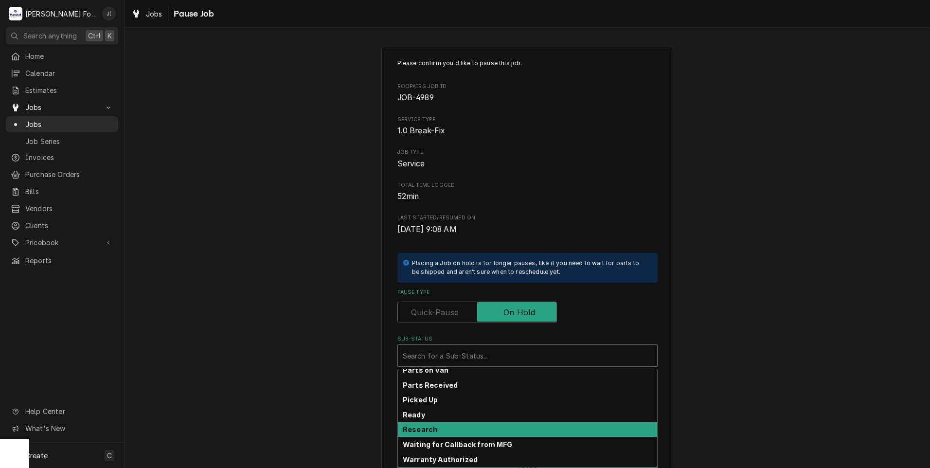
scroll to position [155, 0]
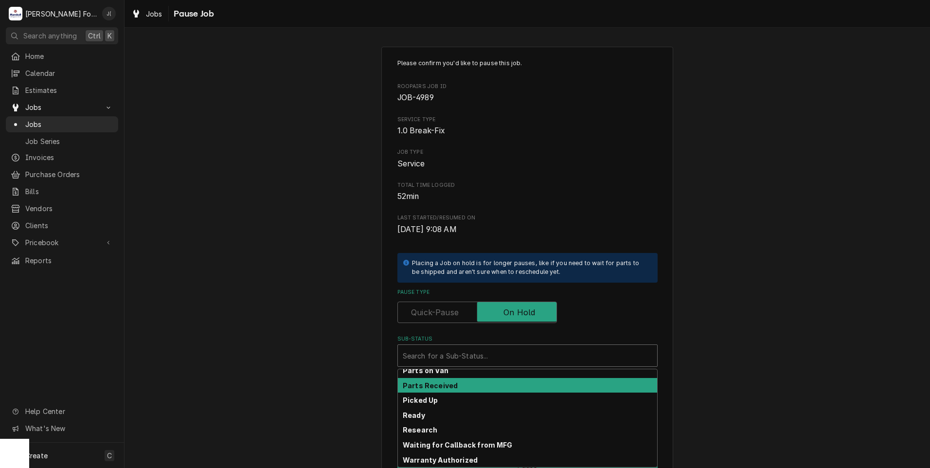
click at [475, 385] on div "Parts Received" at bounding box center [527, 385] width 259 height 15
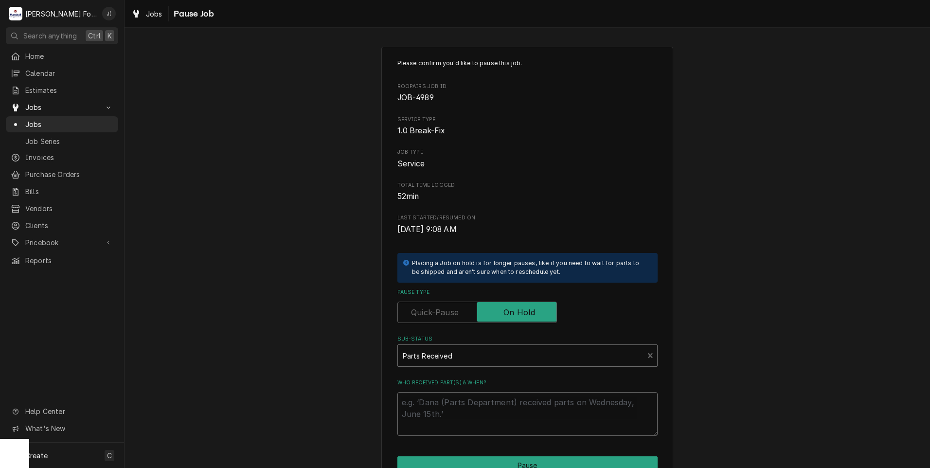
click at [475, 410] on textarea "Who received part(s) & when?" at bounding box center [527, 414] width 260 height 44
type textarea "x"
type textarea "0"
type textarea "x"
type textarea "09"
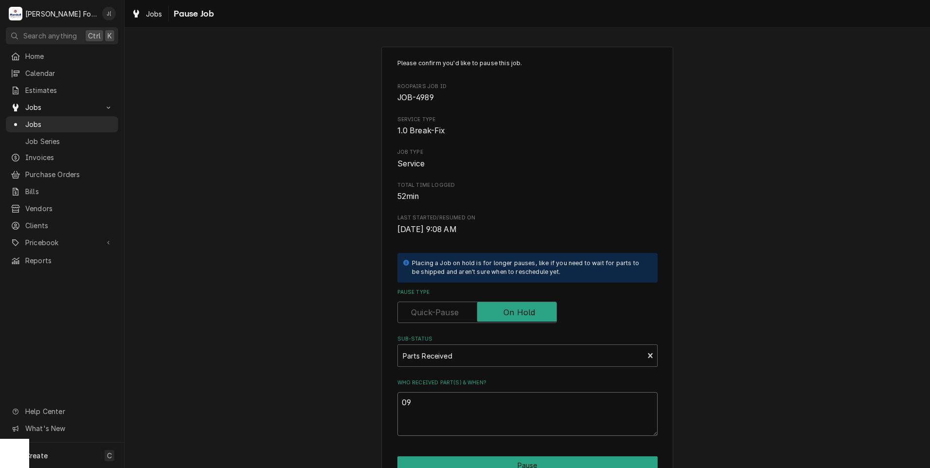
type textarea "x"
type textarea "09/"
type textarea "x"
type textarea "09/0"
type textarea "x"
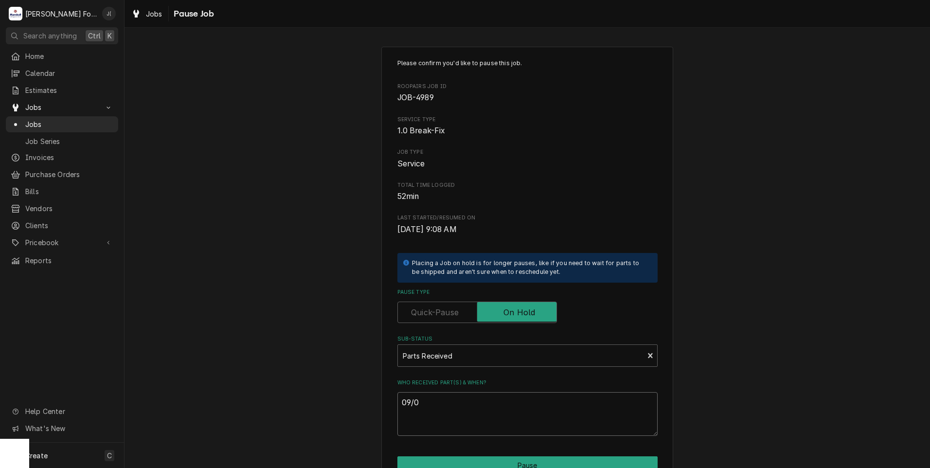
type textarea "09/03"
type textarea "x"
type textarea "09/03/"
type textarea "x"
type textarea "09/03/2"
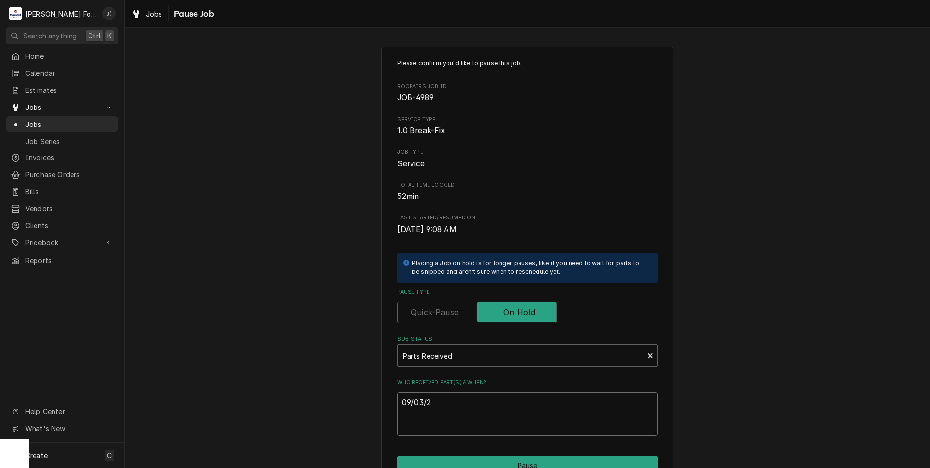
type textarea "x"
type textarea "[DATE]"
type textarea "x"
type textarea "09/03/202"
type textarea "x"
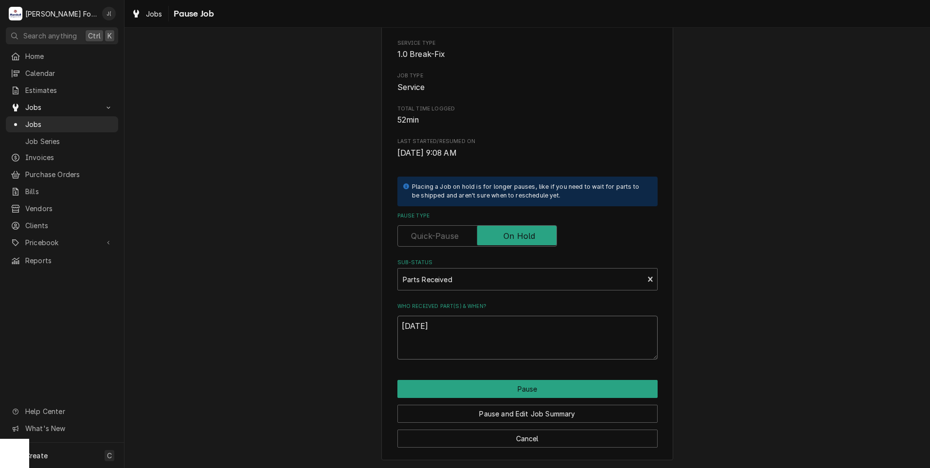
scroll to position [77, 0]
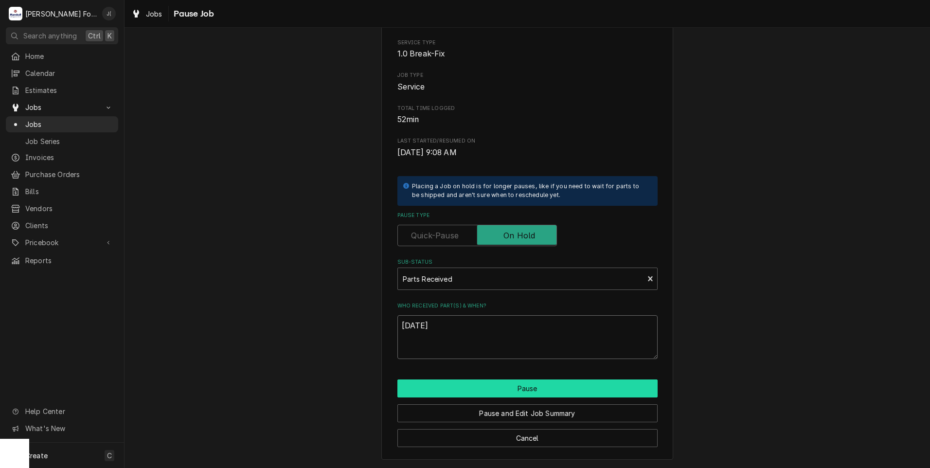
type textarea "[DATE]"
click at [499, 393] on button "Pause" at bounding box center [527, 388] width 260 height 18
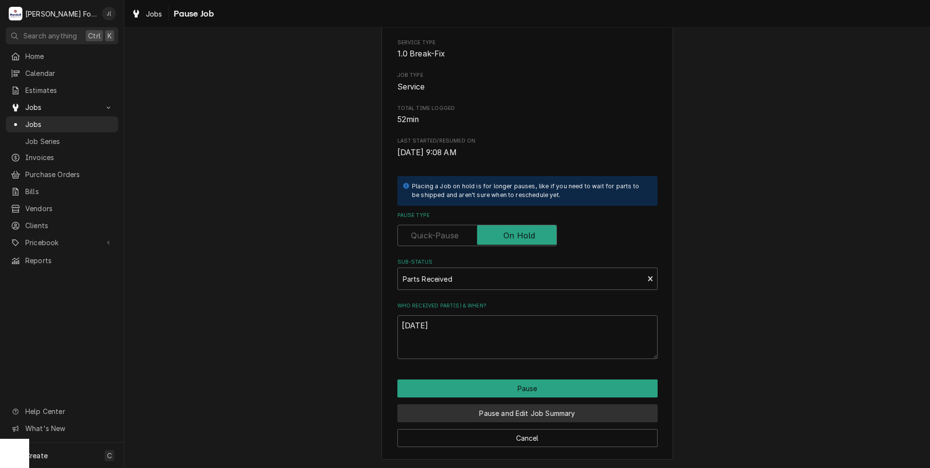
type textarea "x"
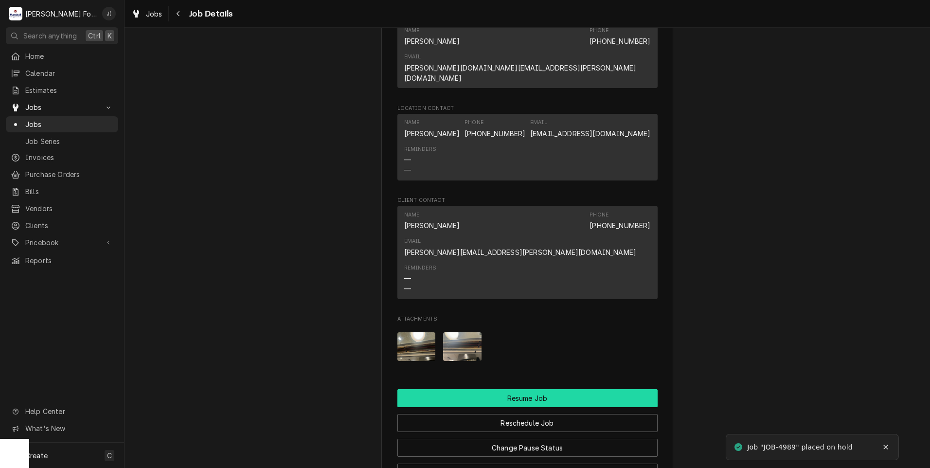
scroll to position [1387, 0]
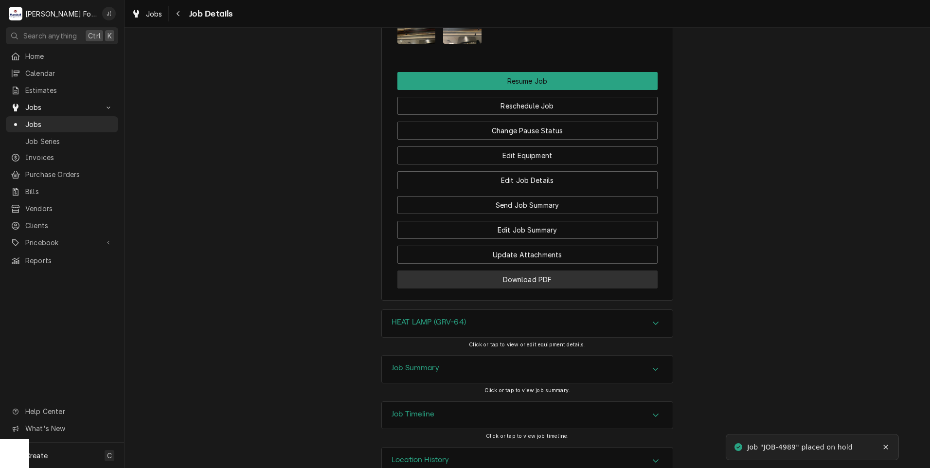
click at [510, 270] on button "Download PDF" at bounding box center [527, 279] width 260 height 18
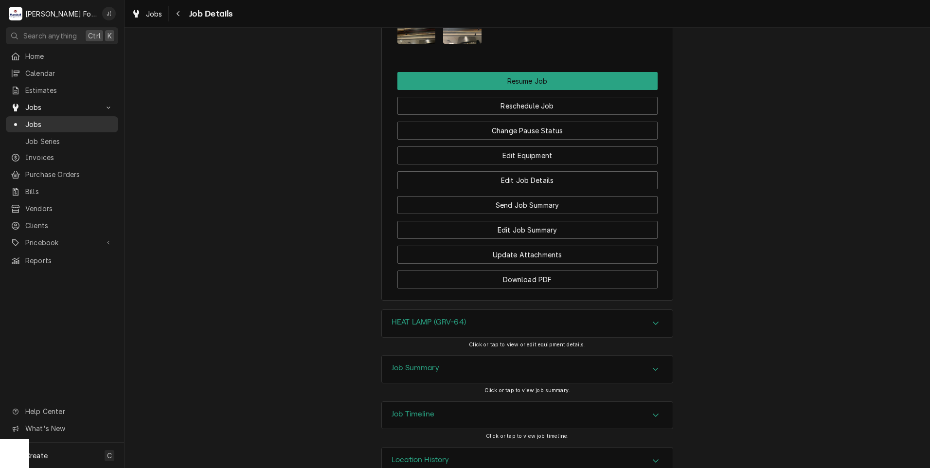
click at [68, 121] on span "Jobs" at bounding box center [69, 124] width 88 height 10
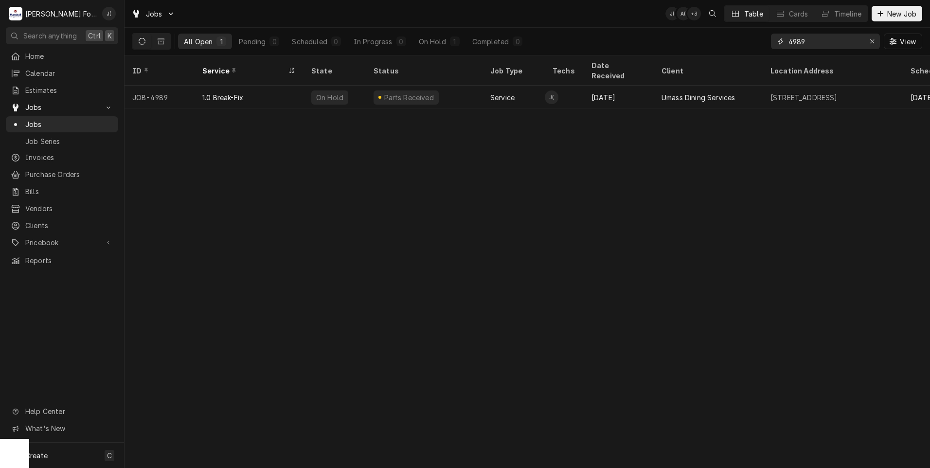
drag, startPoint x: 874, startPoint y: 44, endPoint x: 857, endPoint y: 44, distance: 17.5
click at [873, 44] on icon "Erase input" at bounding box center [871, 41] width 5 height 7
click at [855, 43] on input "Dynamic Content Wrapper" at bounding box center [833, 42] width 91 height 16
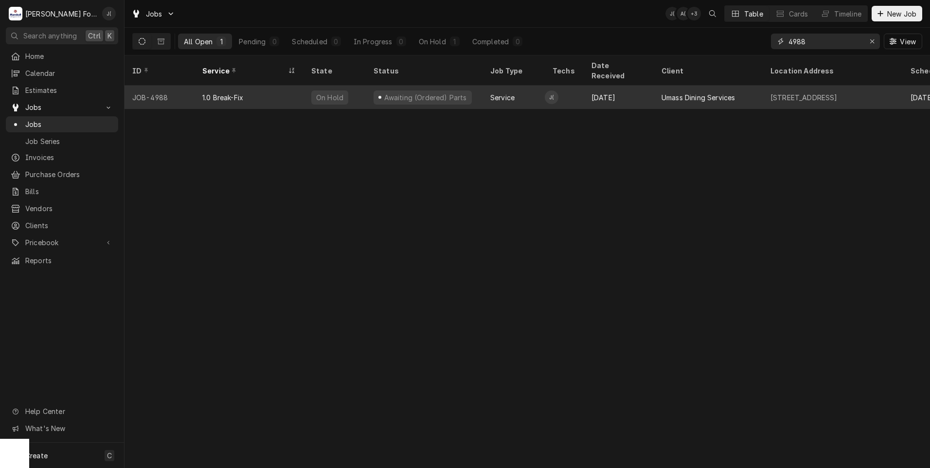
type input "4988"
click at [362, 86] on div "On Hold" at bounding box center [334, 97] width 62 height 23
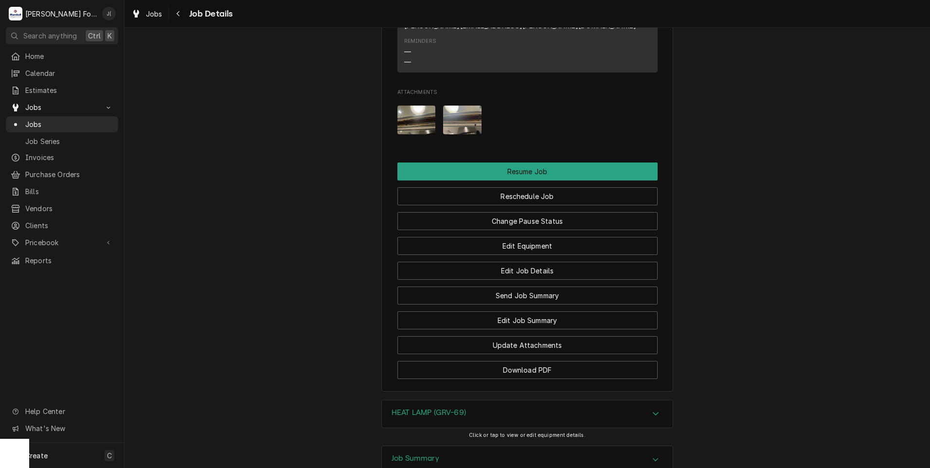
scroll to position [1361, 0]
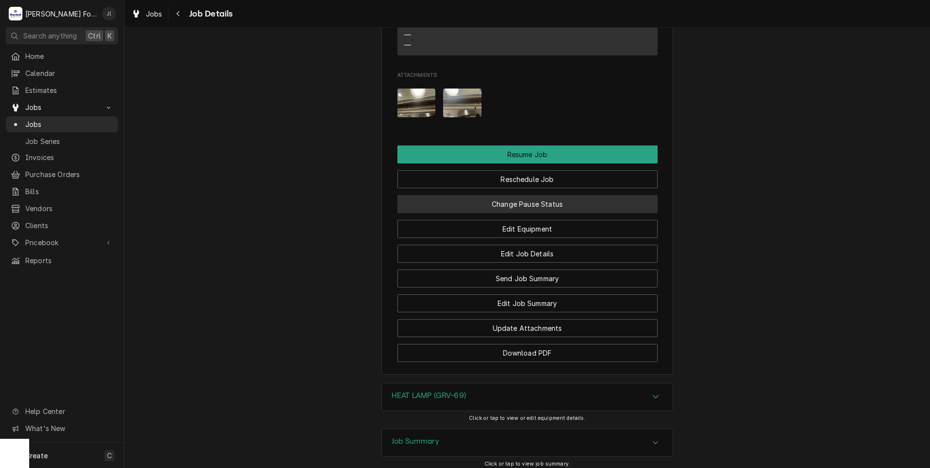
click at [538, 195] on button "Change Pause Status" at bounding box center [527, 204] width 260 height 18
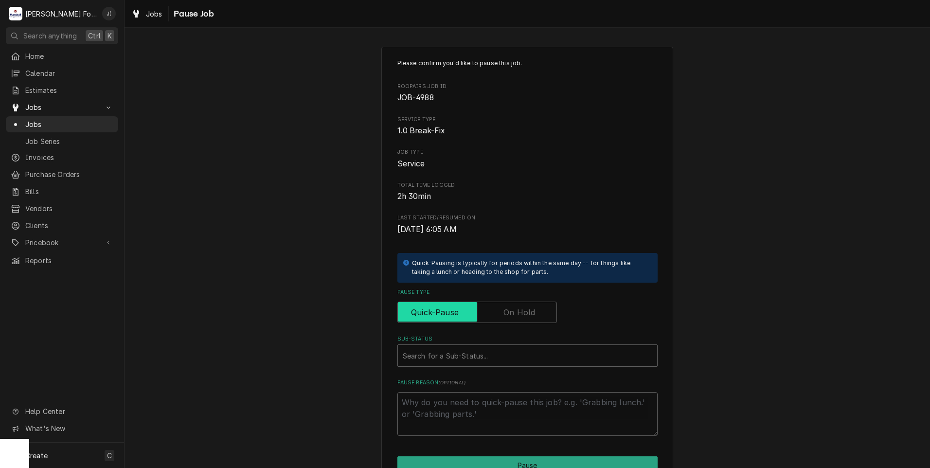
click at [495, 313] on input "Pause Type" at bounding box center [477, 311] width 151 height 21
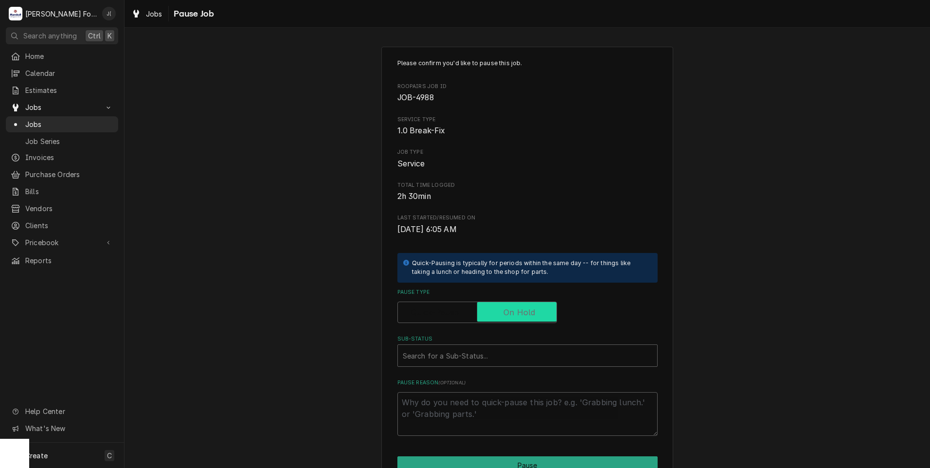
checkbox input "true"
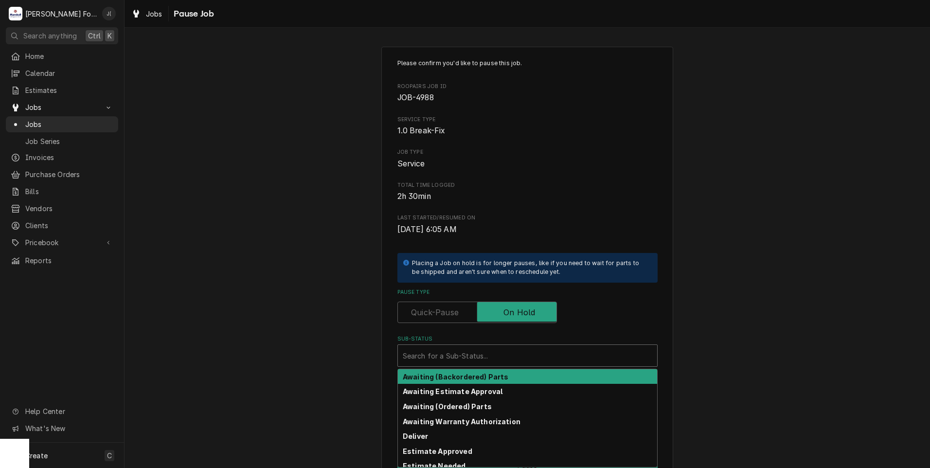
click at [472, 357] on div "Sub-Status" at bounding box center [527, 356] width 249 height 18
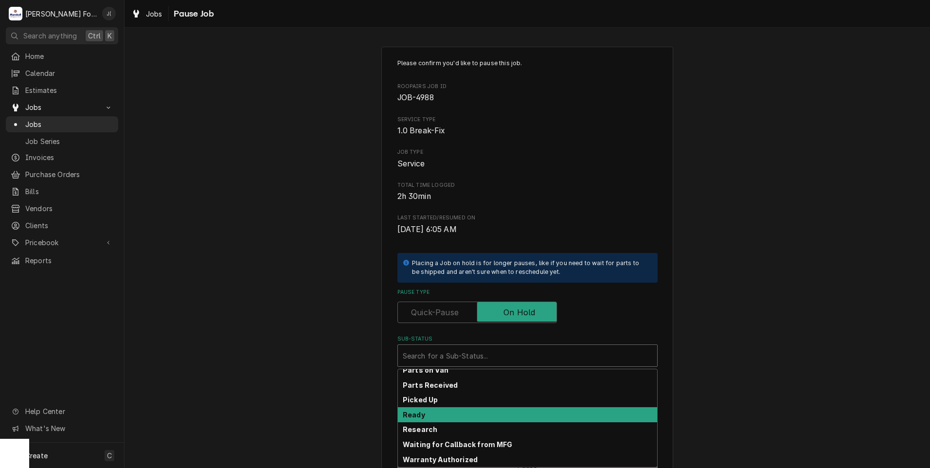
scroll to position [155, 0]
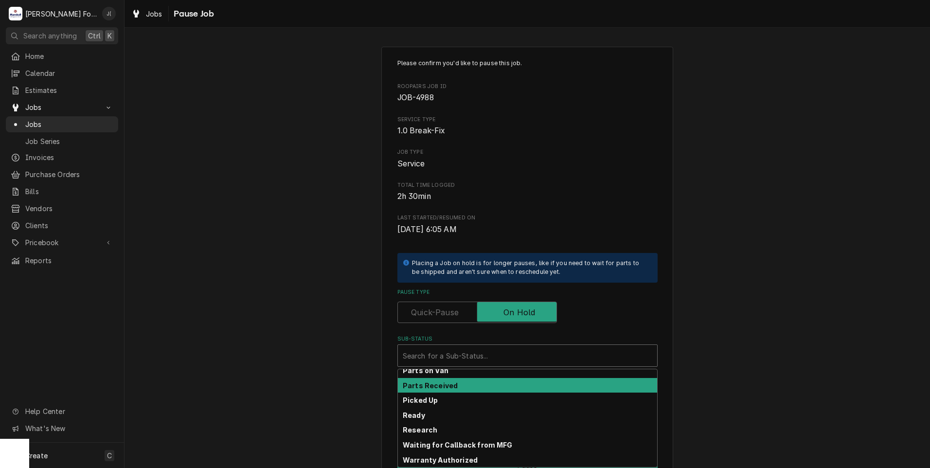
click at [462, 386] on div "Parts Received" at bounding box center [527, 385] width 259 height 15
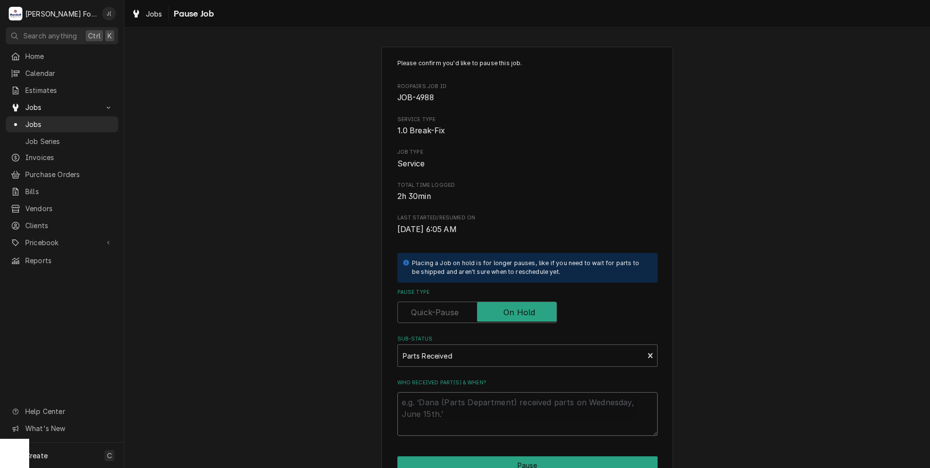
click at [458, 399] on textarea "Who received part(s) & when?" at bounding box center [527, 414] width 260 height 44
click at [453, 413] on textarea "Who received part(s) & when?" at bounding box center [527, 414] width 260 height 44
type textarea "x"
type textarea "0"
type textarea "x"
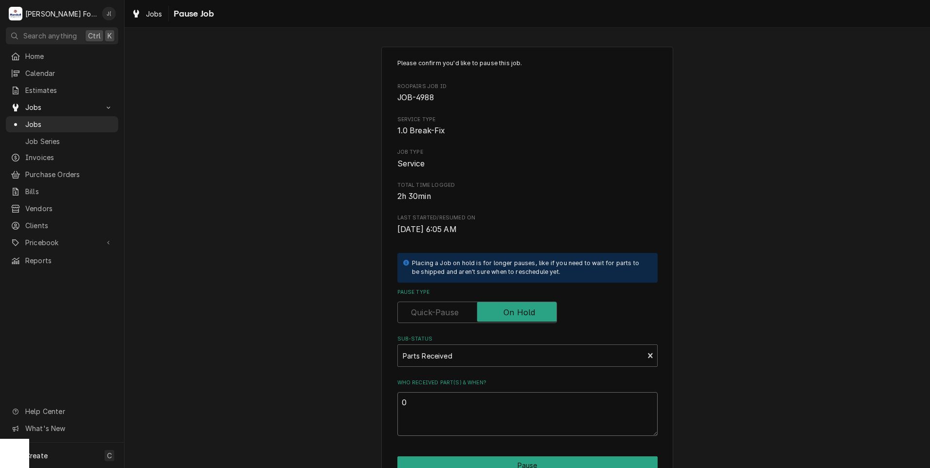
type textarea "09"
type textarea "x"
type textarea "09/"
type textarea "x"
type textarea "09/0"
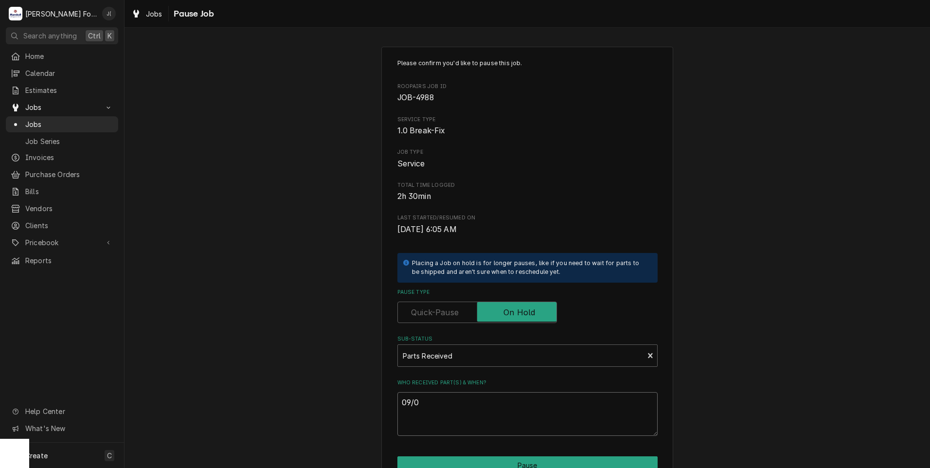
type textarea "x"
type textarea "09/03"
type textarea "x"
type textarea "09/03/"
type textarea "x"
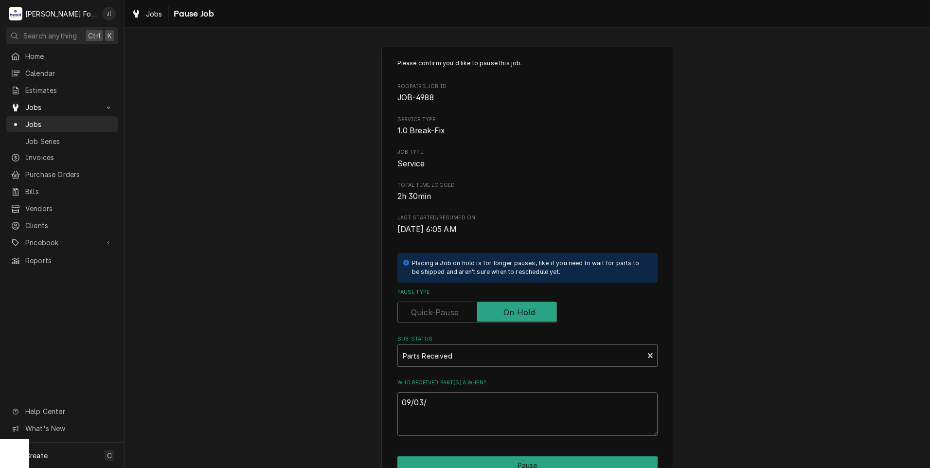
type textarea "09/03/2"
type textarea "x"
type textarea "09/03/20"
type textarea "x"
type textarea "09/03/202"
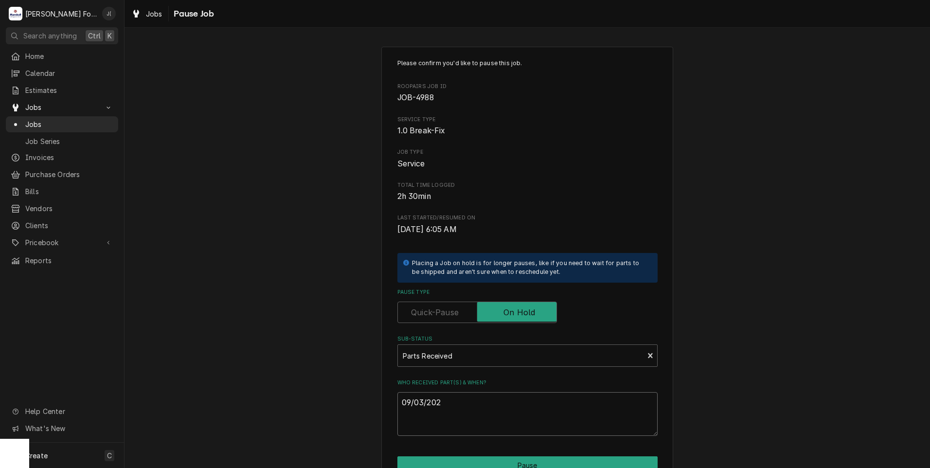
type textarea "x"
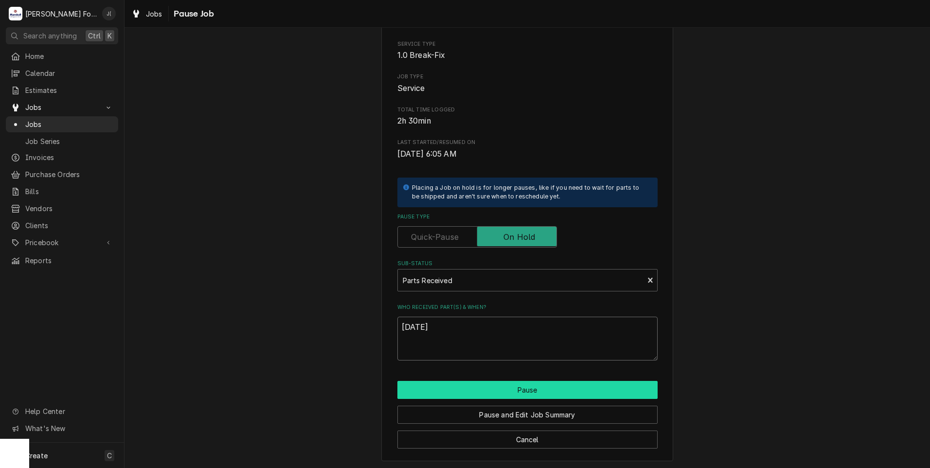
scroll to position [77, 0]
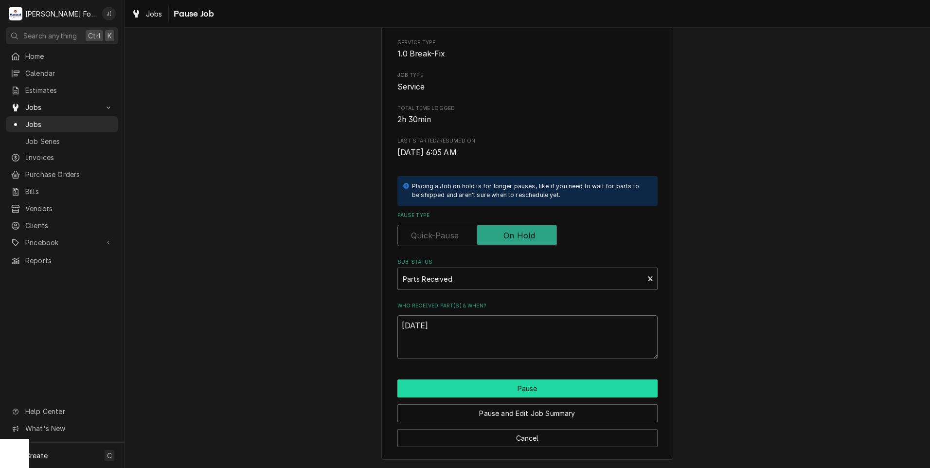
type textarea "09/03/2025"
click at [462, 384] on button "Pause" at bounding box center [527, 388] width 260 height 18
type textarea "x"
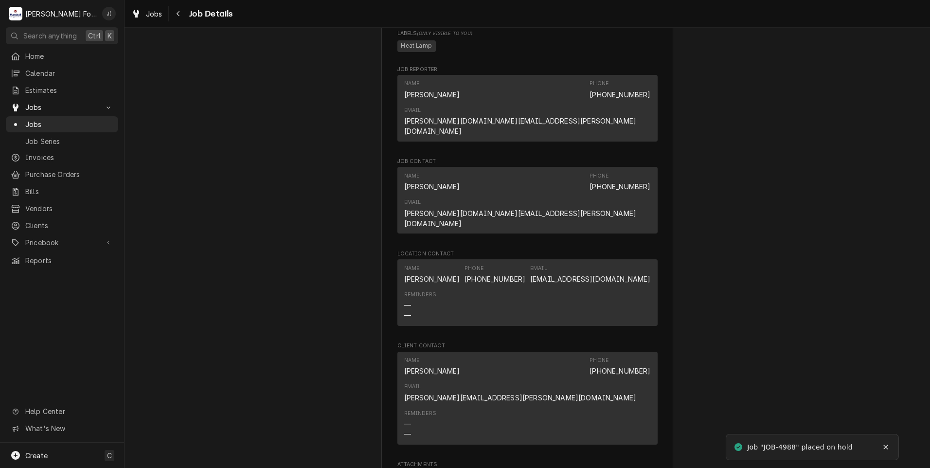
scroll to position [1264, 0]
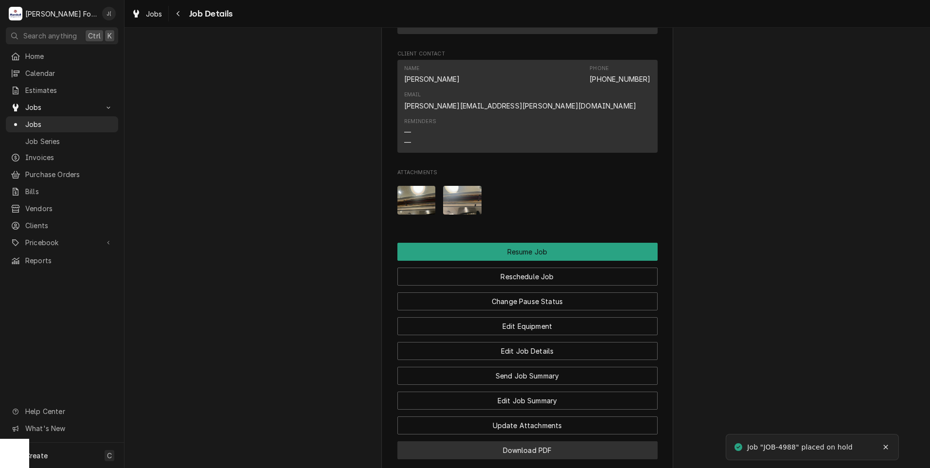
click at [478, 441] on button "Download PDF" at bounding box center [527, 450] width 260 height 18
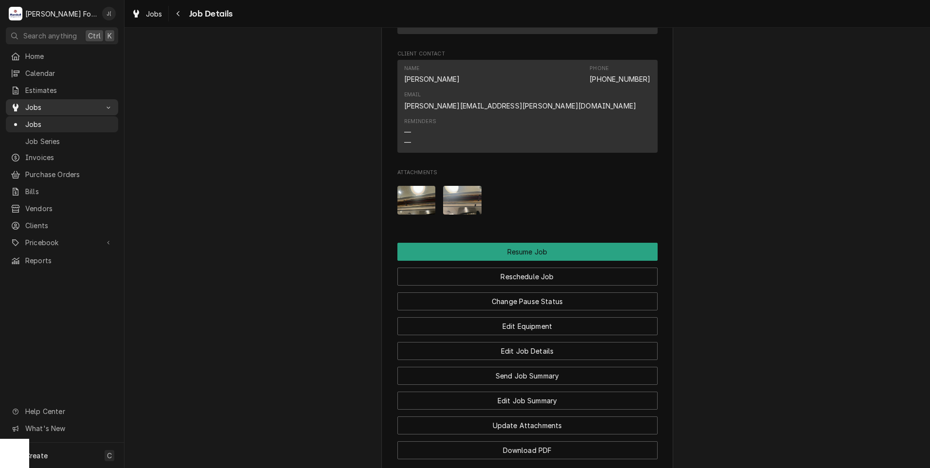
click at [55, 105] on span "Jobs" at bounding box center [61, 107] width 73 height 10
click at [54, 107] on span "Jobs" at bounding box center [61, 107] width 73 height 10
click at [76, 127] on link "Jobs" at bounding box center [62, 124] width 112 height 16
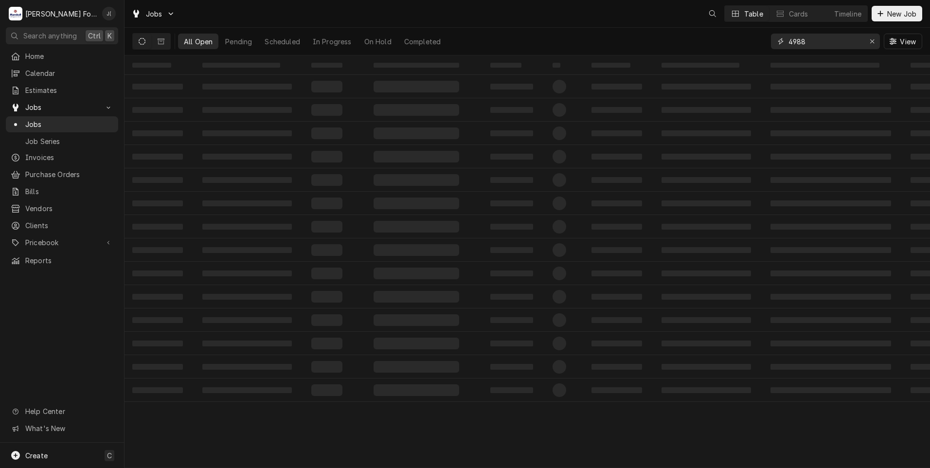
drag, startPoint x: 613, startPoint y: 41, endPoint x: 565, endPoint y: 38, distance: 47.2
click at [568, 39] on div "All Open Pending Scheduled In Progress On Hold Completed 4988 View" at bounding box center [527, 41] width 790 height 27
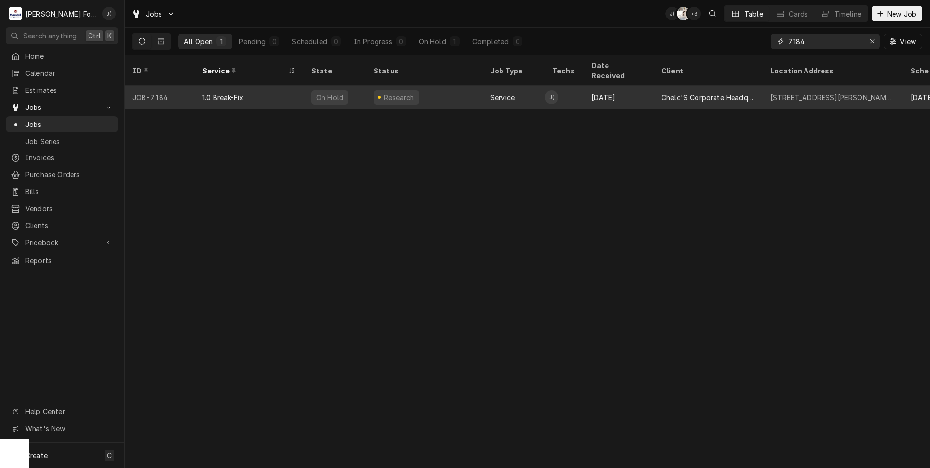
type input "7184"
click at [253, 86] on div "1.0 Break-Fix" at bounding box center [248, 97] width 109 height 23
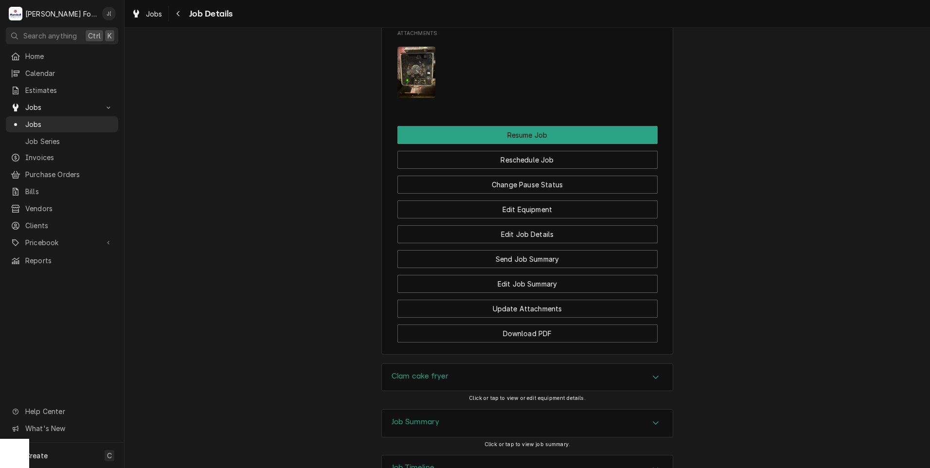
scroll to position [1153, 0]
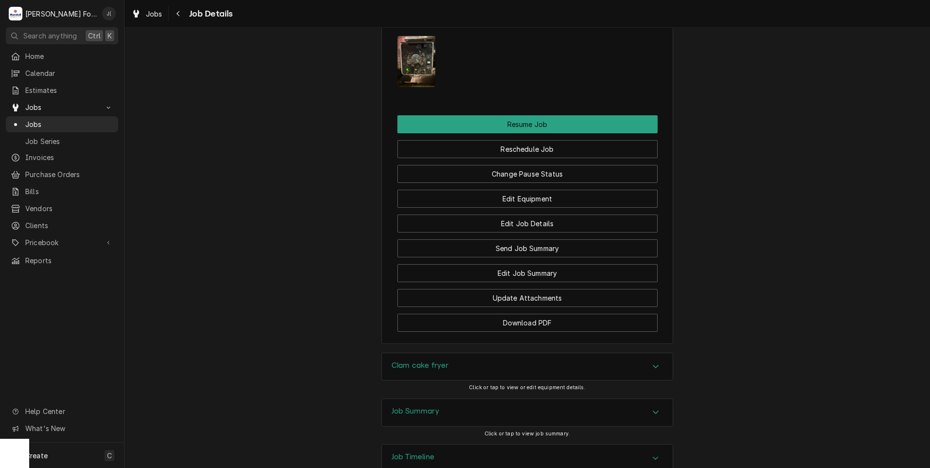
click at [407, 361] on h3 "Clam cake fryer" at bounding box center [419, 365] width 57 height 9
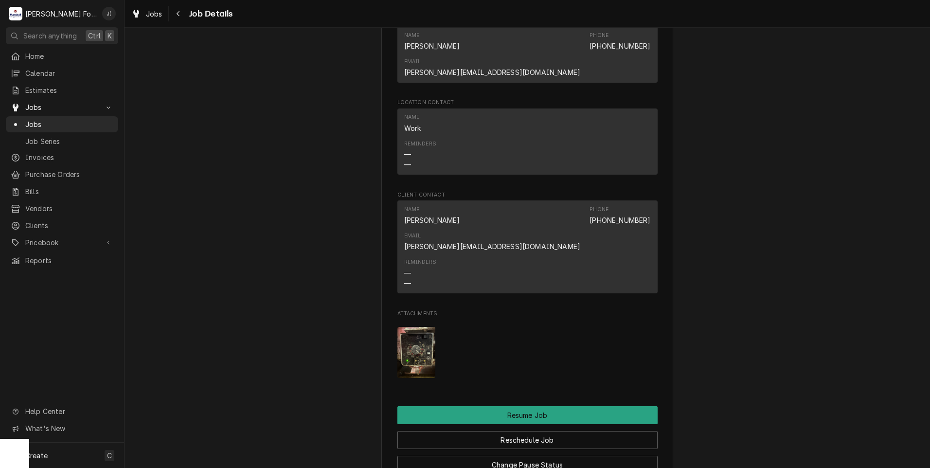
scroll to position [861, 0]
